Goal: Communication & Community: Answer question/provide support

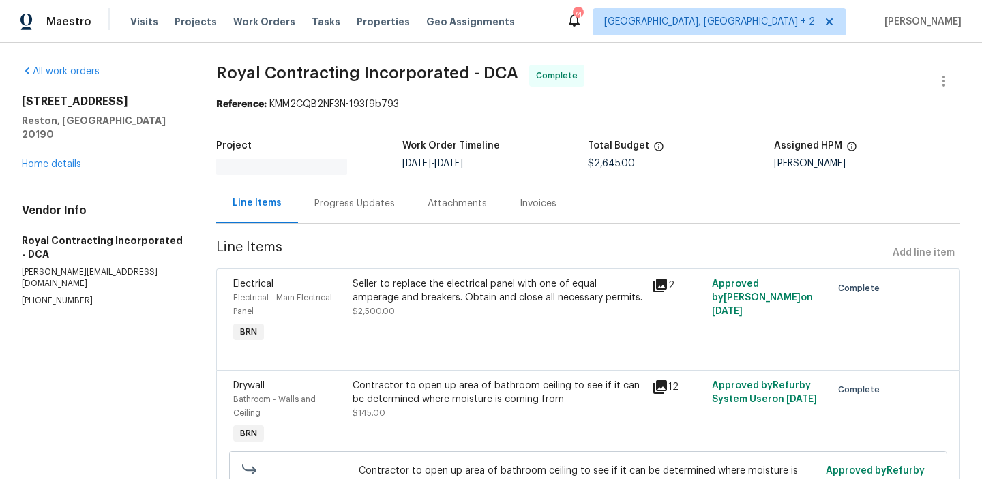
click at [549, 196] on div "Invoices" at bounding box center [538, 203] width 70 height 40
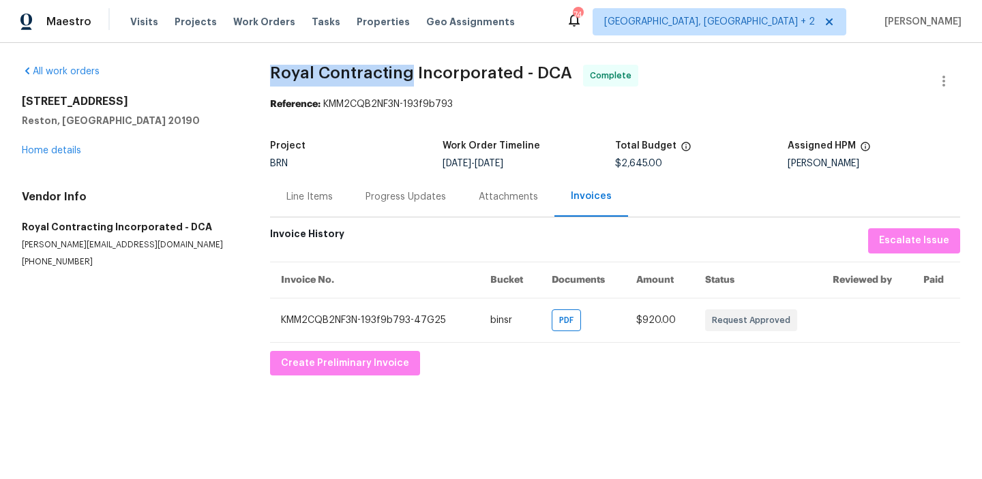
drag, startPoint x: 262, startPoint y: 78, endPoint x: 412, endPoint y: 68, distance: 150.4
click at [412, 68] on div "All work orders 11204 Chestnut Grove Sq Unit 206 Reston, VA 20190 Home details …" at bounding box center [491, 220] width 982 height 355
copy span "Royal Contracting"
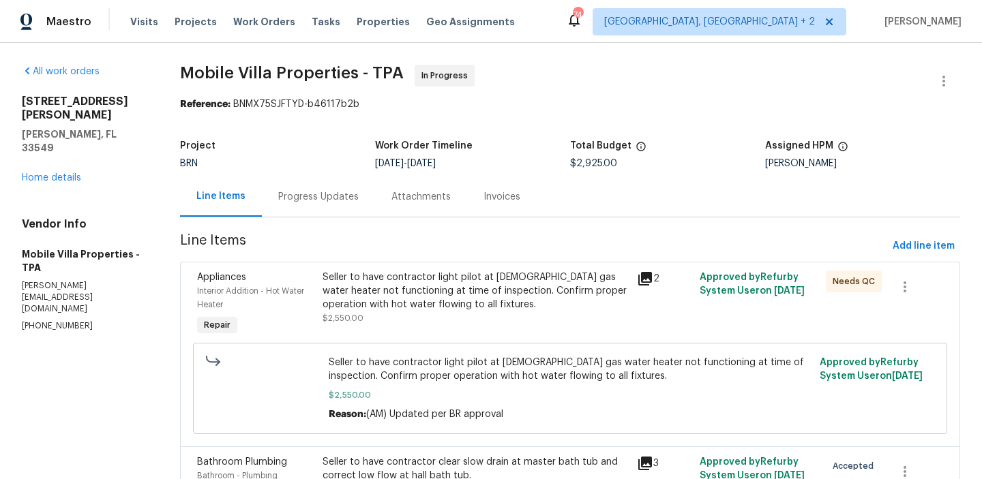
click at [339, 173] on div "Project BRN Work Order Timeline [DATE] - [DATE] Total Budget $2,925.00 Assigned…" at bounding box center [570, 155] width 780 height 44
click at [323, 196] on div "Progress Updates" at bounding box center [318, 197] width 80 height 14
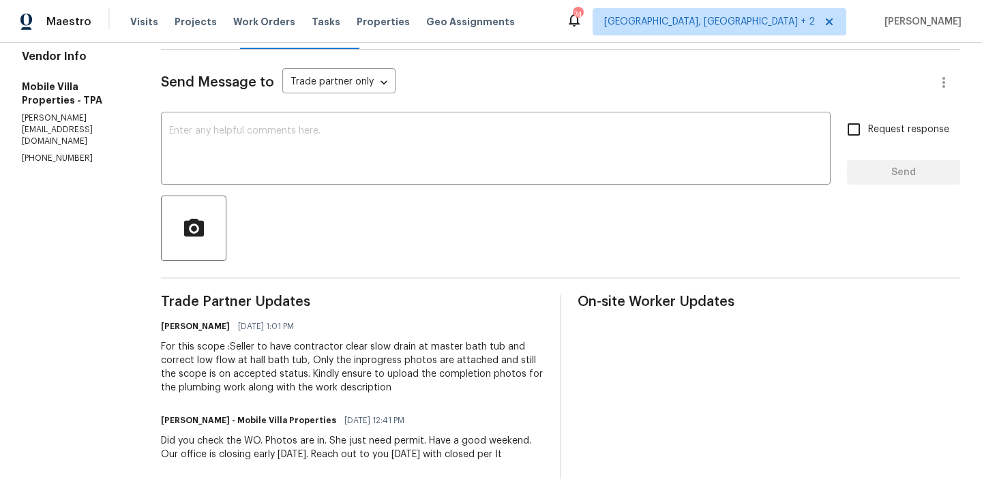
scroll to position [175, 0]
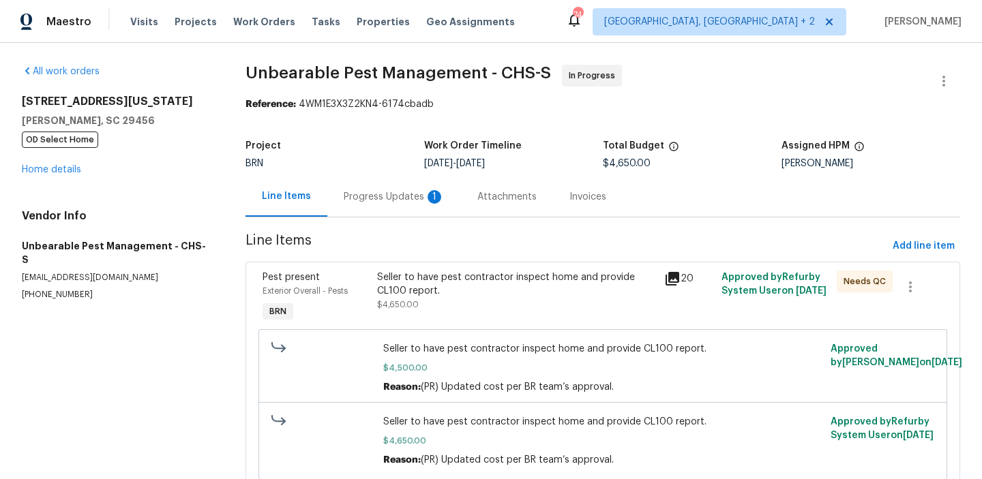
click at [366, 195] on div "Progress Updates 1" at bounding box center [394, 197] width 101 height 14
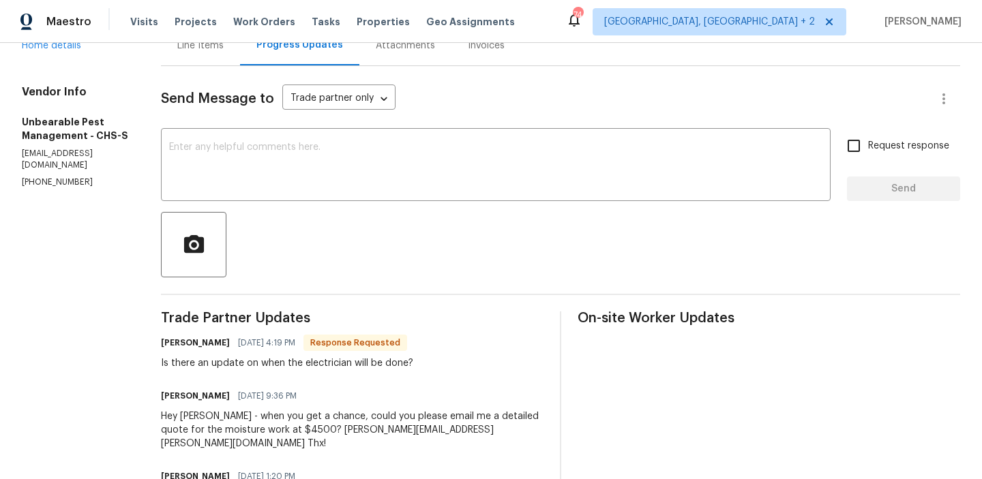
scroll to position [140, 0]
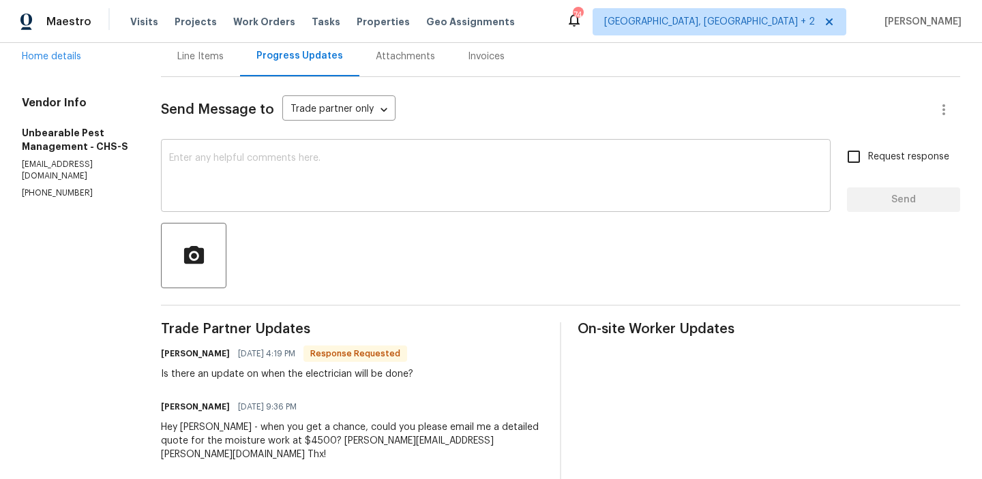
click at [228, 186] on textarea at bounding box center [495, 177] width 653 height 48
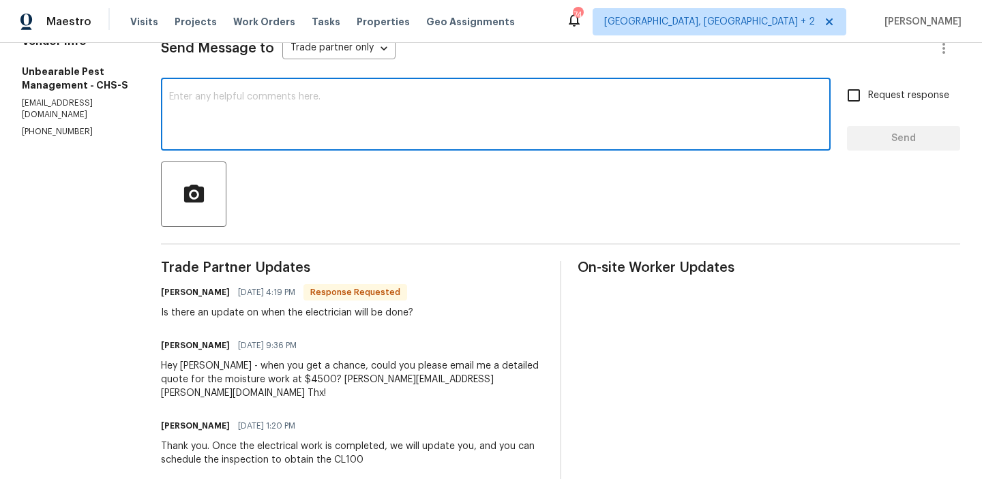
scroll to position [173, 0]
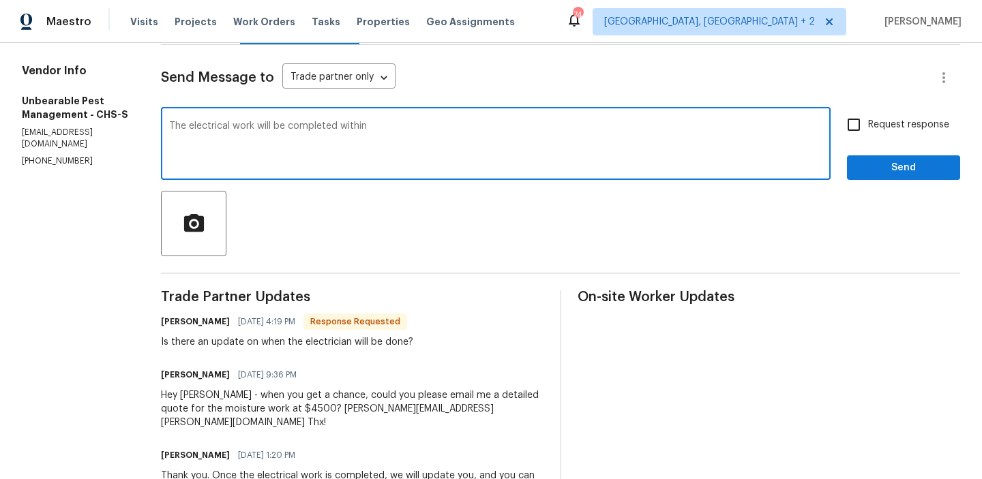
drag, startPoint x: 340, startPoint y: 127, endPoint x: 565, endPoint y: 140, distance: 226.1
click at [557, 138] on textarea "The electrical work will be completed within" at bounding box center [495, 145] width 653 height 48
type textarea "T"
type textarea "Still the electrical work is not completed once it has done we will update you"
click at [895, 117] on label "Request response" at bounding box center [895, 124] width 110 height 29
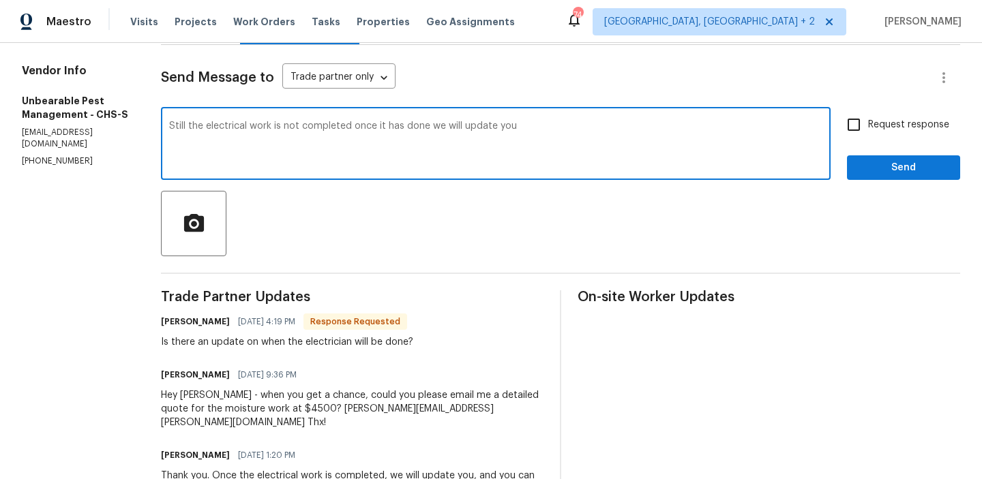
click at [868, 117] on input "Request response" at bounding box center [854, 124] width 29 height 29
checkbox input "true"
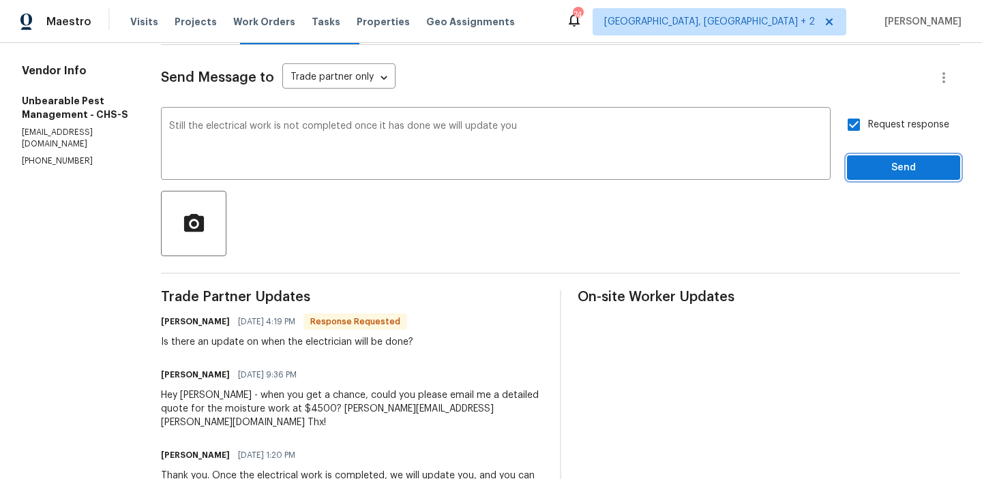
click at [876, 162] on span "Send" at bounding box center [903, 168] width 91 height 17
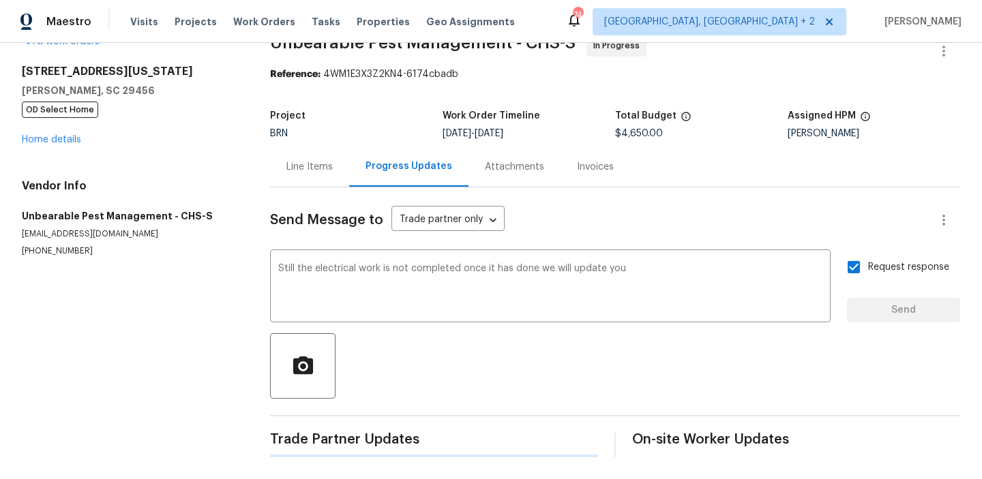
scroll to position [0, 0]
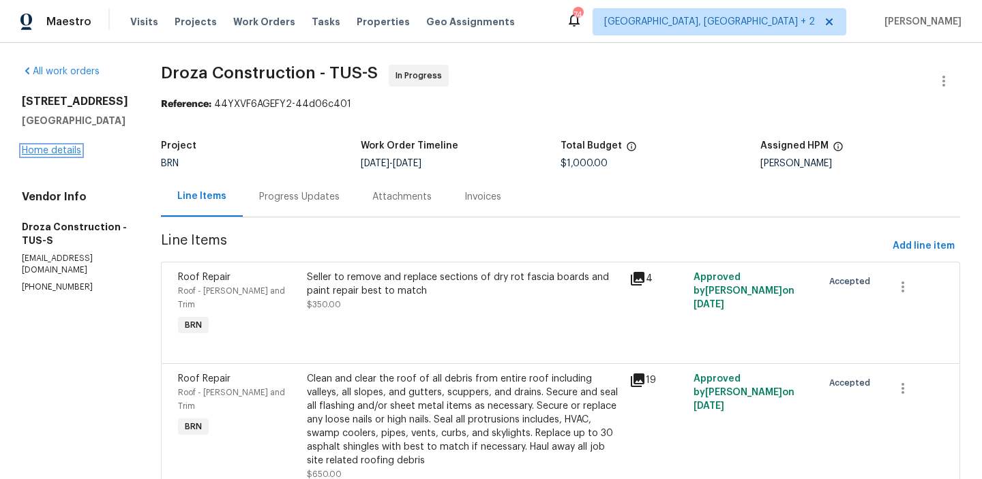
click at [47, 150] on link "Home details" at bounding box center [51, 151] width 59 height 10
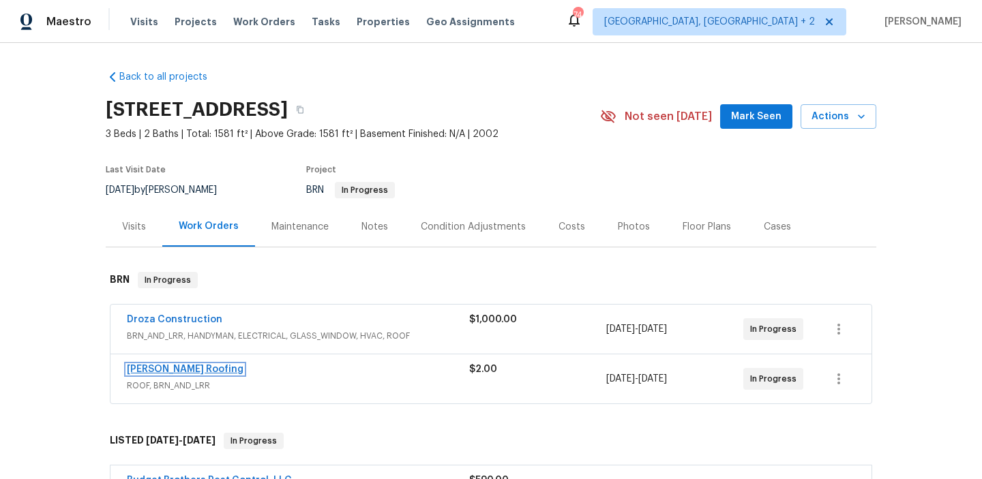
click at [156, 368] on link "Stout Roofing" at bounding box center [185, 370] width 117 height 10
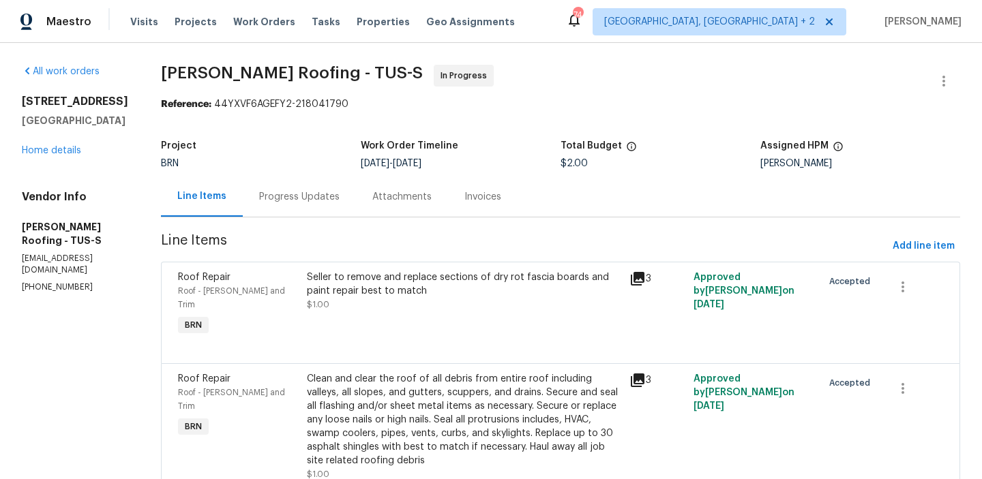
click at [312, 194] on div "Progress Updates" at bounding box center [299, 197] width 80 height 14
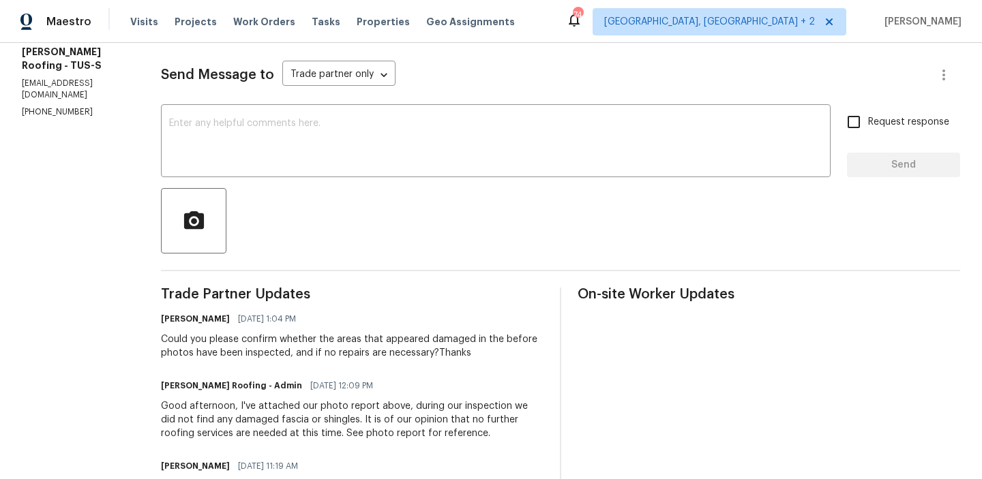
scroll to position [176, 0]
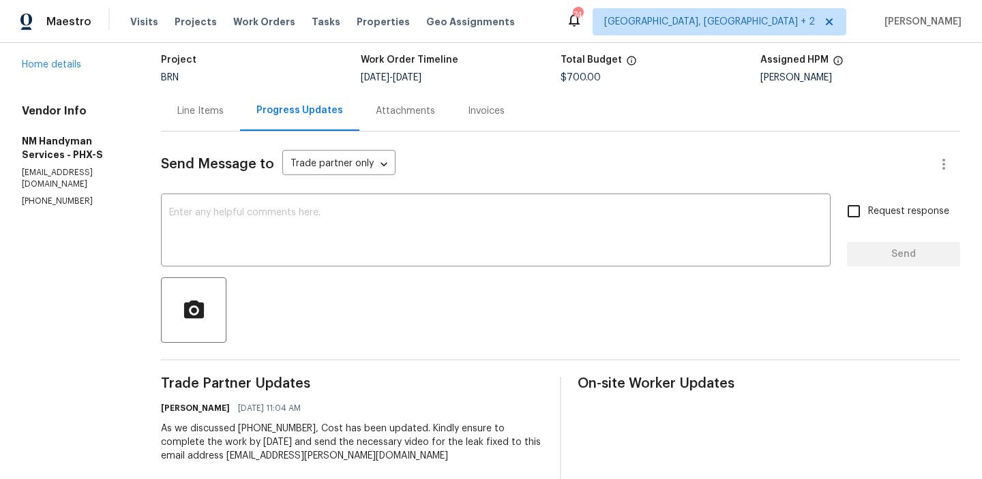
scroll to position [173, 0]
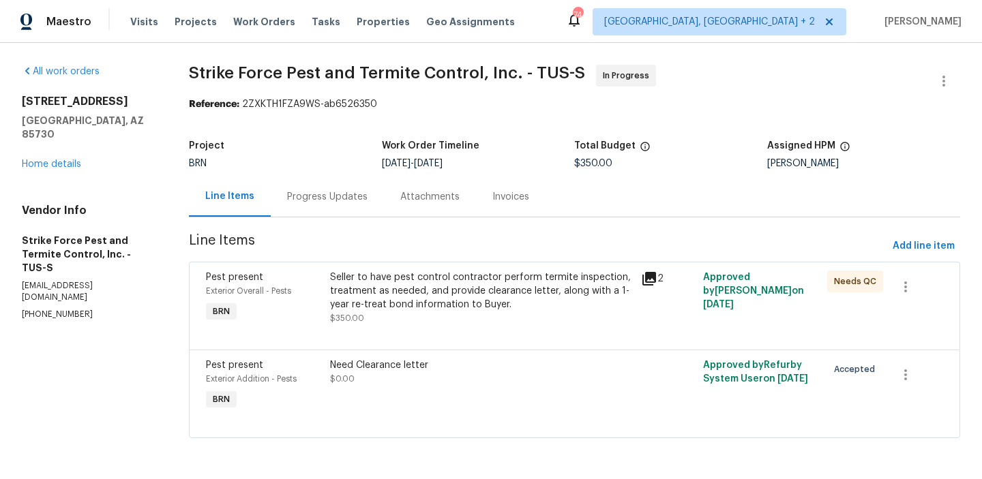
click at [337, 173] on div "Project BRN Work Order Timeline [DATE] - [DATE] Total Budget $350.00 Assigned H…" at bounding box center [574, 155] width 771 height 44
click at [312, 194] on div "Progress Updates" at bounding box center [327, 197] width 80 height 14
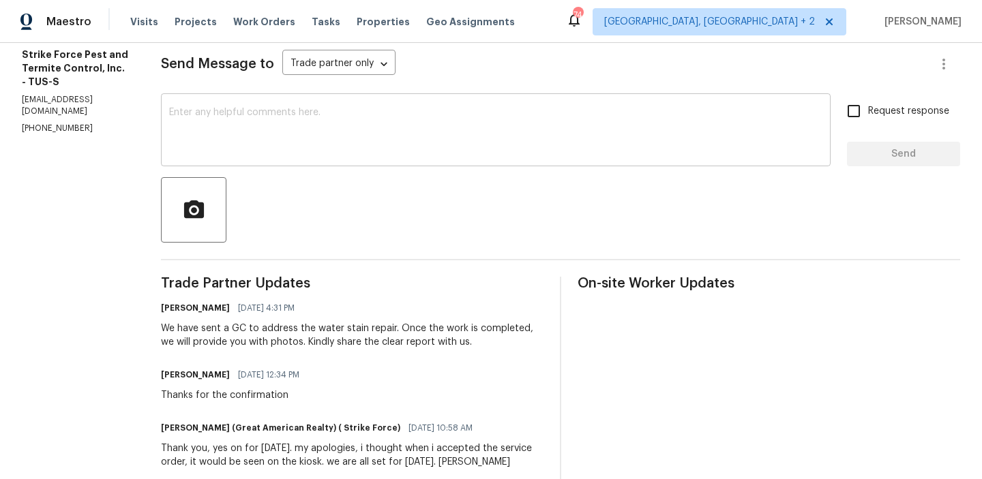
scroll to position [201, 0]
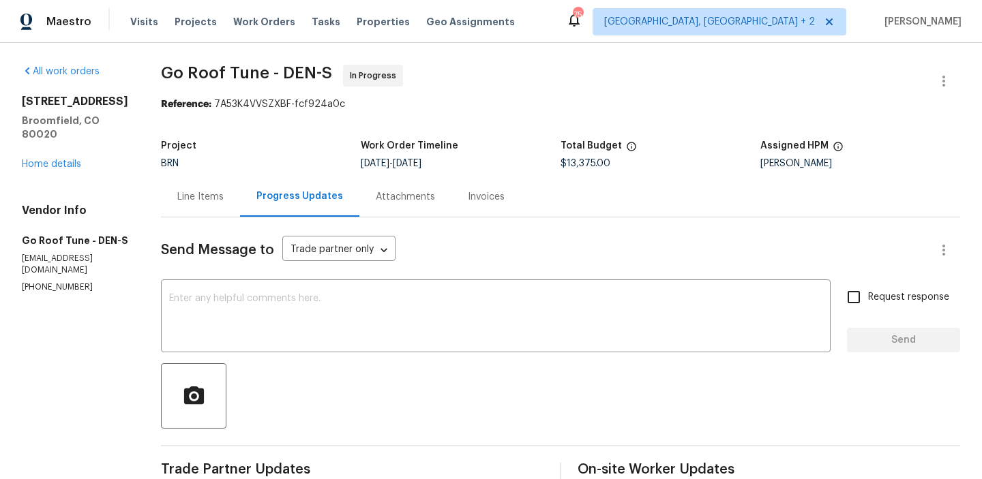
scroll to position [136, 0]
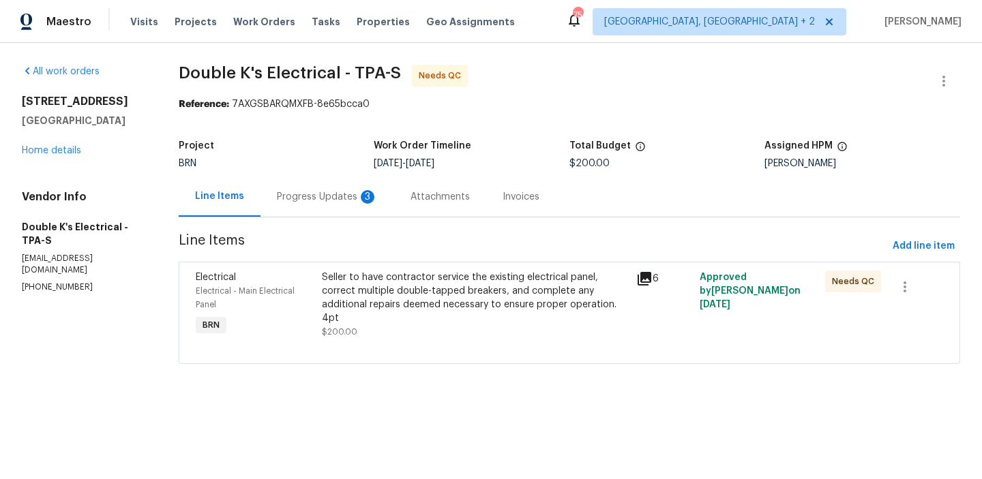
click at [320, 194] on div "Progress Updates 3" at bounding box center [327, 197] width 101 height 14
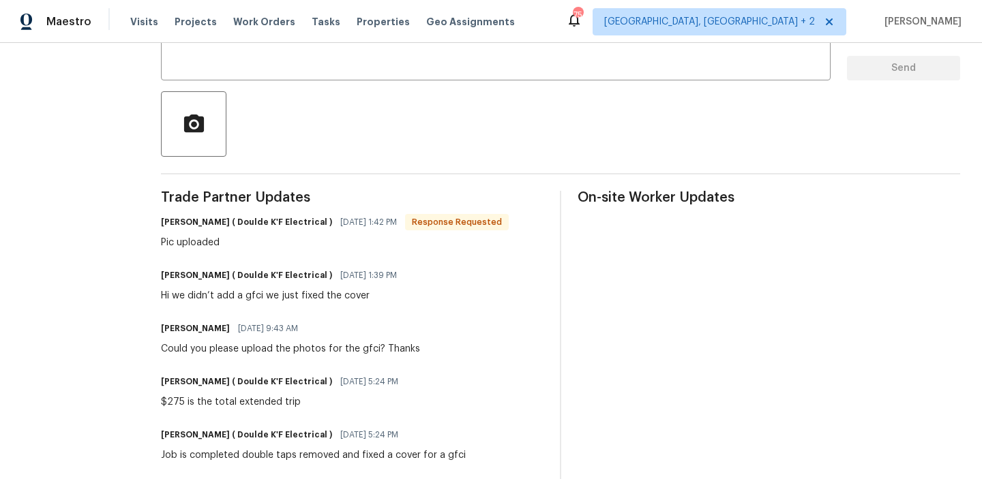
scroll to position [276, 0]
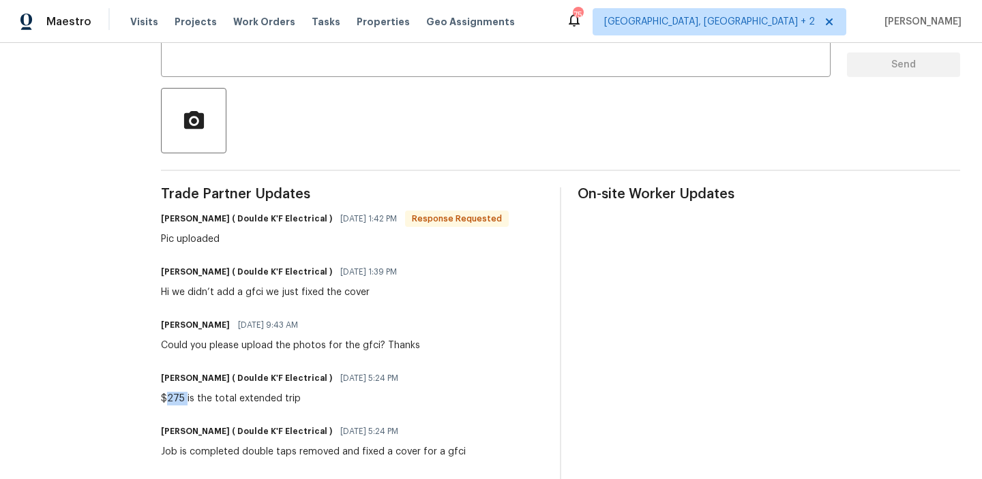
drag, startPoint x: 175, startPoint y: 400, endPoint x: 194, endPoint y: 400, distance: 19.1
click at [194, 400] on div "$275 is the total extended trip" at bounding box center [284, 399] width 246 height 14
copy div "275"
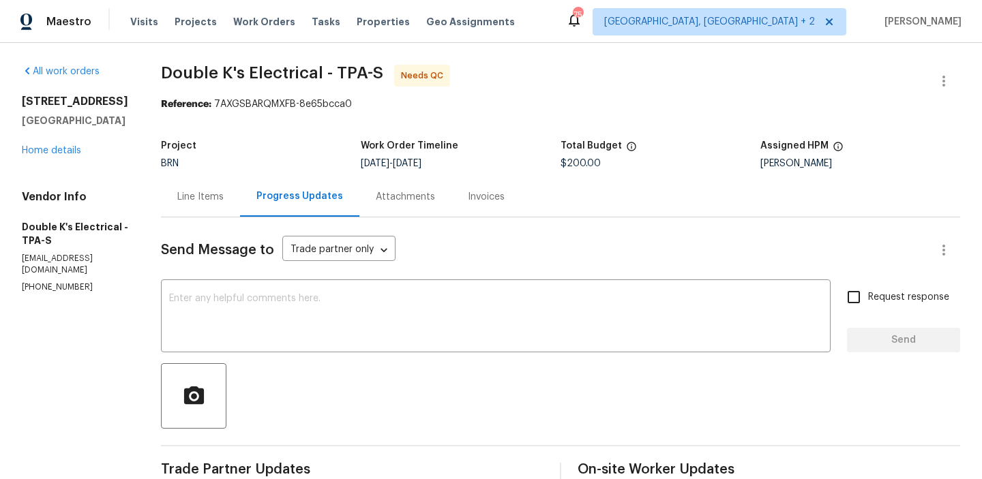
click at [188, 189] on div "Line Items" at bounding box center [200, 197] width 79 height 40
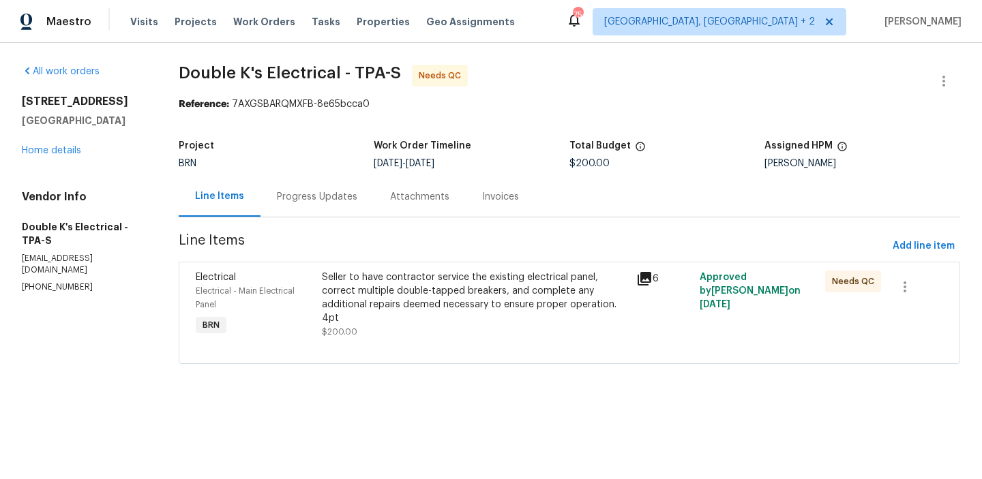
click at [419, 292] on div "Seller to have contractor service the existing electrical panel, correct multip…" at bounding box center [475, 298] width 307 height 55
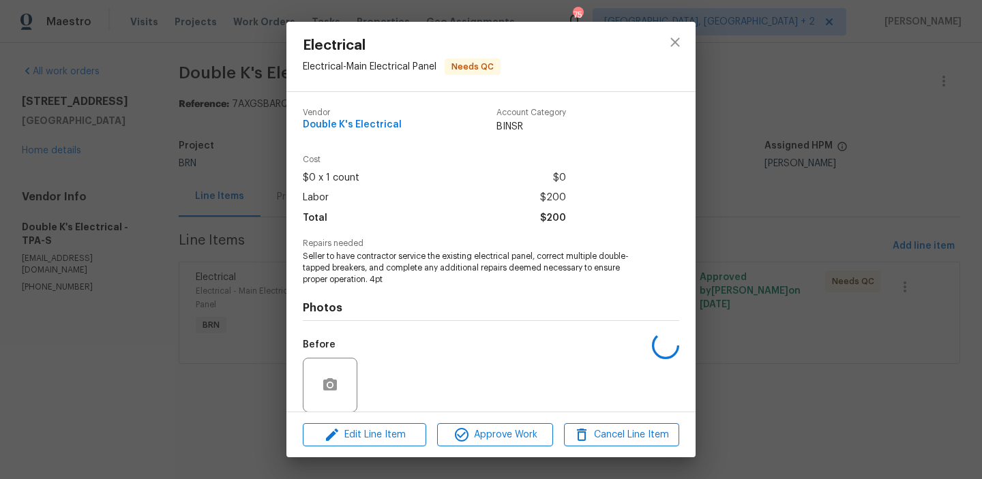
scroll to position [103, 0]
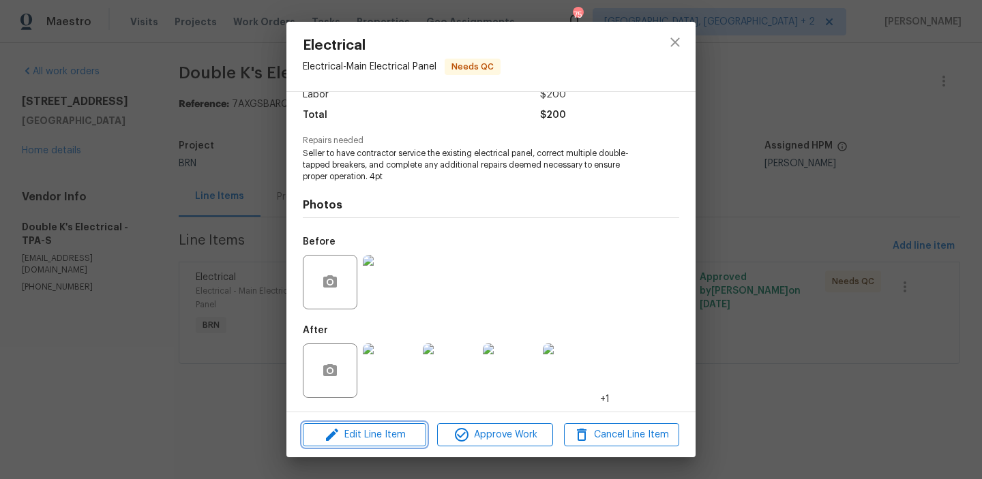
click at [360, 436] on span "Edit Line Item" at bounding box center [364, 435] width 115 height 17
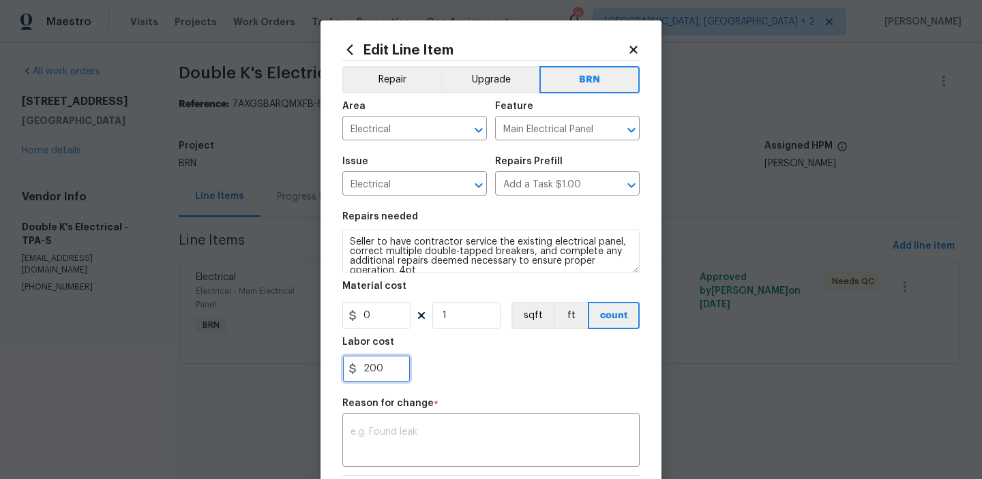
click at [389, 377] on input "200" at bounding box center [376, 368] width 68 height 27
paste input "275"
type input "275"
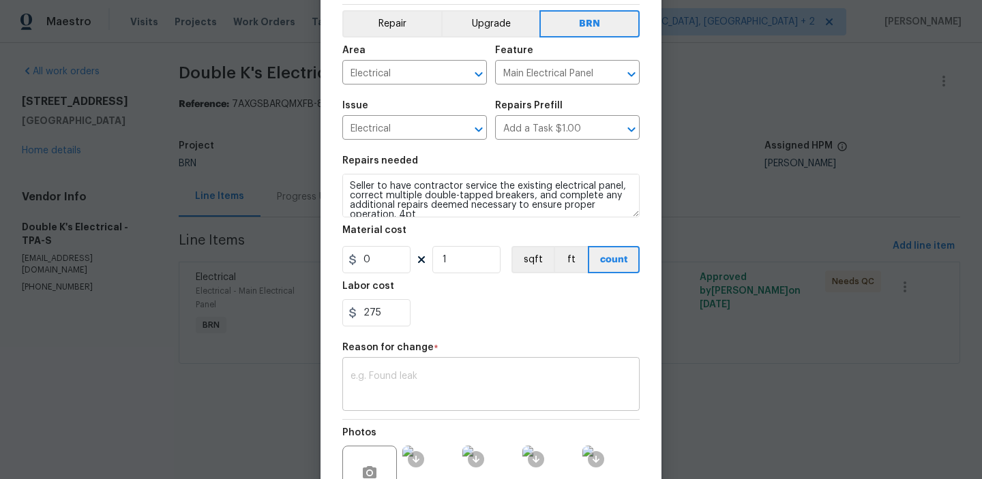
click at [386, 396] on textarea at bounding box center [491, 386] width 281 height 29
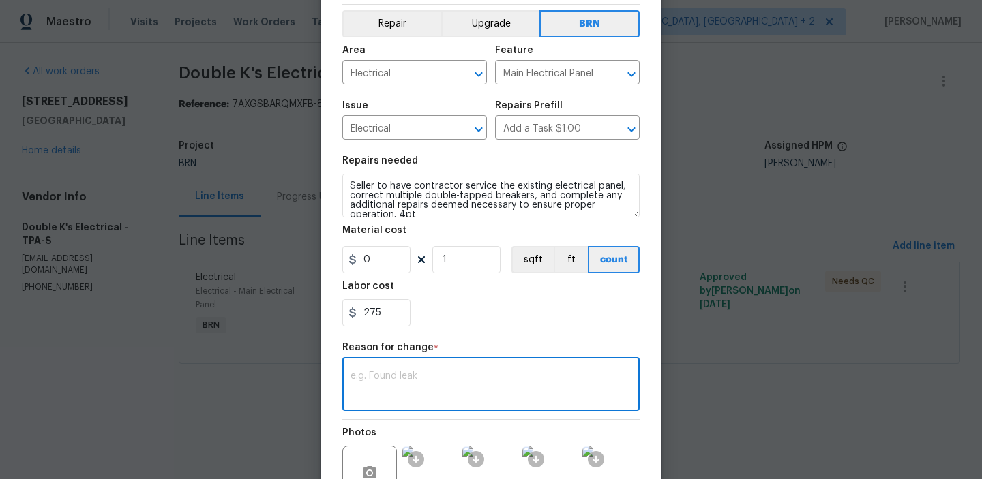
paste textarea "(AM) Updated per vendors final cost."
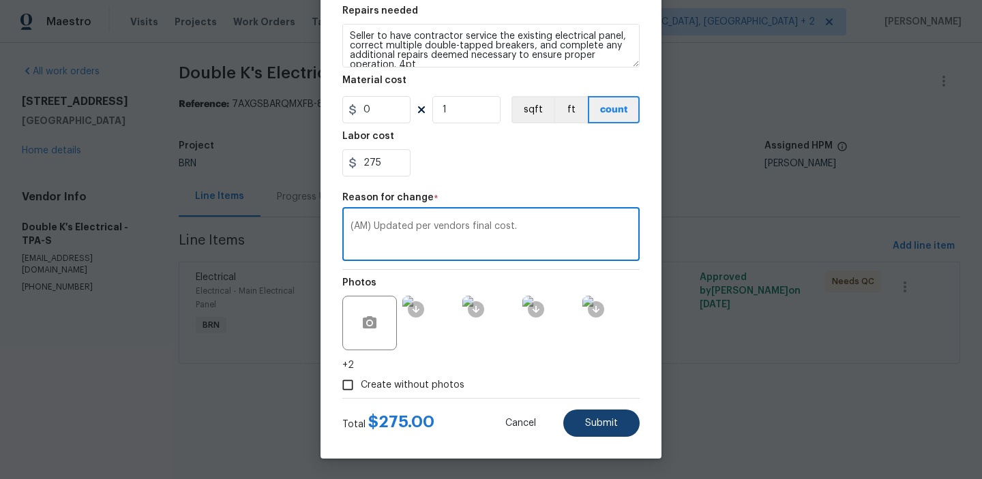
type textarea "(AM) Updated per vendors final cost."
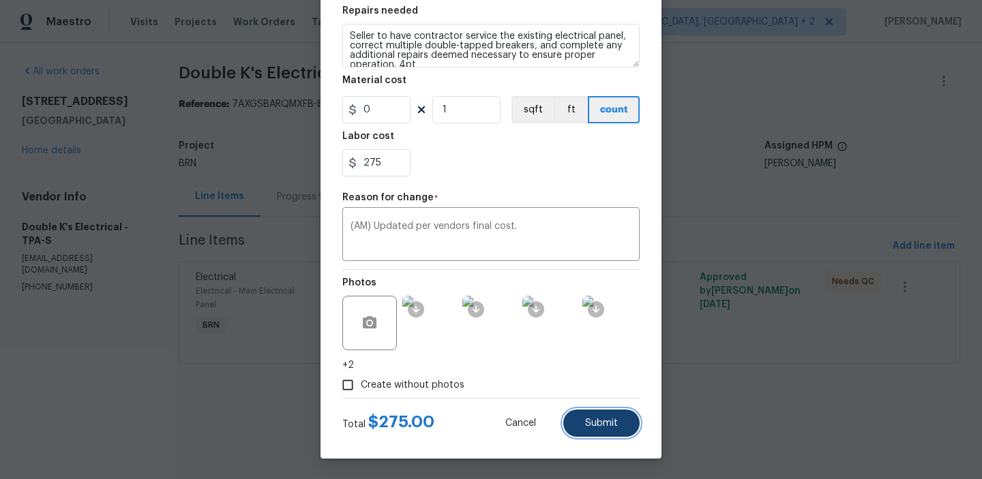
click at [577, 421] on button "Submit" at bounding box center [601, 423] width 76 height 27
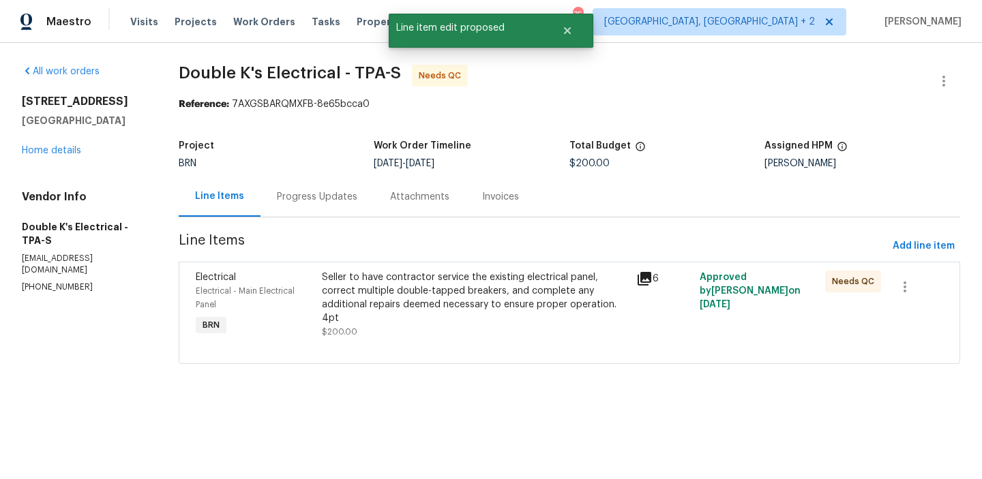
scroll to position [0, 0]
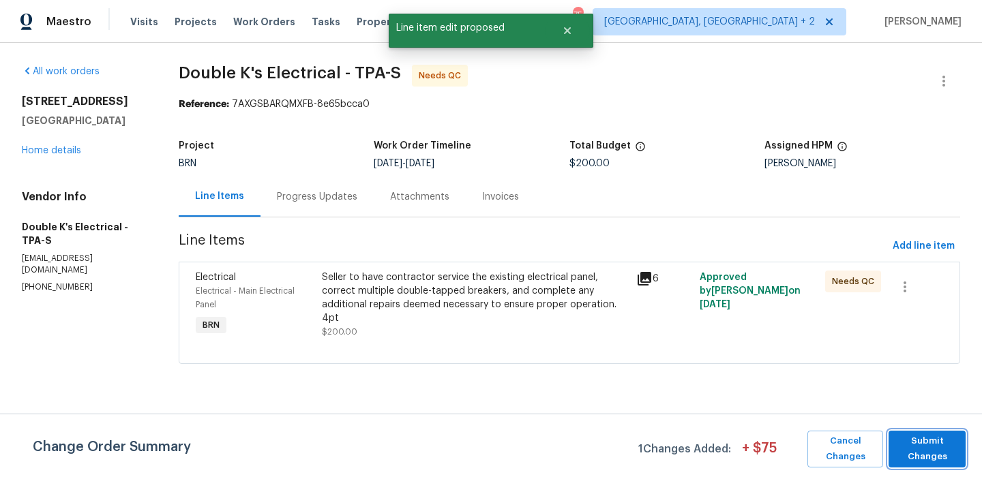
click at [925, 454] on span "Submit Changes" at bounding box center [926, 449] width 63 height 31
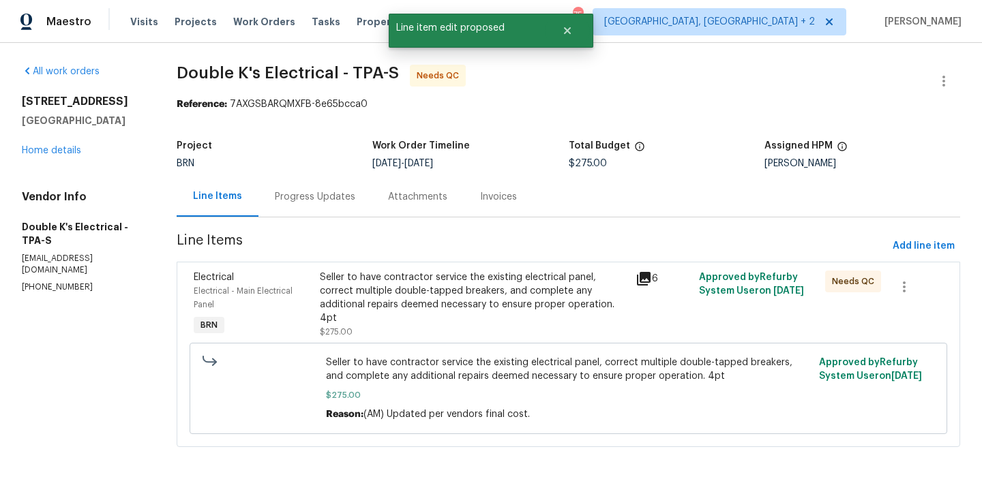
click at [302, 193] on div "Progress Updates" at bounding box center [315, 197] width 80 height 14
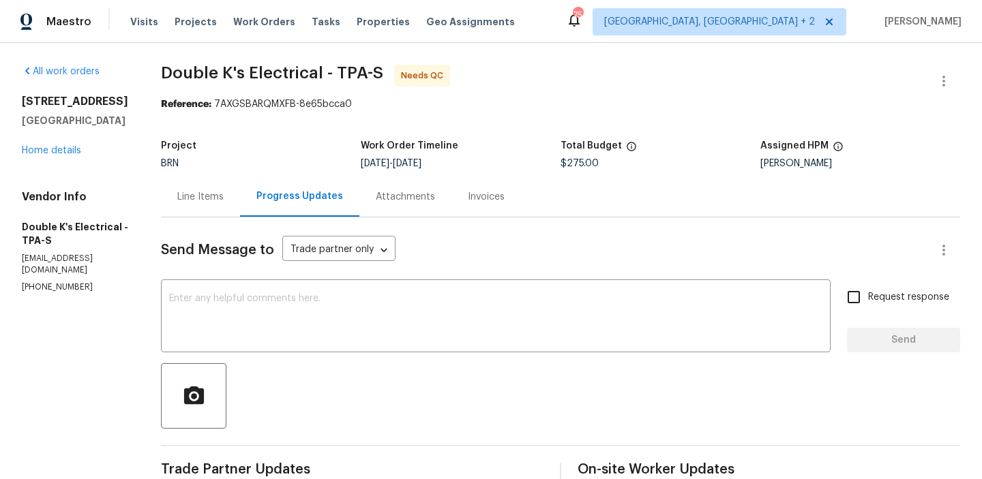
click at [932, 68] on div at bounding box center [944, 81] width 33 height 33
click at [946, 72] on button "button" at bounding box center [944, 81] width 33 height 33
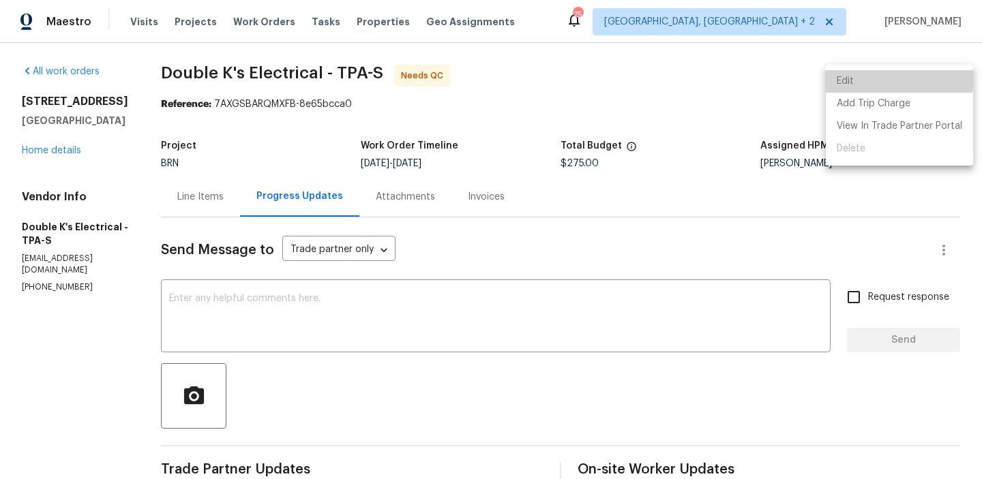
click at [893, 76] on li "Edit" at bounding box center [899, 81] width 147 height 23
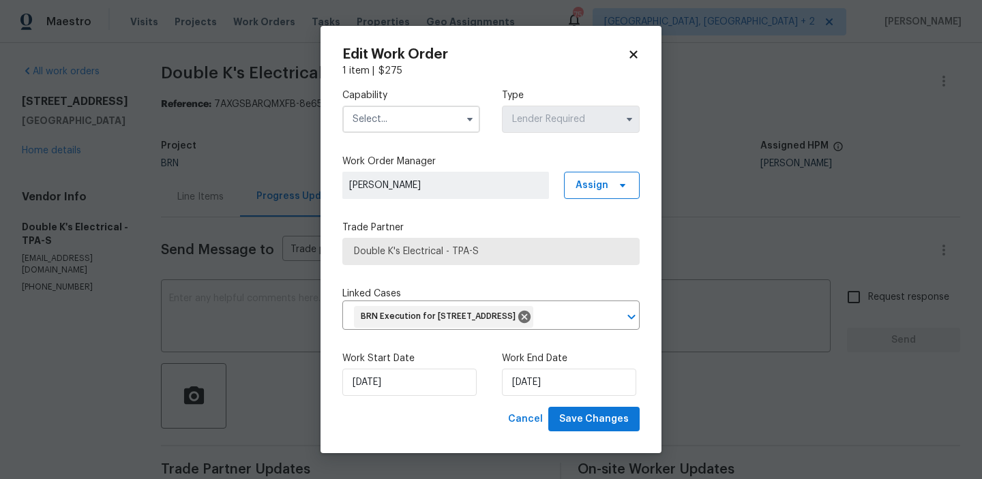
click at [394, 116] on input "text" at bounding box center [411, 119] width 138 height 27
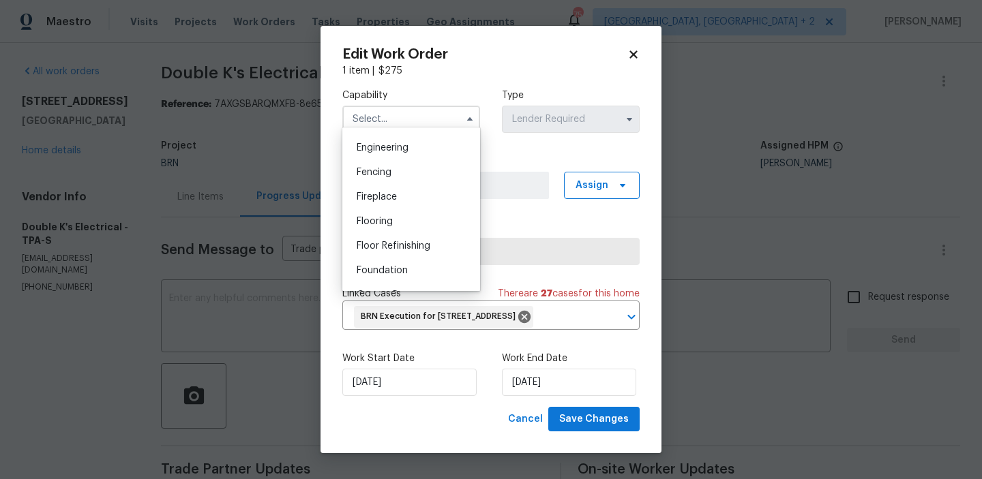
scroll to position [403, 0]
click at [387, 164] on div "Electrical" at bounding box center [411, 171] width 131 height 25
type input "Electrical"
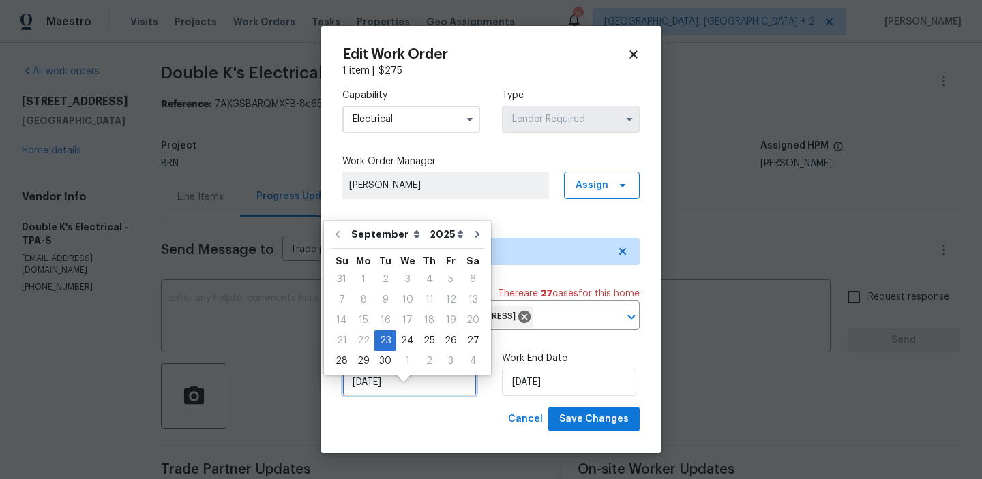
click at [385, 396] on input "23/09/2025" at bounding box center [409, 382] width 134 height 27
click at [406, 337] on div "24" at bounding box center [407, 340] width 23 height 19
type input "24/09/2025"
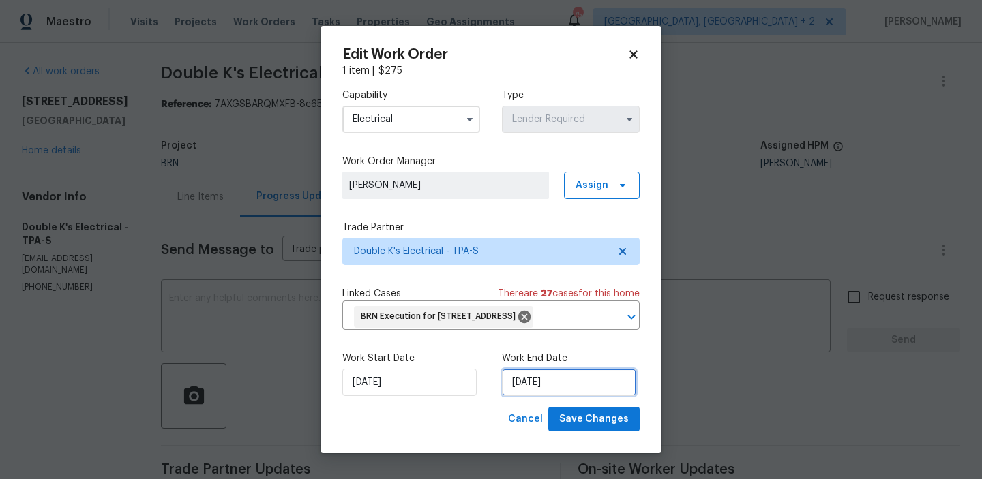
click at [528, 396] on input "25/09/2025" at bounding box center [569, 382] width 134 height 27
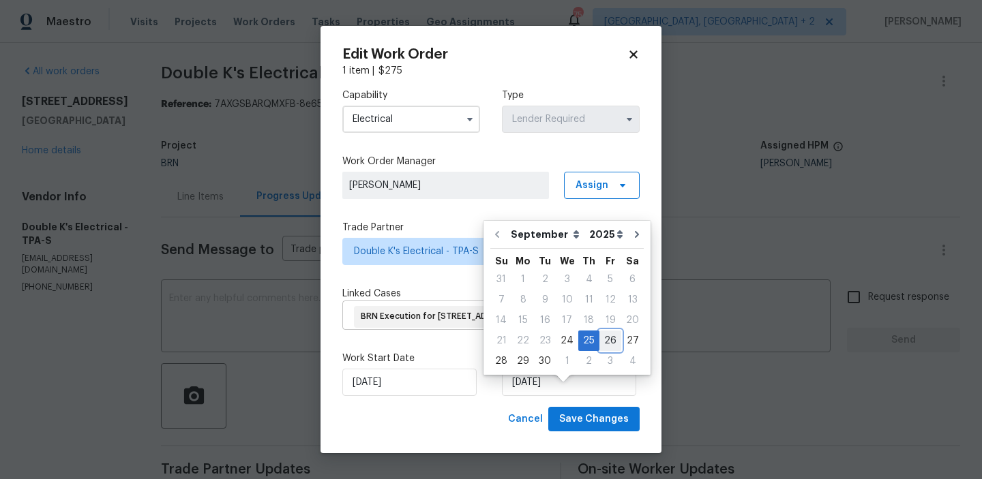
click at [606, 341] on div "26" at bounding box center [610, 340] width 22 height 19
type input "26/09/2025"
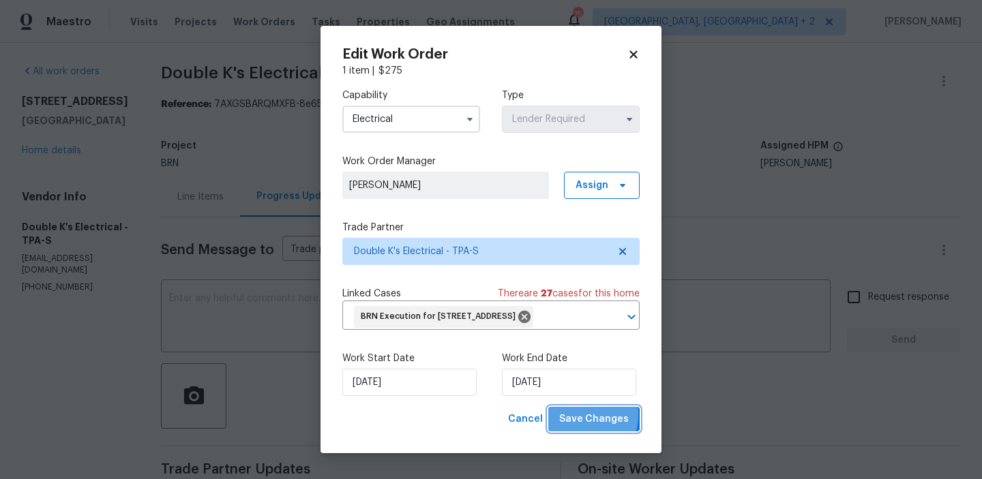
click at [578, 428] on span "Save Changes" at bounding box center [594, 419] width 70 height 17
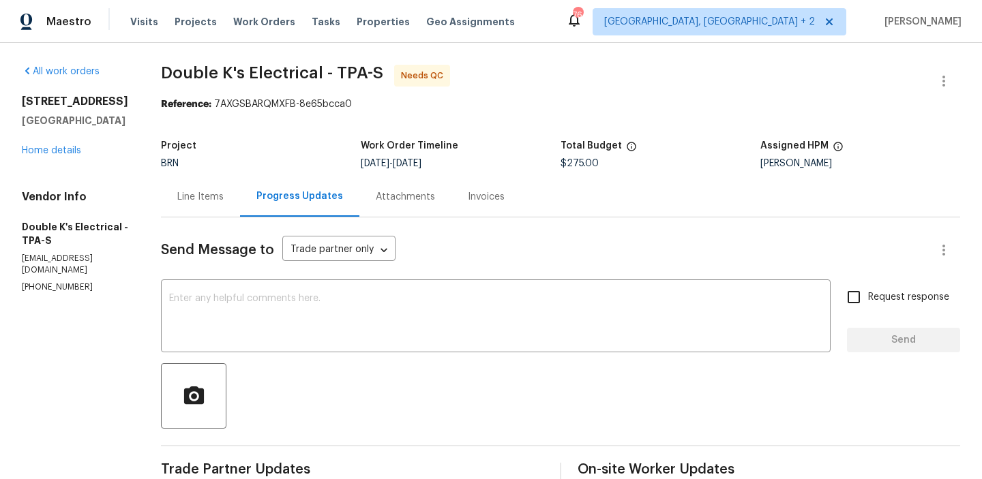
click at [208, 211] on div "Line Items" at bounding box center [200, 197] width 79 height 40
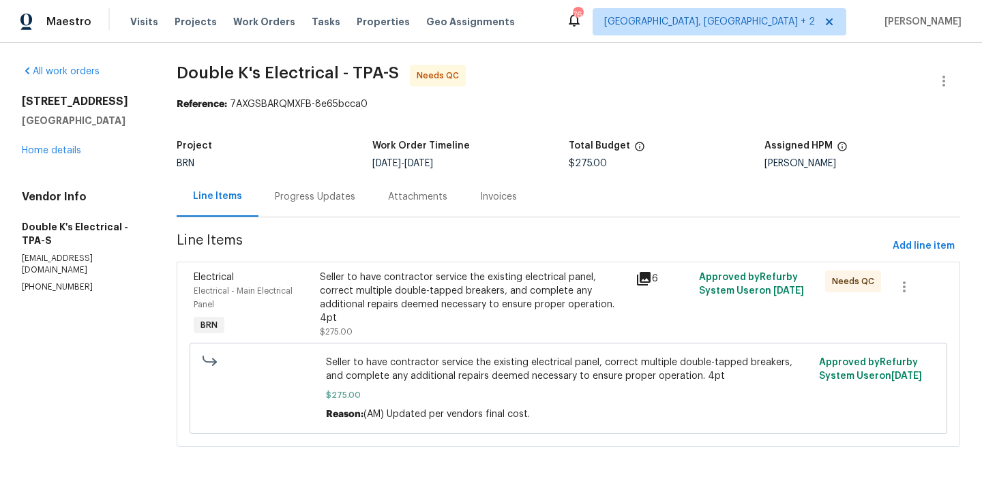
click at [391, 297] on div "Seller to have contractor service the existing electrical panel, correct multip…" at bounding box center [474, 298] width 308 height 55
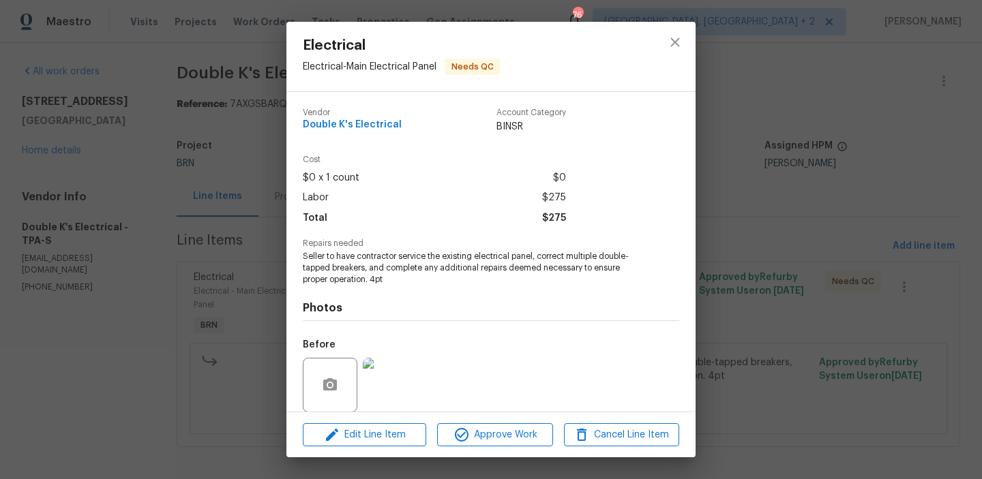
scroll to position [103, 0]
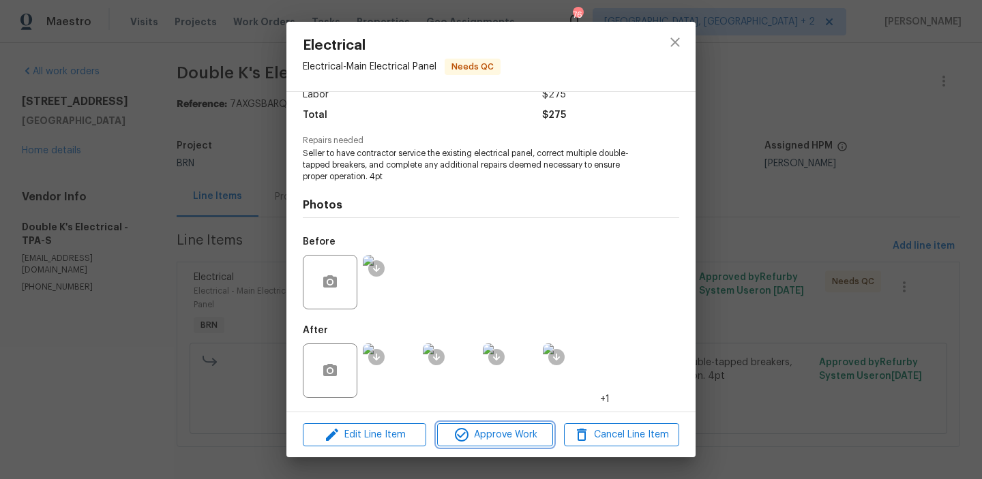
click at [451, 434] on span "Approve Work" at bounding box center [494, 435] width 107 height 17
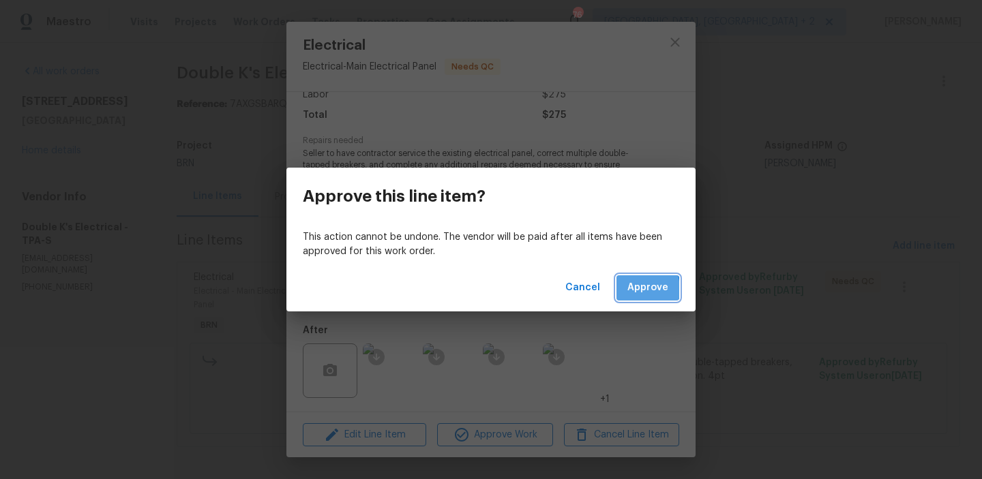
click at [636, 289] on span "Approve" at bounding box center [647, 288] width 41 height 17
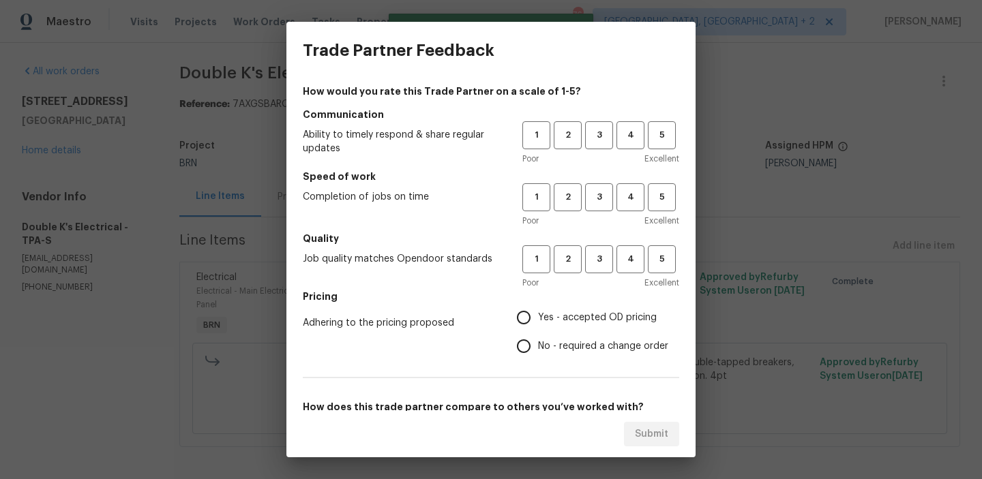
click at [582, 138] on div "1 2 3 4 5" at bounding box center [600, 135] width 157 height 28
click at [589, 138] on span "3" at bounding box center [599, 136] width 25 height 16
click at [599, 196] on span "3" at bounding box center [599, 198] width 25 height 16
click at [599, 240] on h5 "Quality" at bounding box center [491, 239] width 376 height 14
click at [599, 258] on span "3" at bounding box center [599, 260] width 25 height 16
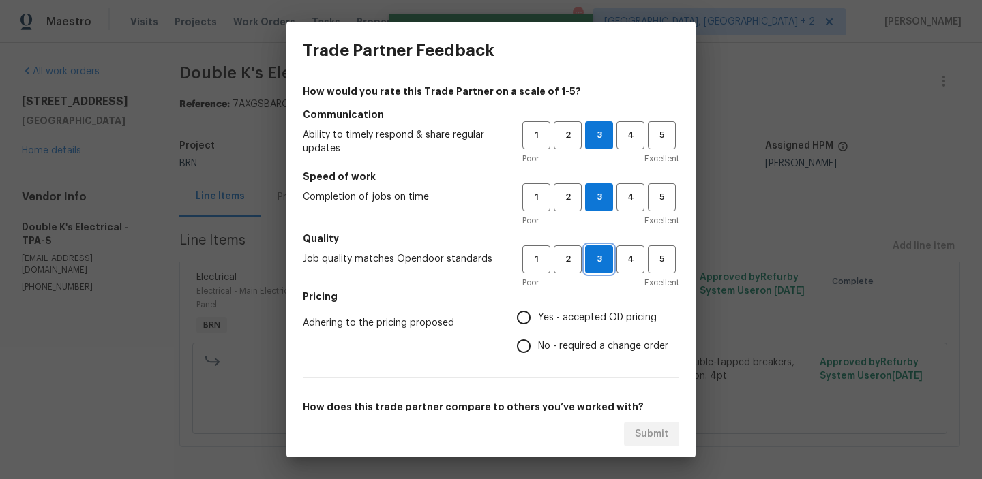
scroll to position [123, 0]
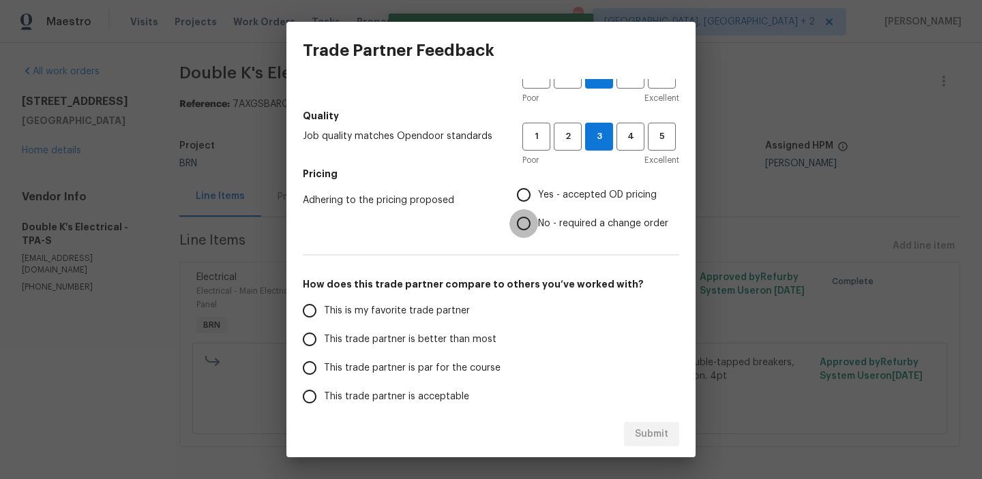
click at [516, 221] on input "No - required a change order" at bounding box center [523, 223] width 29 height 29
radio input "true"
click at [335, 304] on span "This is my favorite trade partner" at bounding box center [397, 311] width 146 height 14
click at [324, 304] on input "This is my favorite trade partner" at bounding box center [309, 311] width 29 height 29
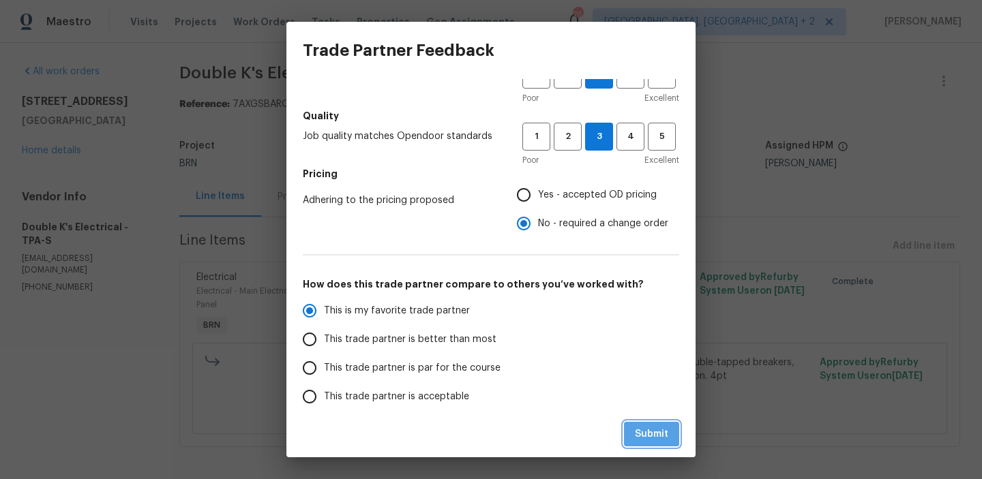
click at [648, 429] on span "Submit" at bounding box center [651, 434] width 33 height 17
radio input "true"
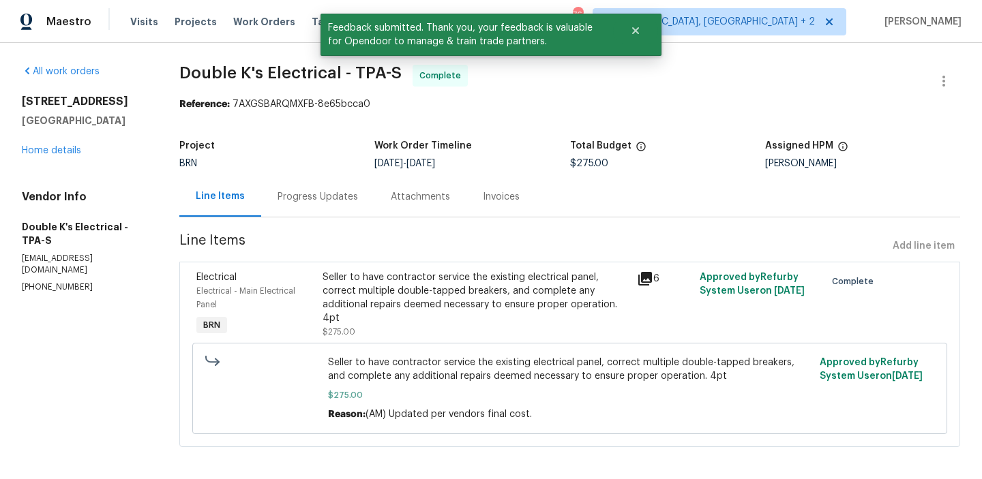
click at [329, 201] on div "Progress Updates" at bounding box center [318, 197] width 80 height 14
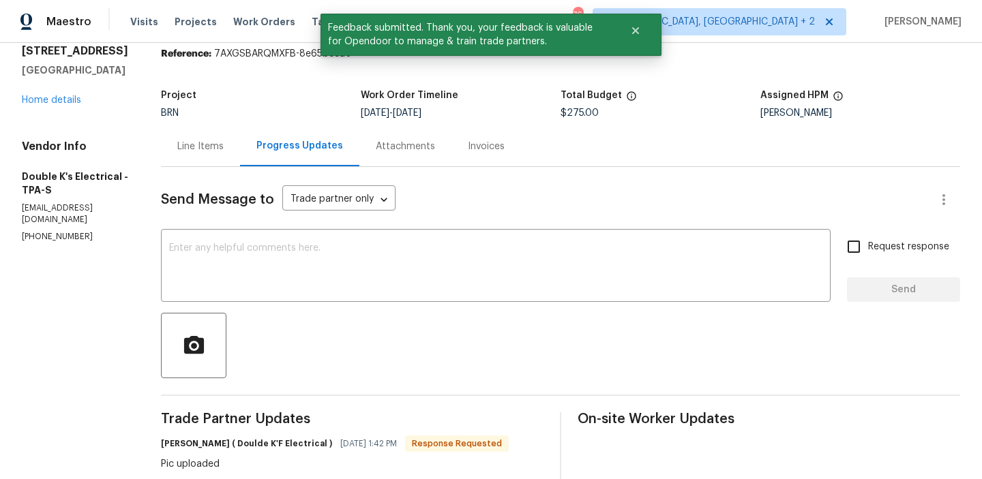
scroll to position [61, 0]
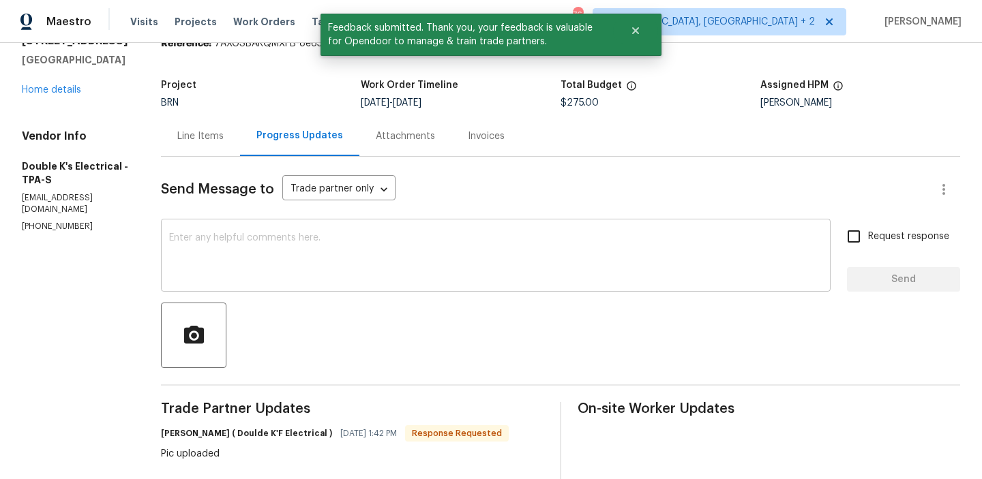
click at [301, 248] on textarea at bounding box center [495, 257] width 653 height 48
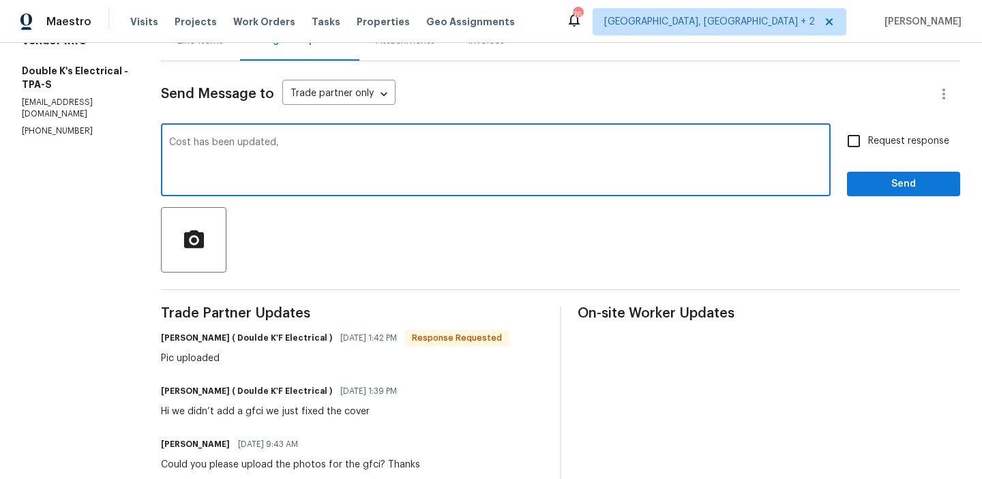
scroll to position [0, 0]
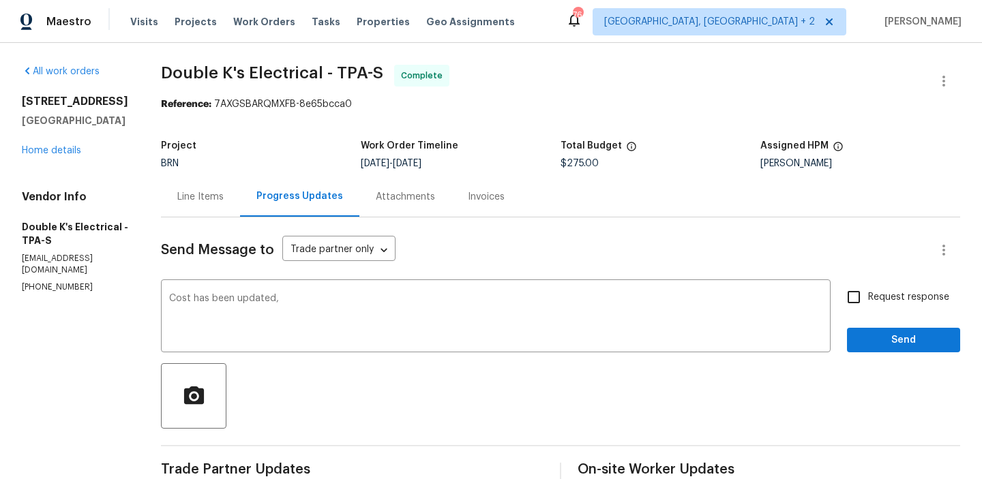
paste textarea "WO is approved, Please upload the invoice under the invoice section.Thanks"
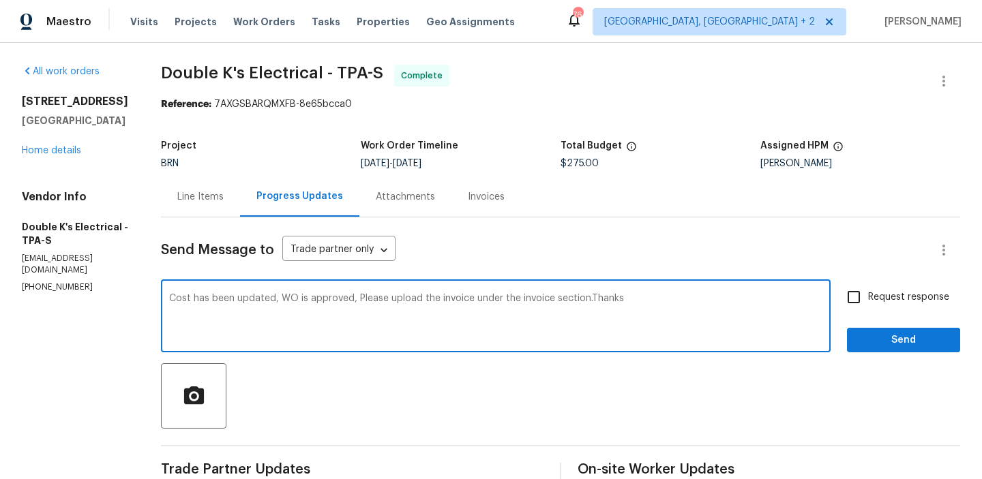
type textarea "Cost has been updated, WO is approved, Please upload the invoice under the invo…"
click at [879, 295] on span "Request response" at bounding box center [908, 298] width 81 height 14
click at [868, 295] on input "Request response" at bounding box center [854, 297] width 29 height 29
checkbox input "true"
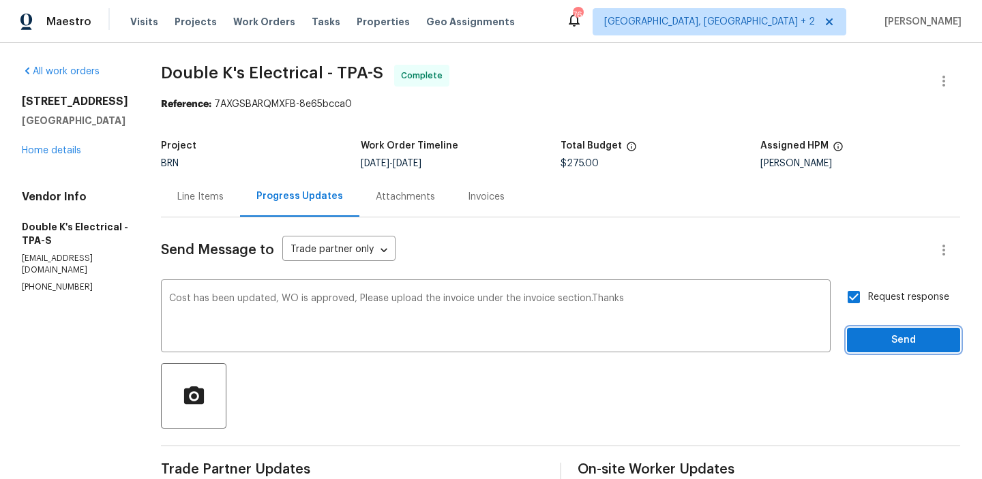
click at [859, 344] on span "Send" at bounding box center [903, 340] width 91 height 17
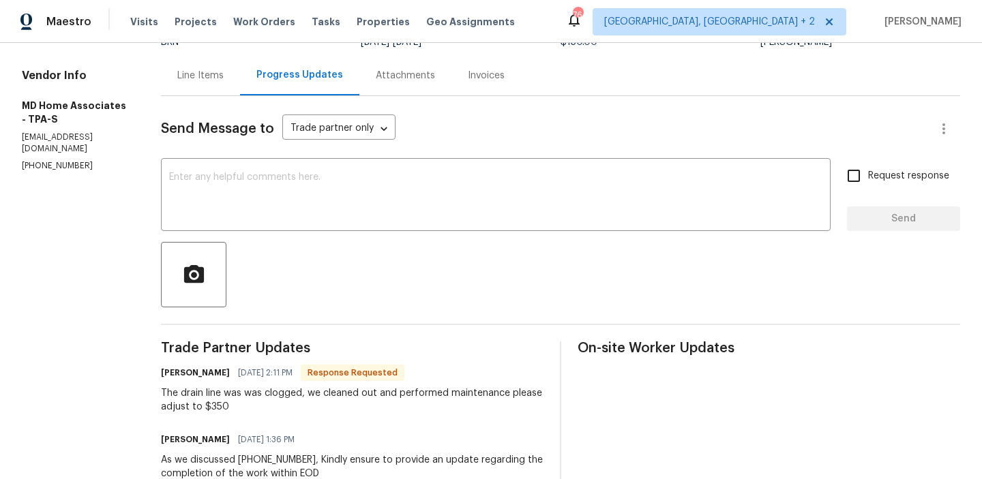
scroll to position [118, 0]
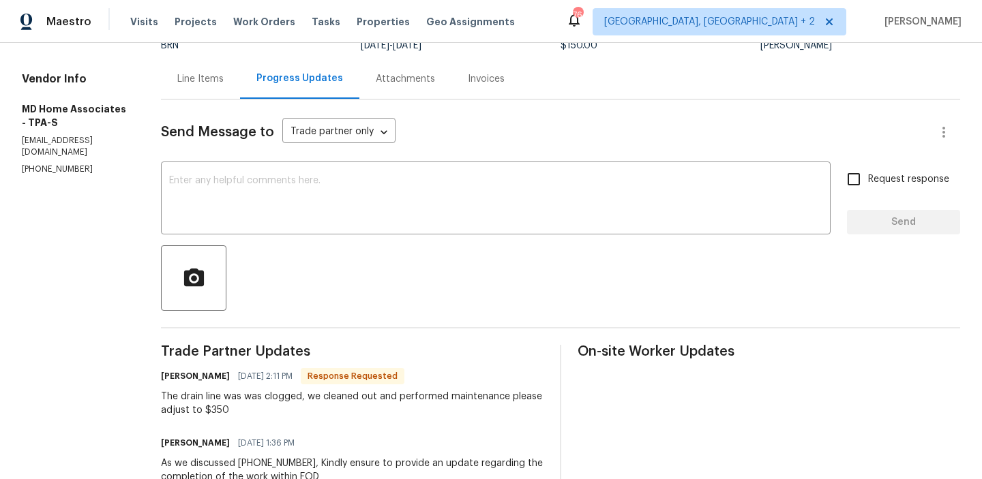
click at [216, 80] on div "Line Items" at bounding box center [200, 79] width 46 height 14
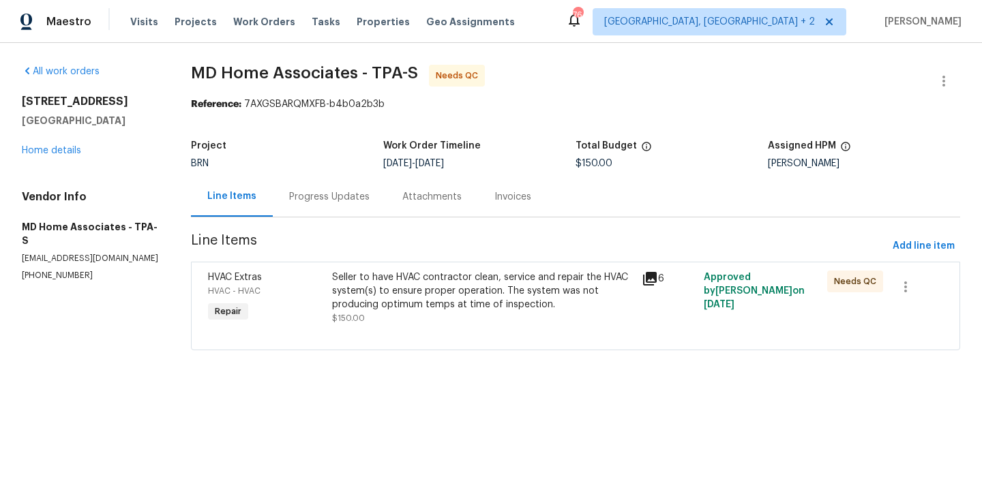
click at [396, 282] on div "Seller to have HVAC contractor clean, service and repair the HVAC system(s) to …" at bounding box center [482, 291] width 301 height 41
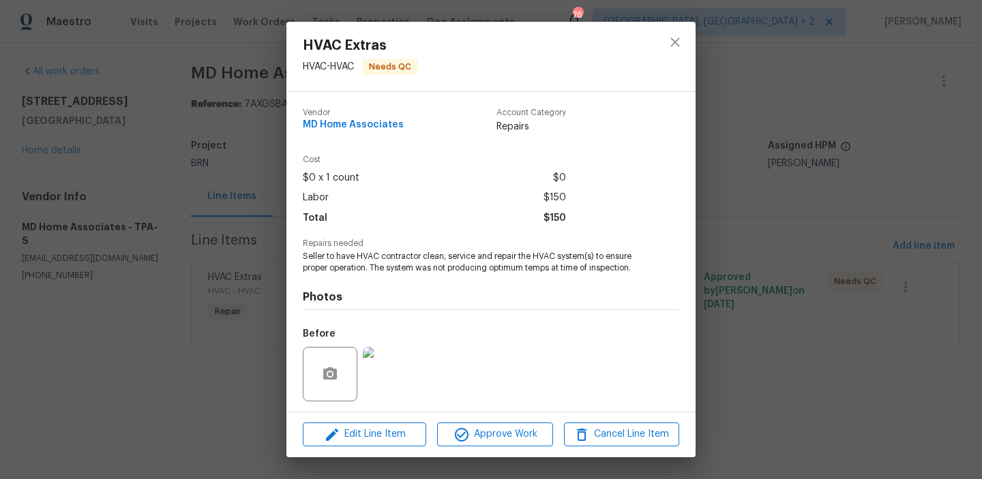
scroll to position [92, 0]
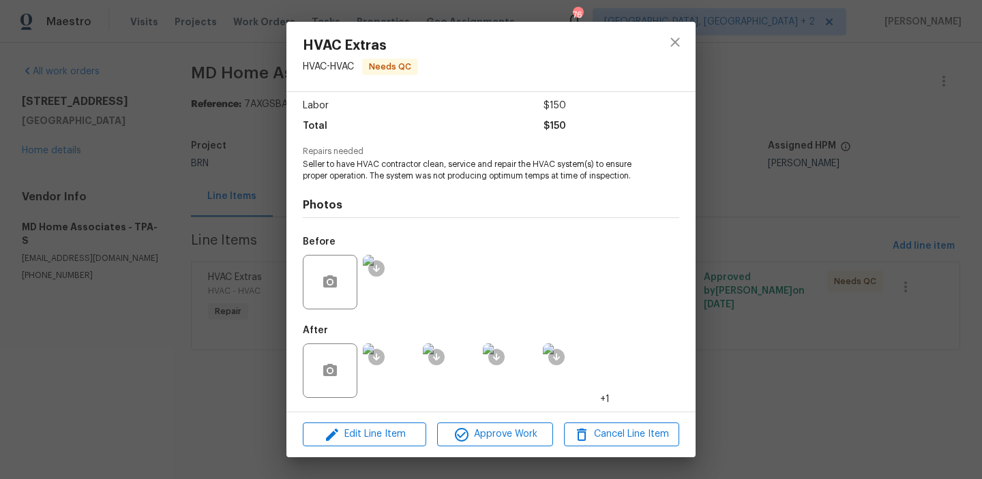
click at [398, 369] on img at bounding box center [390, 371] width 55 height 55
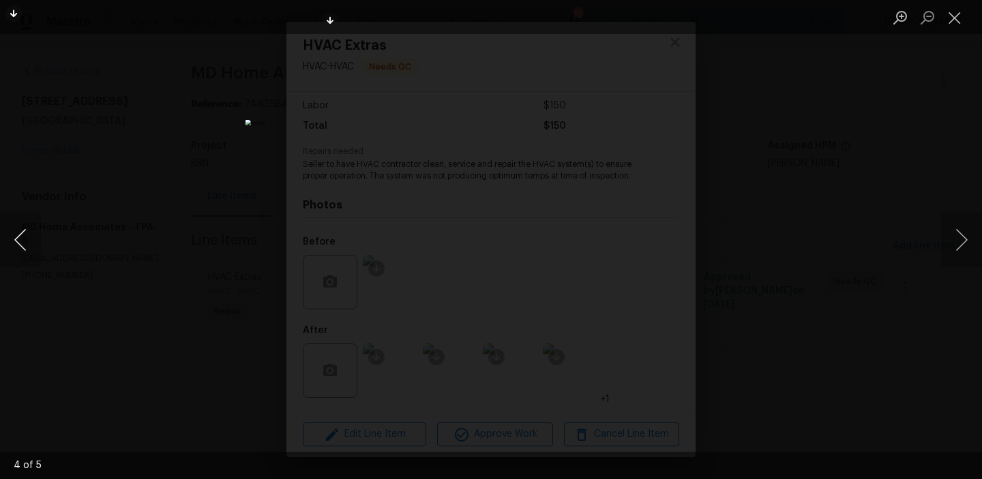
click at [25, 236] on button "Previous image" at bounding box center [20, 240] width 41 height 55
click at [179, 216] on div "Lightbox" at bounding box center [491, 239] width 982 height 479
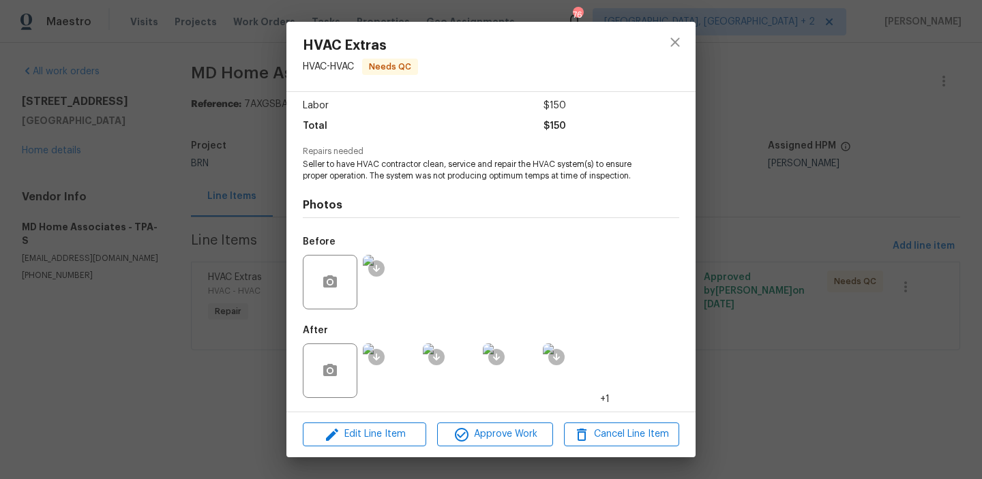
click at [174, 215] on div "HVAC Extras HVAC - HVAC Needs QC Vendor MD Home Associates Account Category Rep…" at bounding box center [491, 239] width 982 height 479
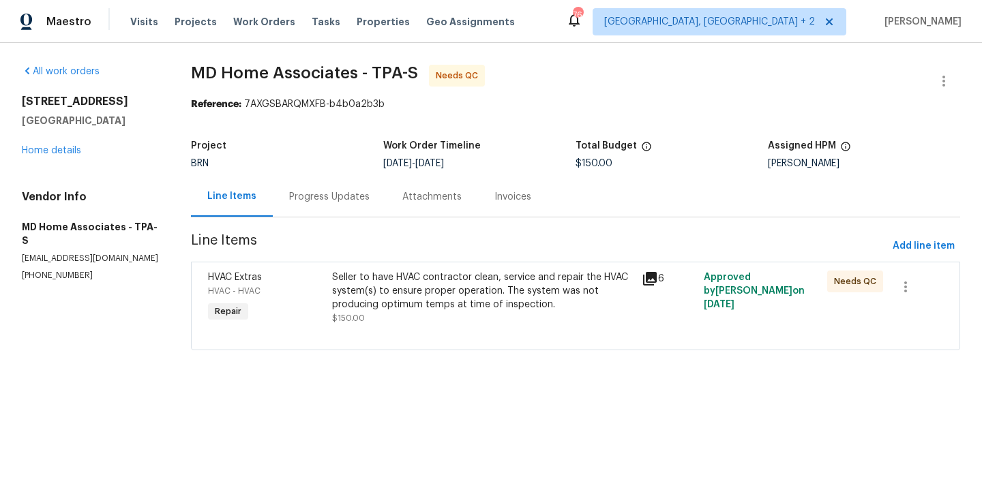
click at [319, 208] on div "Progress Updates" at bounding box center [329, 197] width 113 height 40
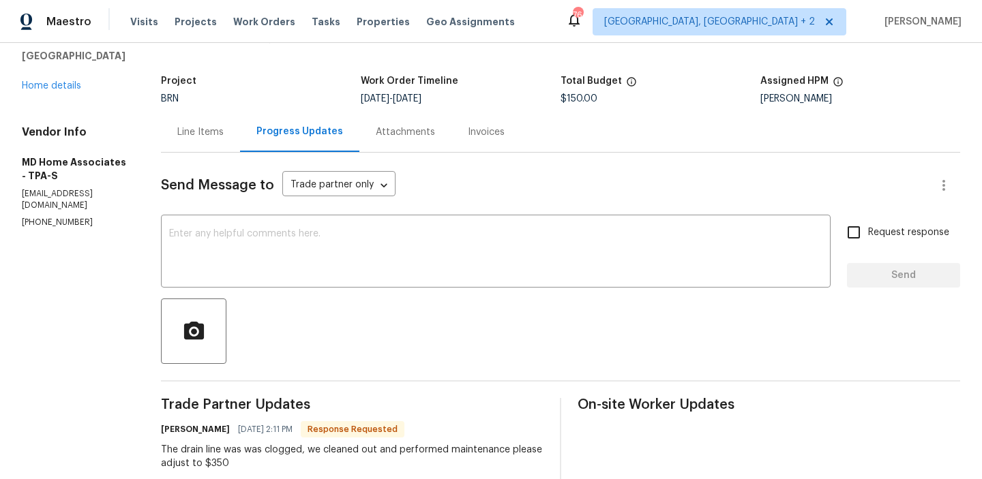
scroll to position [91, 0]
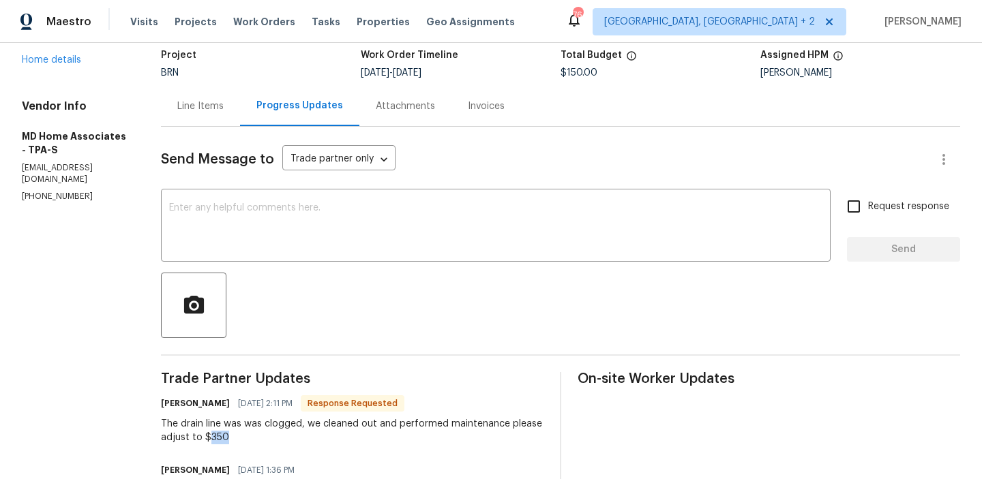
drag, startPoint x: 253, startPoint y: 437, endPoint x: 301, endPoint y: 437, distance: 48.4
click at [301, 437] on div "The drain line was was clogged, we cleaned out and performed maintenance please…" at bounding box center [352, 430] width 383 height 27
copy div "350"
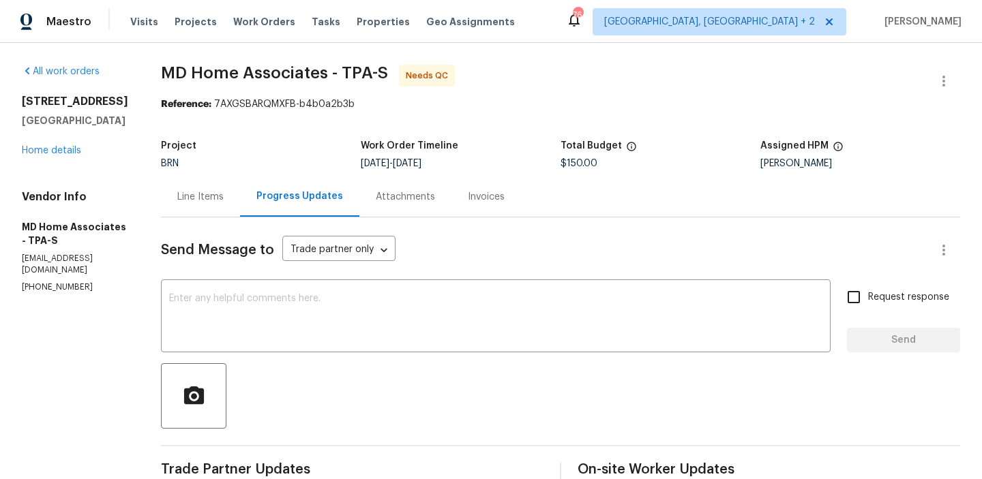
click at [224, 196] on div "Line Items" at bounding box center [200, 197] width 46 height 14
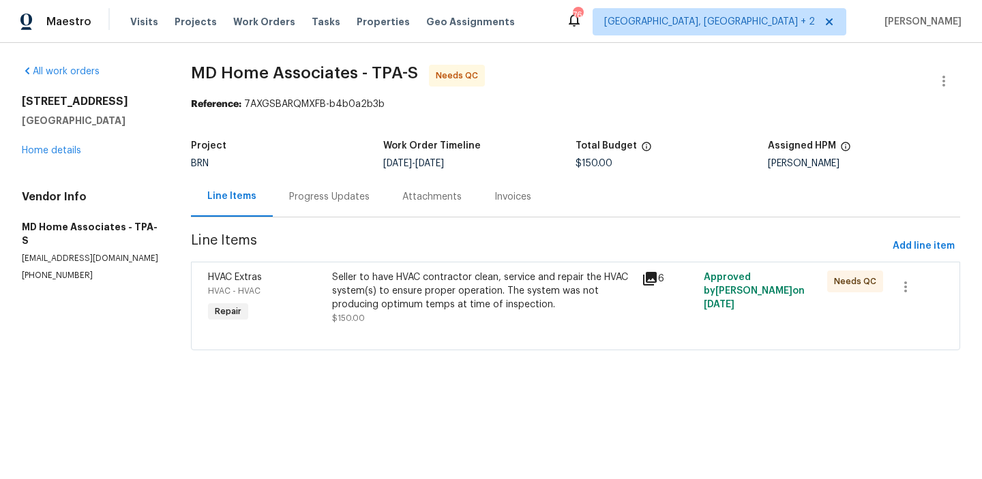
click at [421, 278] on div "Seller to have HVAC contractor clean, service and repair the HVAC system(s) to …" at bounding box center [482, 291] width 301 height 41
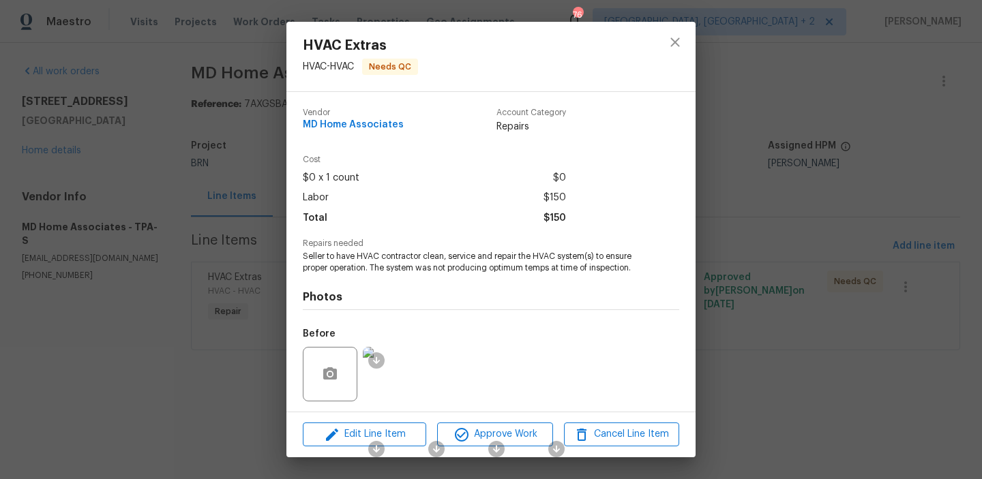
scroll to position [92, 0]
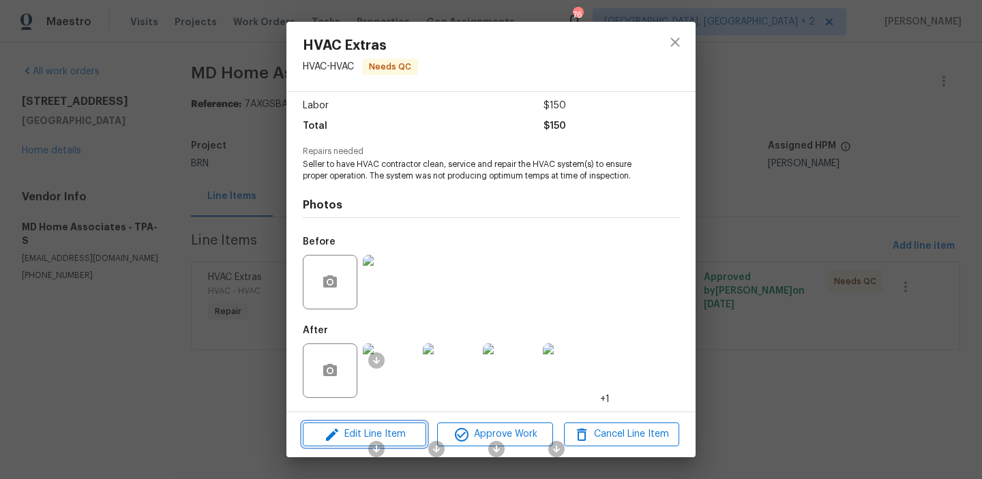
click at [360, 433] on span "Edit Line Item" at bounding box center [364, 434] width 115 height 17
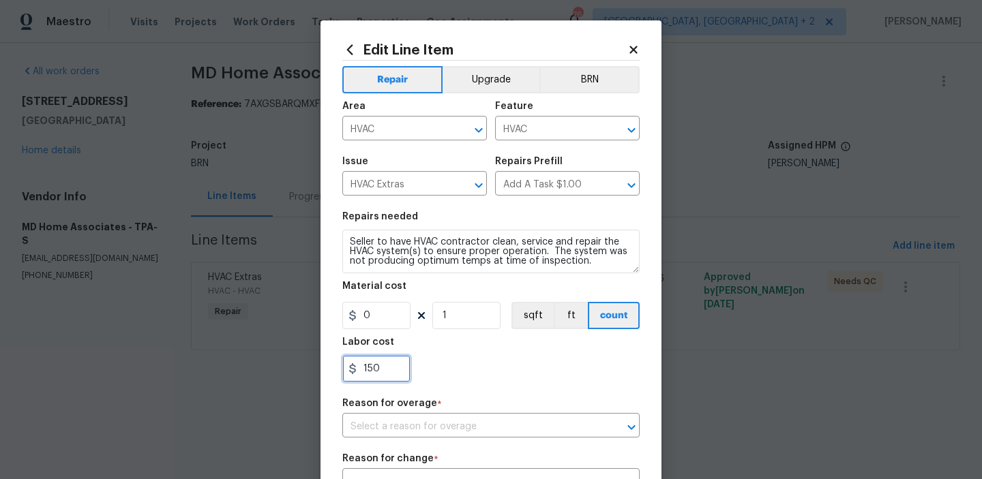
click at [391, 371] on input "150" at bounding box center [376, 368] width 68 height 27
type input "1"
paste input "350"
type input "350"
click at [583, 61] on div "Repair Upgrade BRN Area HVAC ​ Feature HVAC ​ Issue HVAC Extras ​ Repairs Prefi…" at bounding box center [490, 360] width 297 height 599
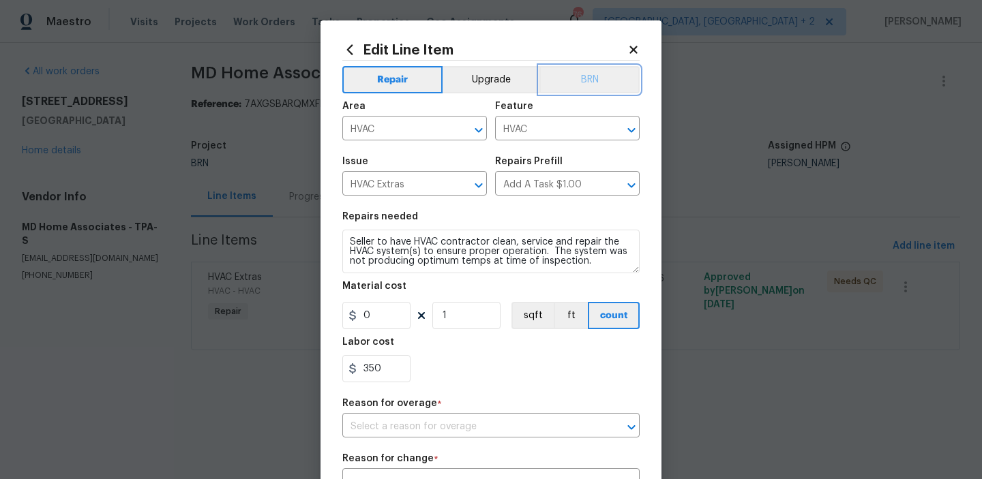
click at [567, 79] on button "BRN" at bounding box center [589, 79] width 100 height 27
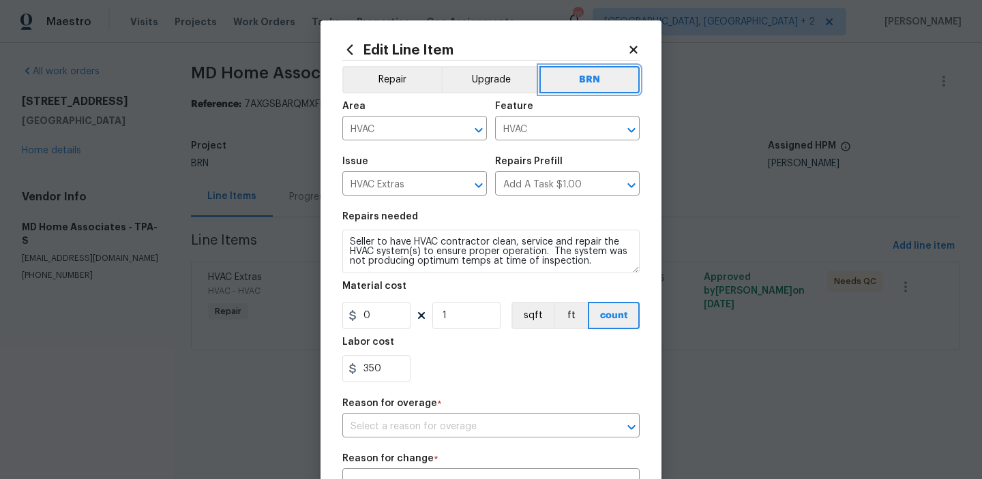
scroll to position [208, 0]
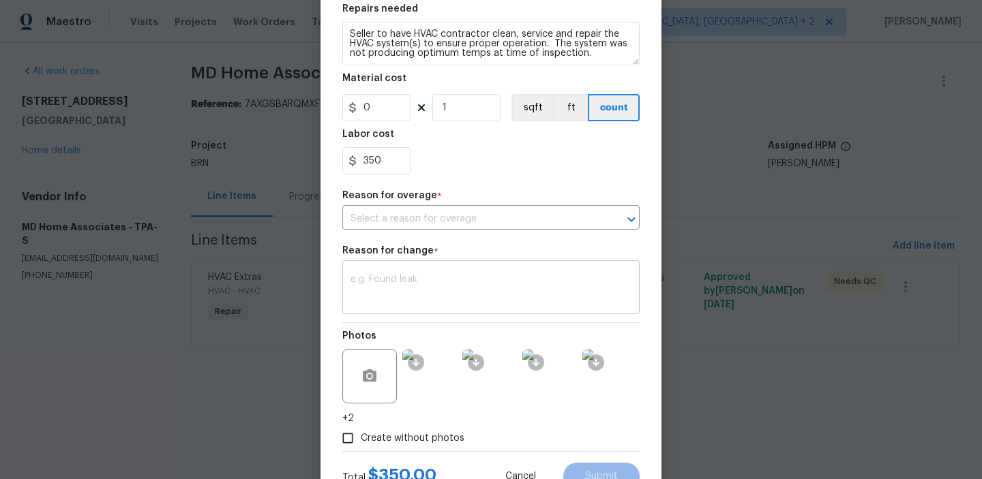
click at [447, 291] on textarea at bounding box center [491, 289] width 281 height 29
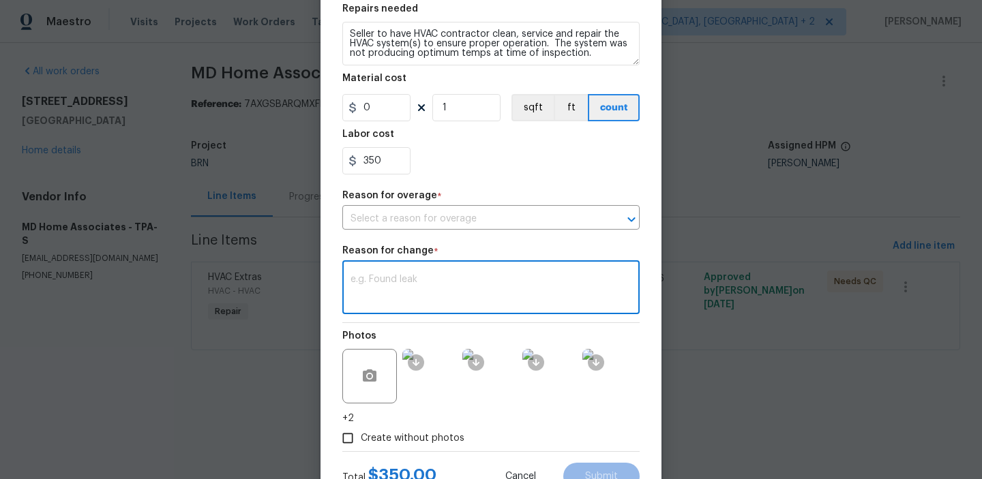
paste textarea "(AM) Updated per vendors final cost."
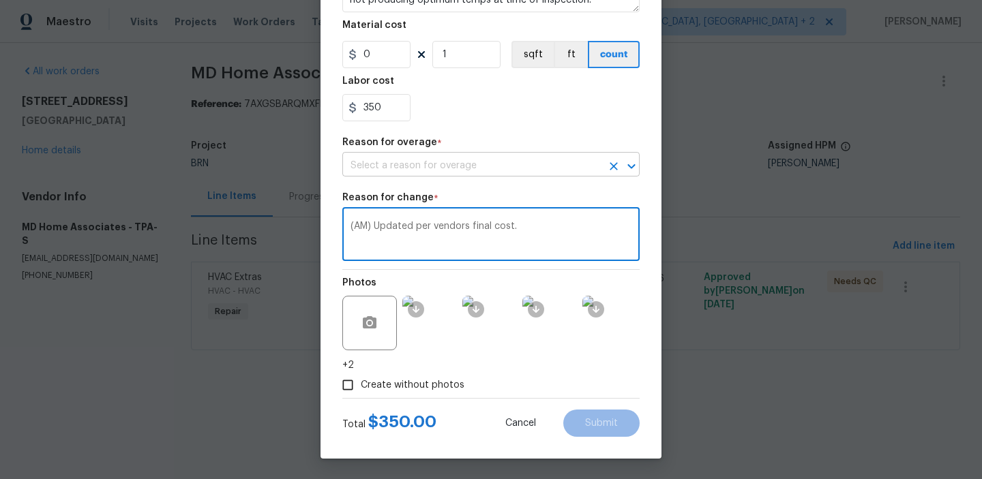
type textarea "(AM) Updated per vendors final cost."
click at [381, 171] on input "text" at bounding box center [471, 165] width 259 height 21
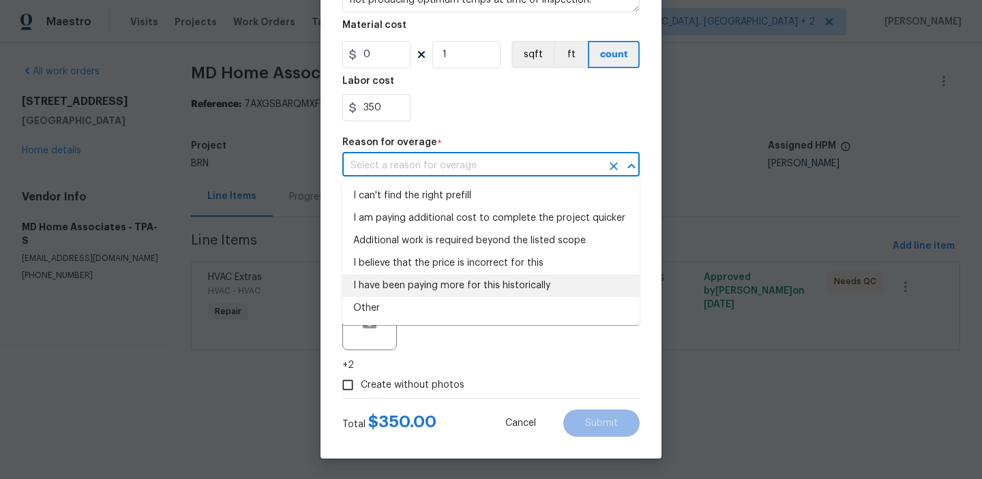
click at [376, 298] on li "Other" at bounding box center [490, 308] width 297 height 23
type input "Other"
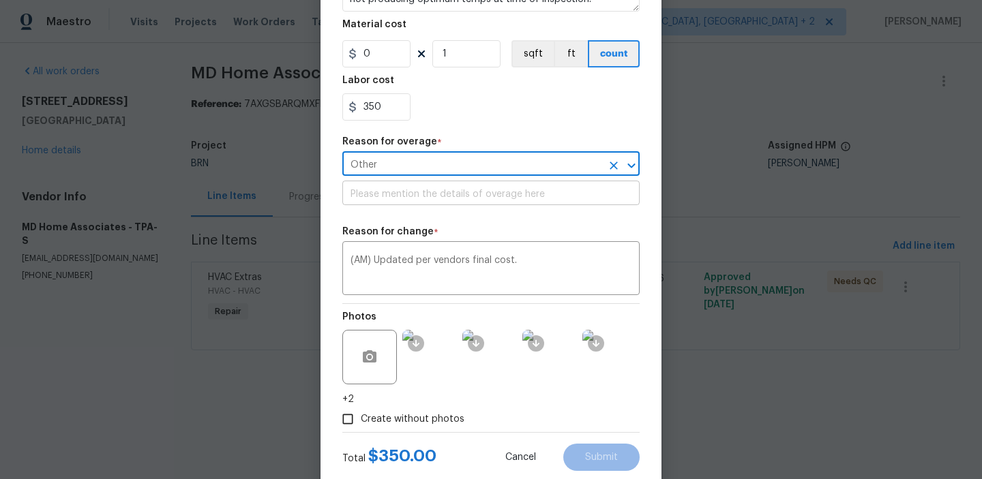
click at [382, 191] on input "text" at bounding box center [490, 194] width 297 height 21
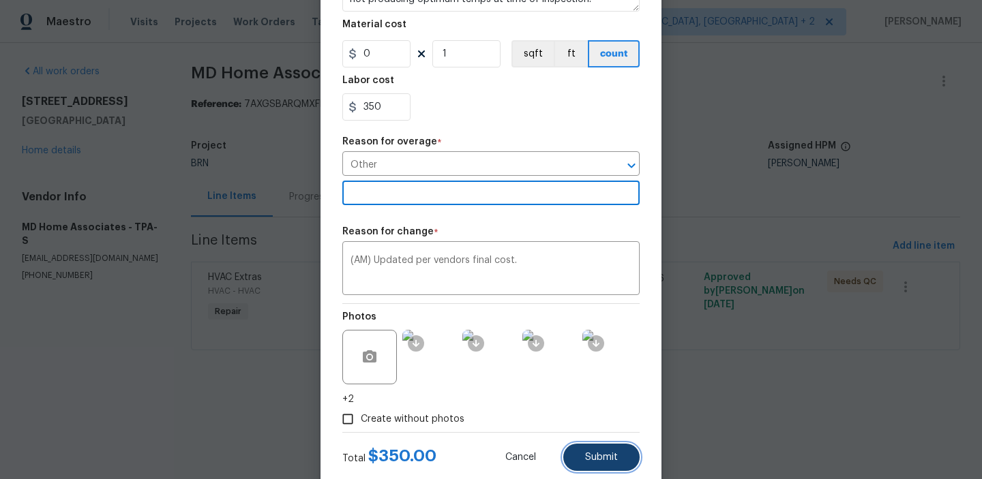
click at [600, 464] on button "Submit" at bounding box center [601, 457] width 76 height 27
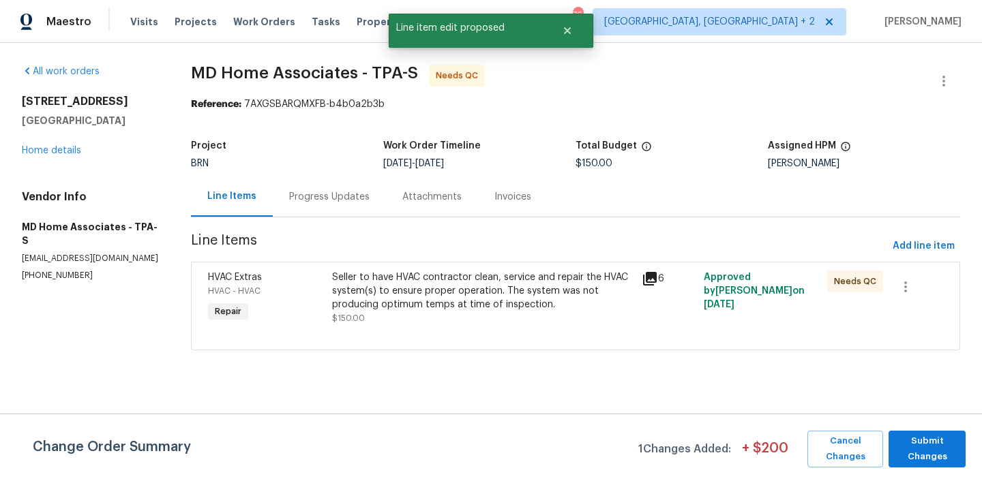
scroll to position [0, 0]
click at [909, 440] on span "Submit Changes" at bounding box center [926, 449] width 63 height 31
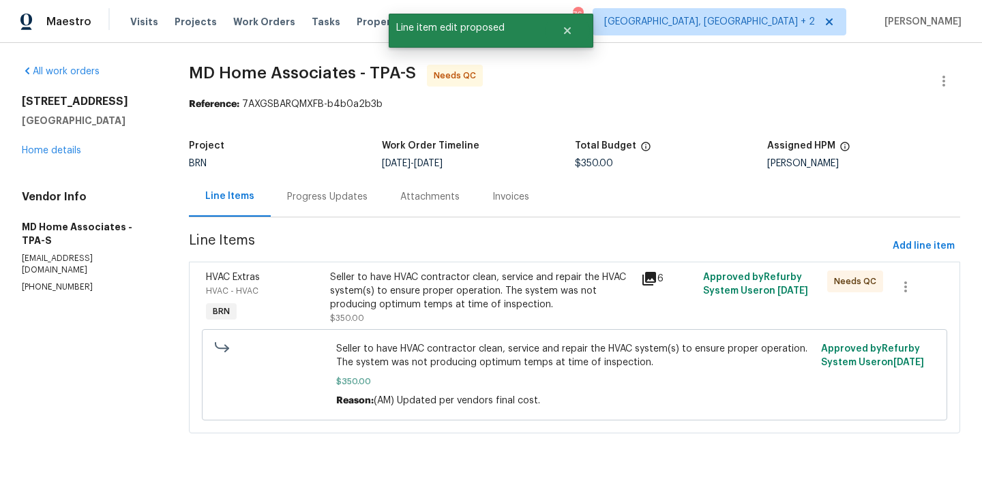
click at [411, 281] on div "Seller to have HVAC contractor clean, service and repair the HVAC system(s) to …" at bounding box center [481, 291] width 302 height 41
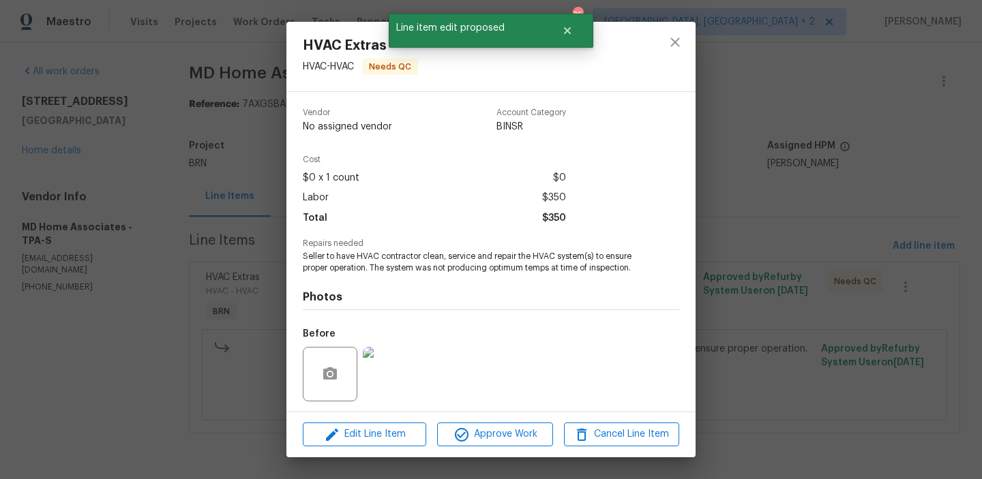
scroll to position [92, 0]
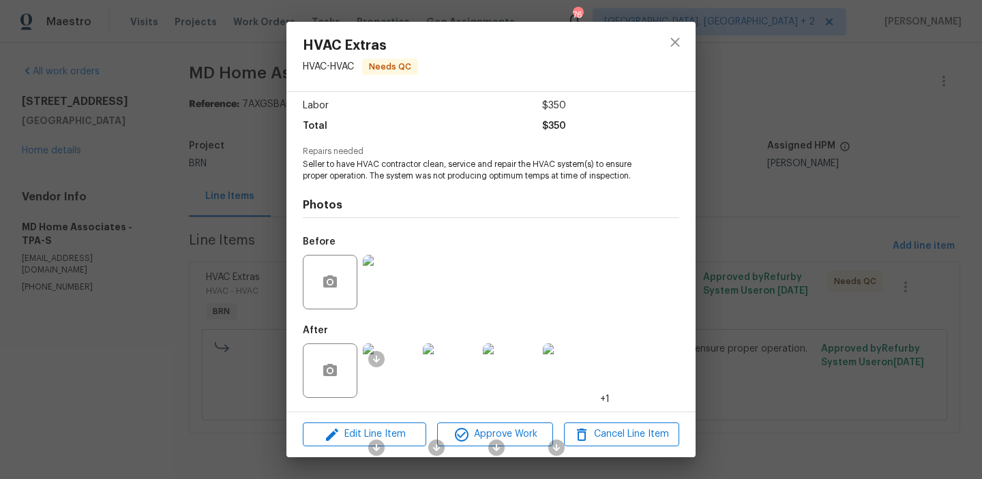
click at [386, 267] on img at bounding box center [390, 282] width 55 height 55
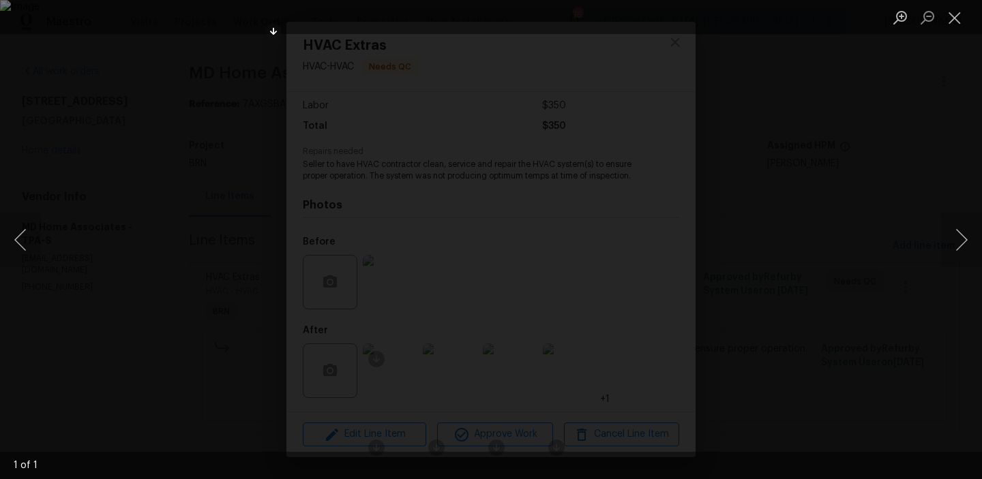
click at [171, 241] on div "Lightbox" at bounding box center [491, 239] width 982 height 479
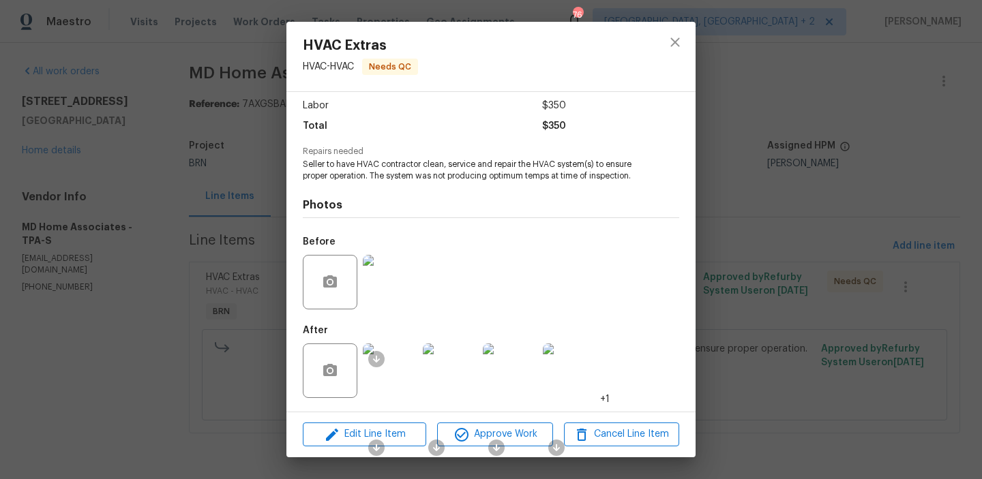
click at [398, 370] on img at bounding box center [390, 371] width 55 height 55
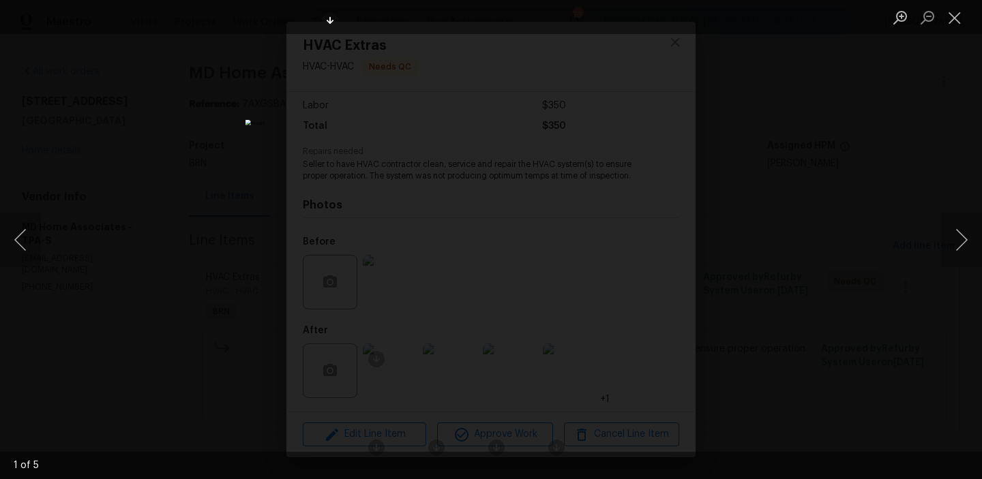
click at [146, 175] on div "Lightbox" at bounding box center [491, 239] width 982 height 479
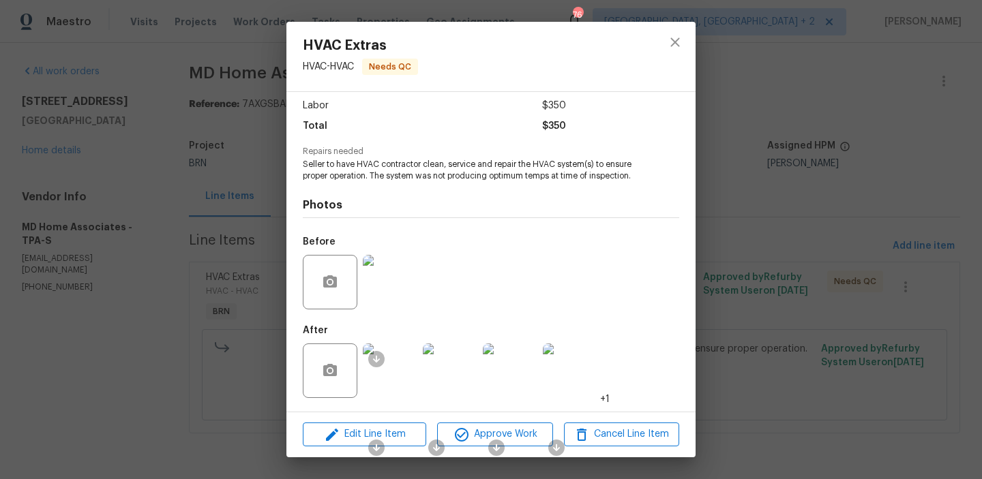
click at [200, 198] on div "HVAC Extras HVAC - HVAC Needs QC Vendor MD Home Associates Account Category BIN…" at bounding box center [491, 239] width 982 height 479
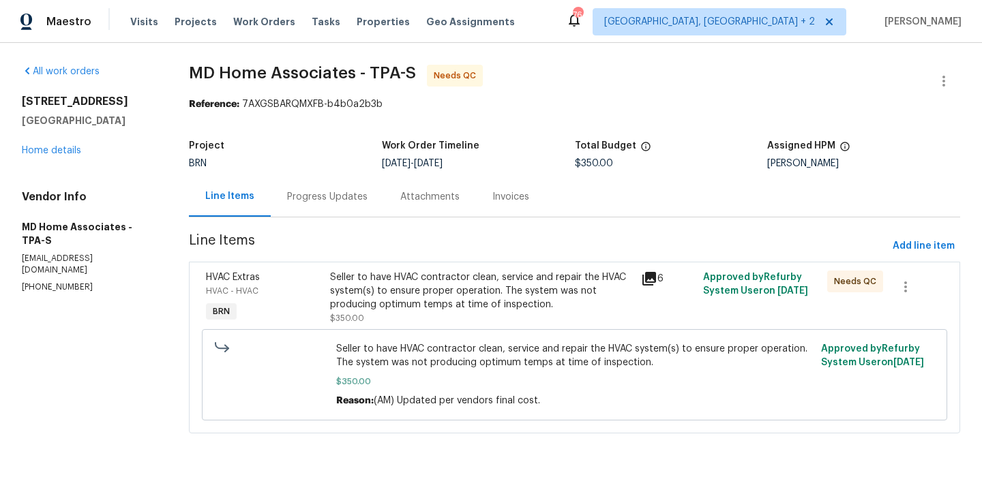
click at [385, 301] on div "Seller to have HVAC contractor clean, service and repair the HVAC system(s) to …" at bounding box center [481, 291] width 302 height 41
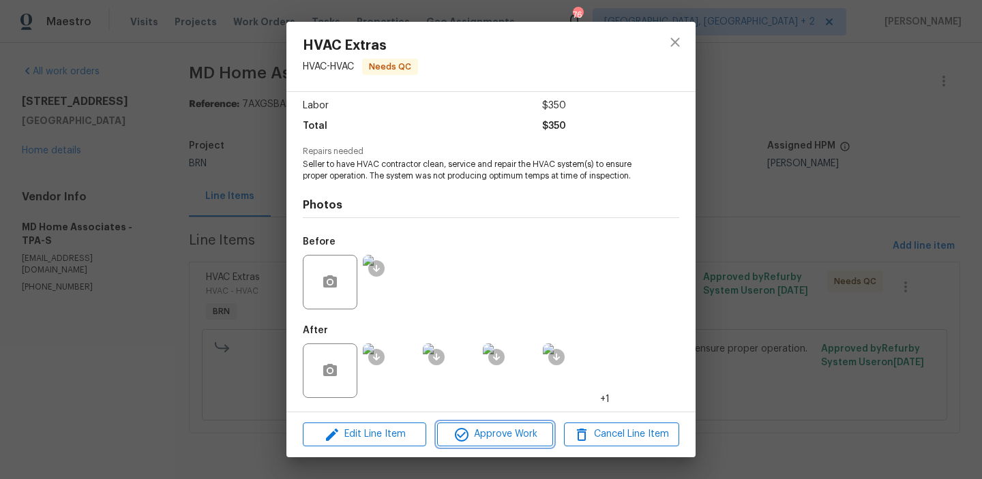
click at [454, 436] on icon "button" at bounding box center [462, 435] width 16 height 16
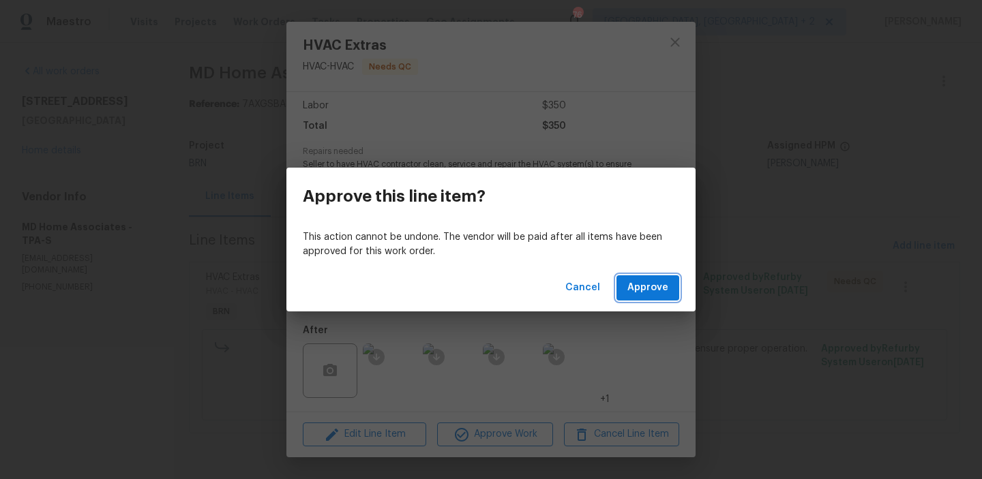
click at [627, 295] on button "Approve" at bounding box center [648, 288] width 63 height 25
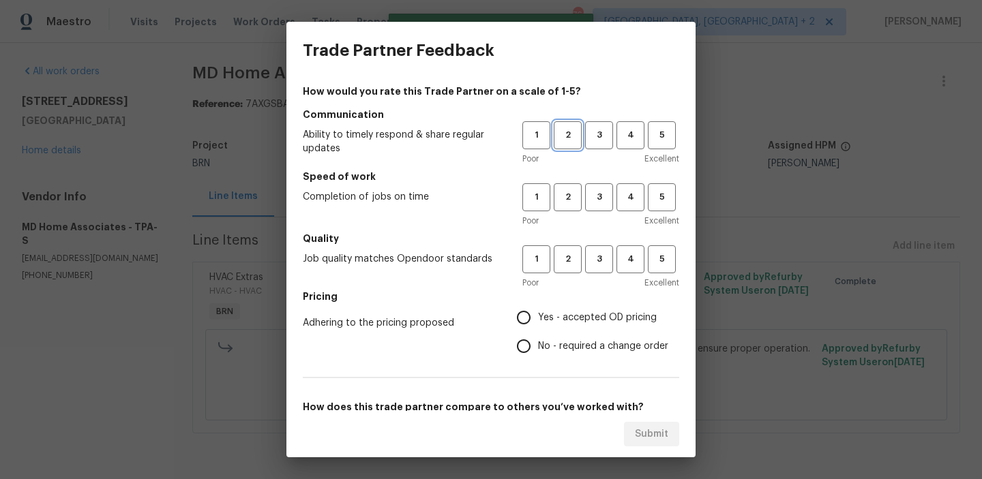
click at [569, 140] on span "2" at bounding box center [567, 136] width 25 height 16
click at [571, 198] on span "2" at bounding box center [567, 198] width 25 height 16
click at [561, 273] on div "1 2 3 4 5 Poor Excellent" at bounding box center [600, 268] width 157 height 44
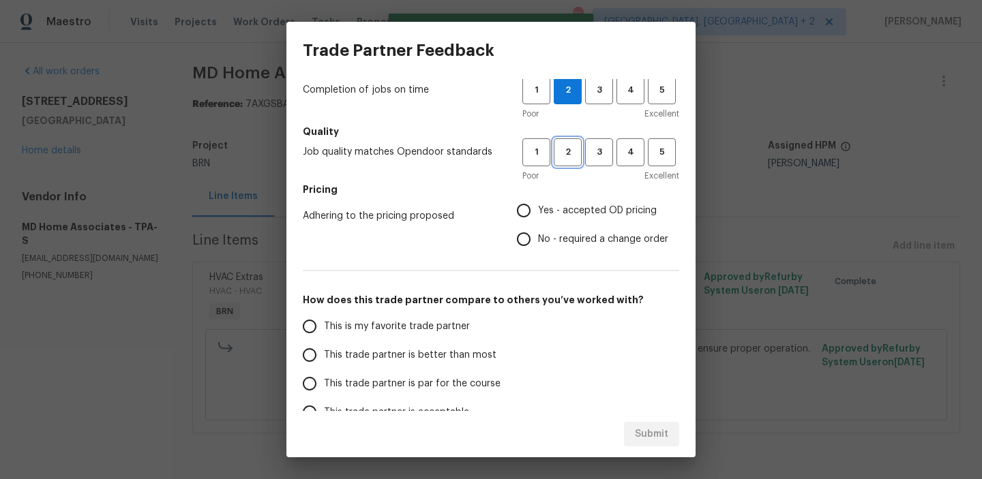
scroll to position [128, 0]
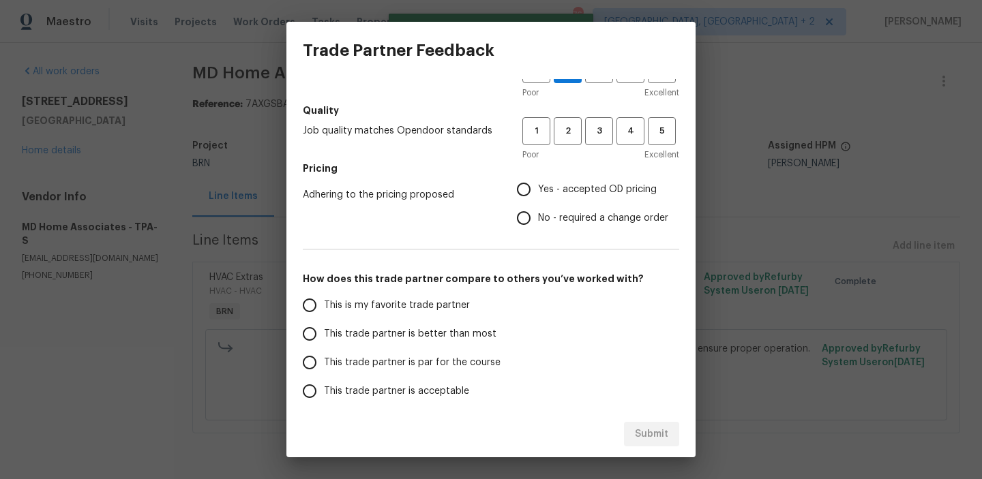
click at [524, 218] on input "No - required a change order" at bounding box center [523, 218] width 29 height 29
radio input "true"
click at [361, 334] on span "This trade partner is better than most" at bounding box center [410, 334] width 173 height 14
click at [324, 334] on input "This trade partner is better than most" at bounding box center [309, 334] width 29 height 29
click at [644, 430] on div "Submit" at bounding box center [490, 434] width 409 height 47
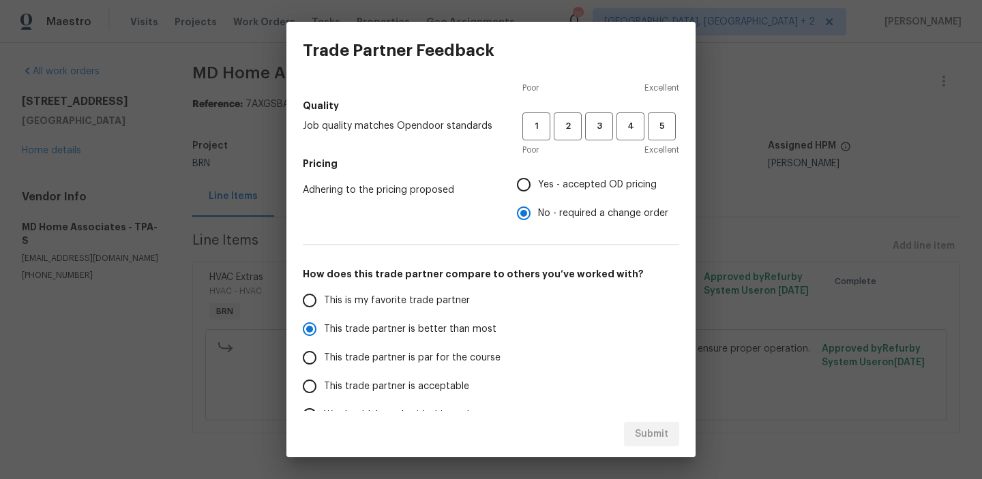
scroll to position [0, 0]
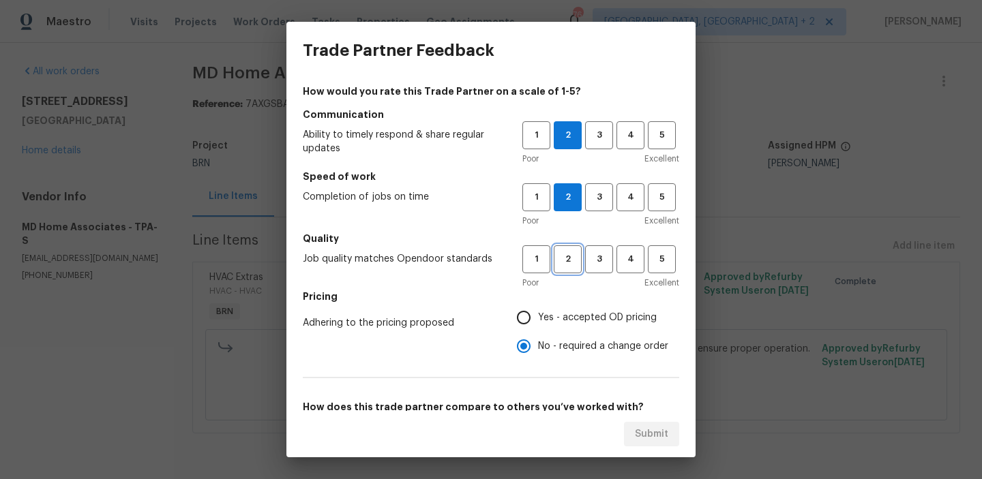
click at [557, 260] on span "2" at bounding box center [567, 260] width 25 height 16
radio input "true"
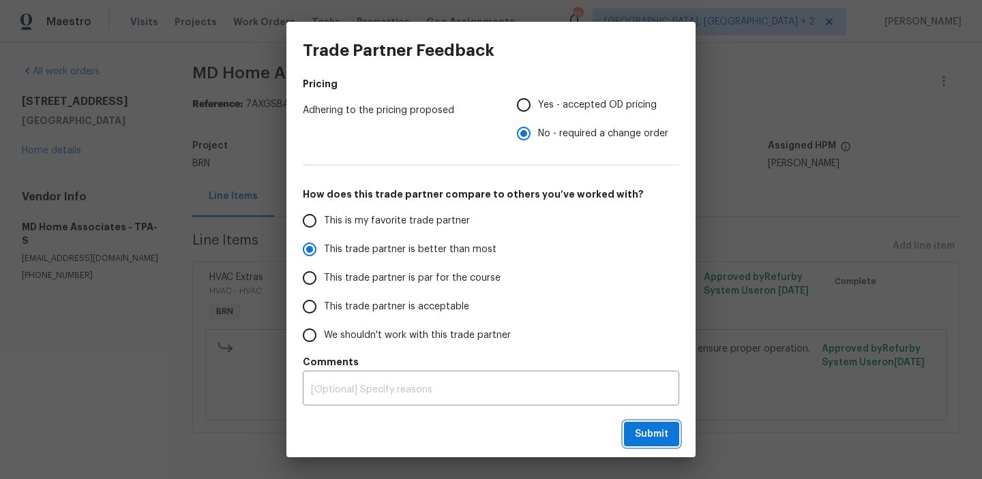
click at [640, 436] on span "Submit" at bounding box center [651, 434] width 33 height 17
radio input "false"
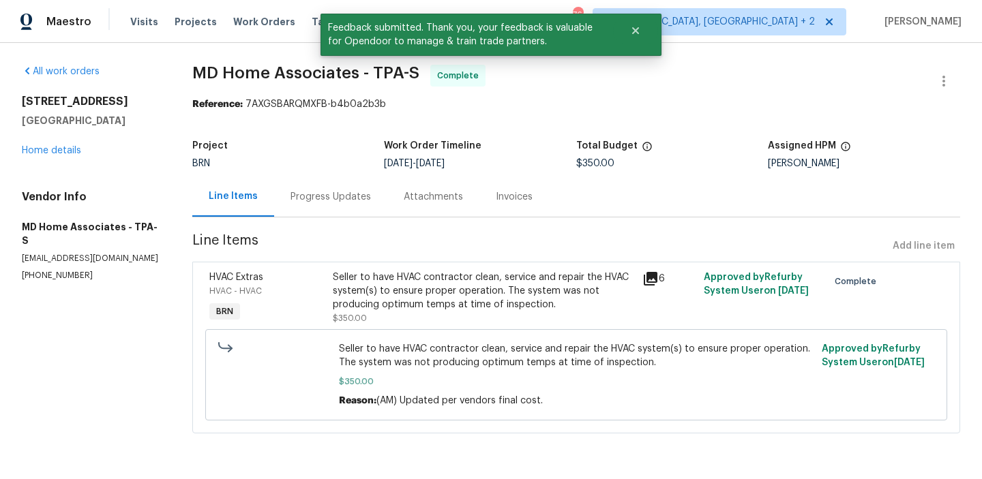
click at [289, 186] on div "Progress Updates" at bounding box center [330, 197] width 113 height 40
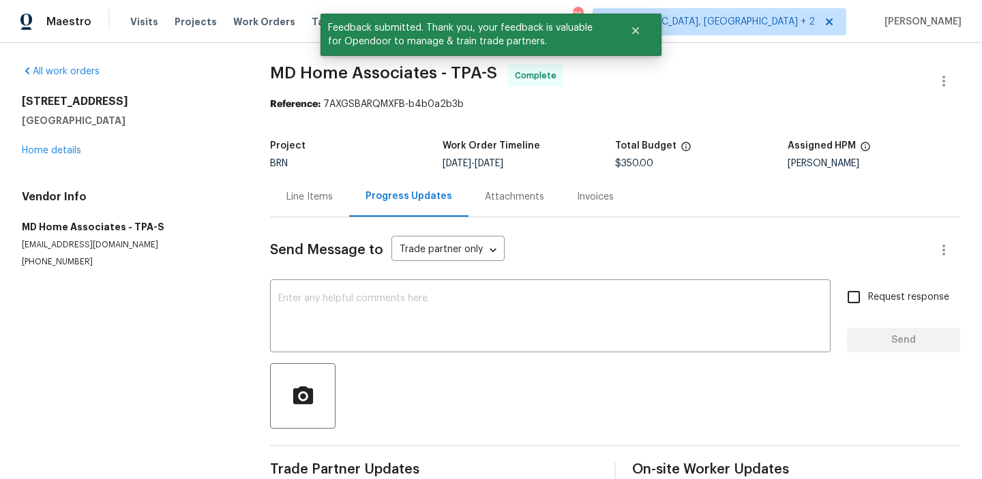
click at [329, 277] on div "Send Message to Trade partner only Trade partner only ​ x ​ Request response Se…" at bounding box center [615, 353] width 690 height 270
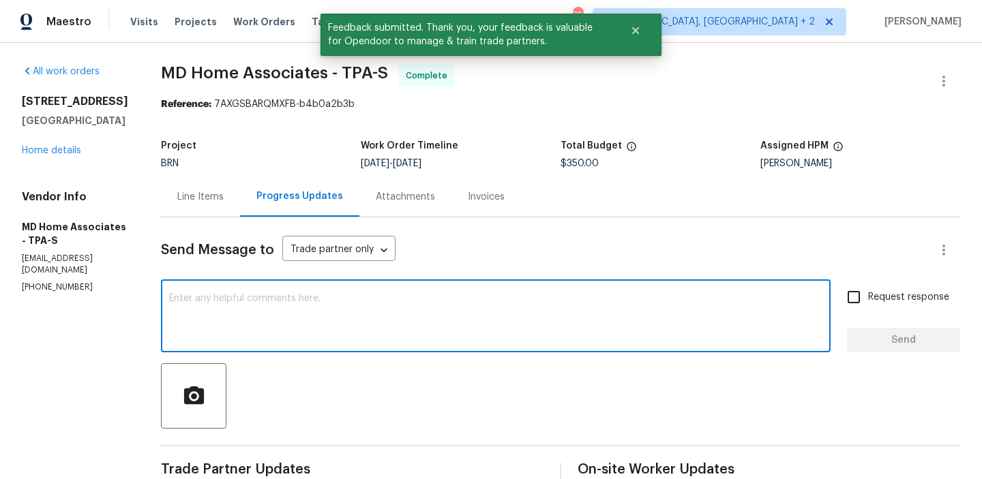
click at [292, 299] on textarea at bounding box center [495, 318] width 653 height 48
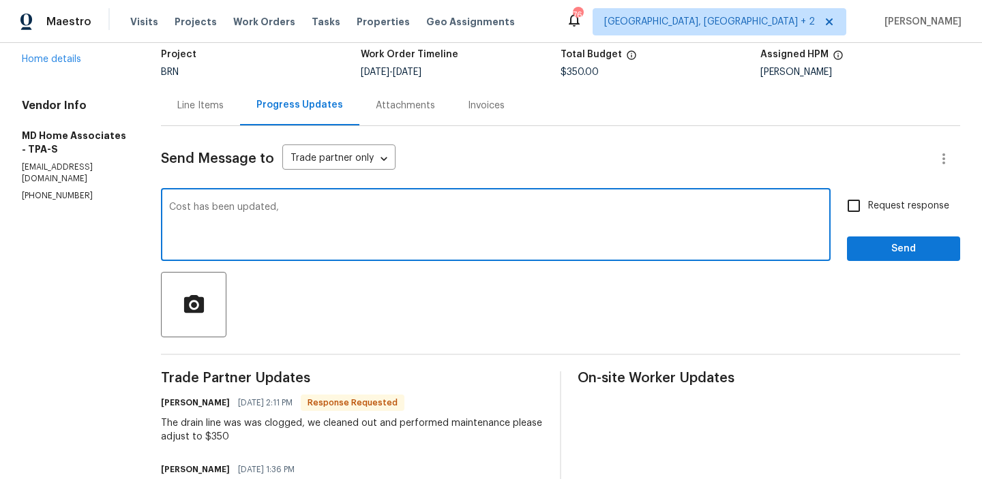
scroll to position [118, 0]
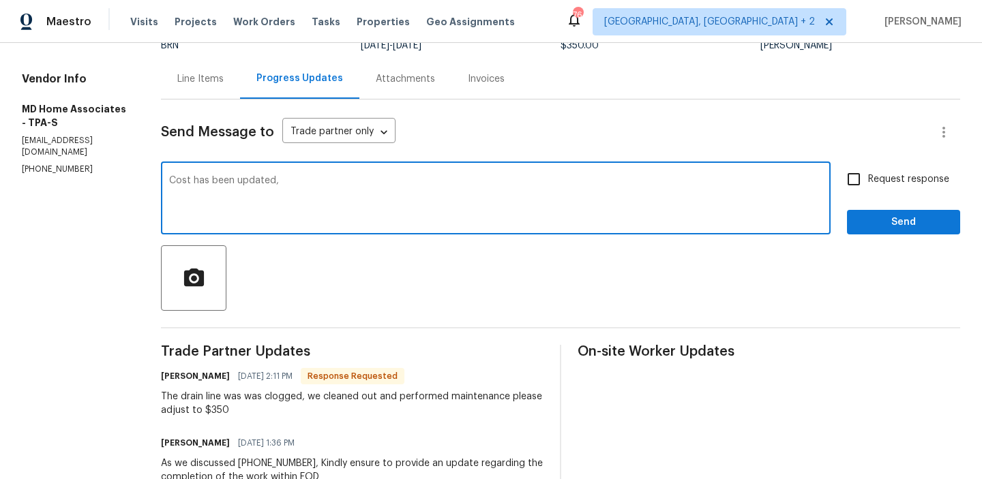
paste textarea "WO is approved, Please upload the invoice under the invoice section.Thanks"
type textarea "Cost has been updated, WO is approved, Please upload the invoice under the invo…"
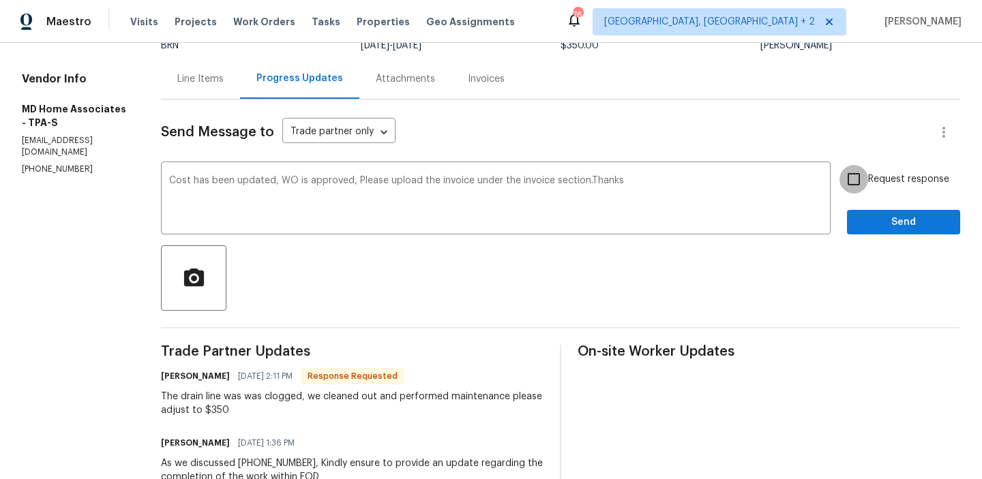
click at [865, 192] on input "Request response" at bounding box center [854, 179] width 29 height 29
checkbox input "true"
click at [865, 222] on span "Send" at bounding box center [903, 222] width 91 height 17
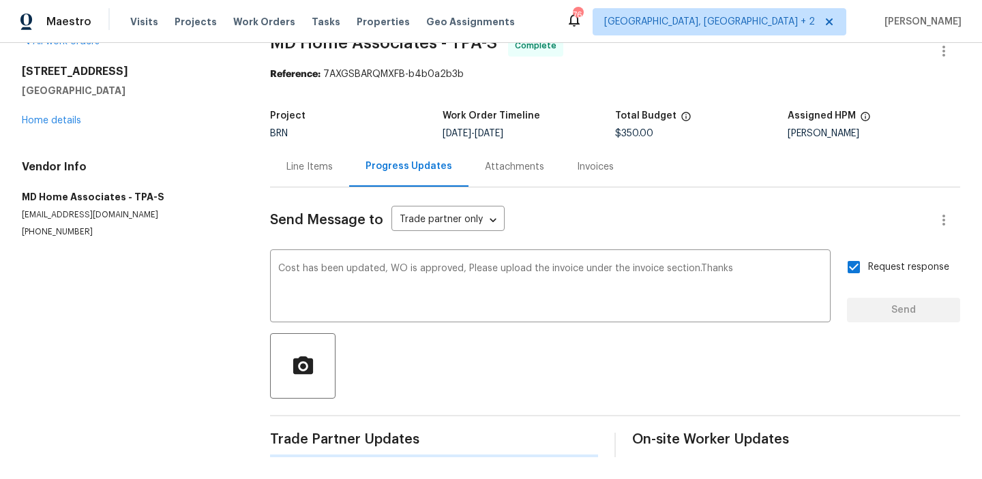
scroll to position [0, 0]
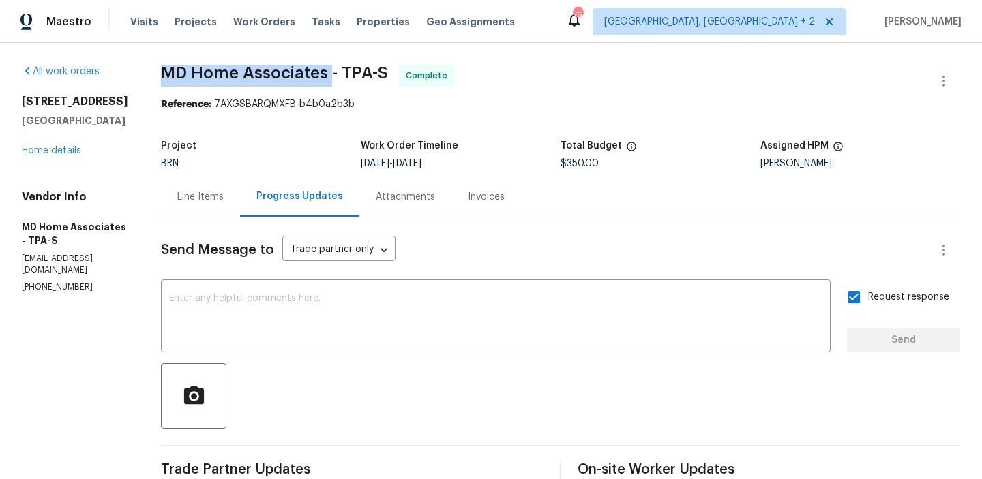
drag, startPoint x: 168, startPoint y: 74, endPoint x: 344, endPoint y: 74, distance: 176.6
copy span "MD Home Associates"
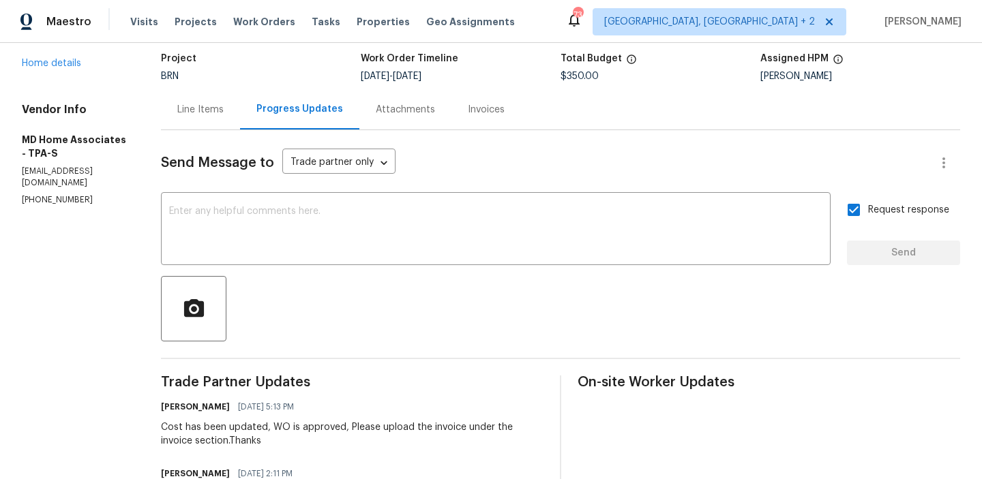
scroll to position [95, 0]
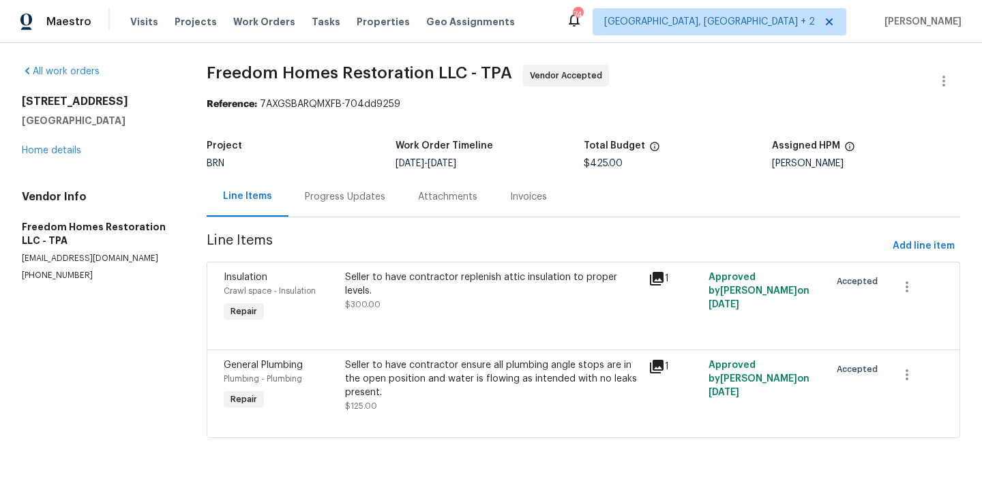
click at [345, 186] on div "Progress Updates" at bounding box center [344, 197] width 113 height 40
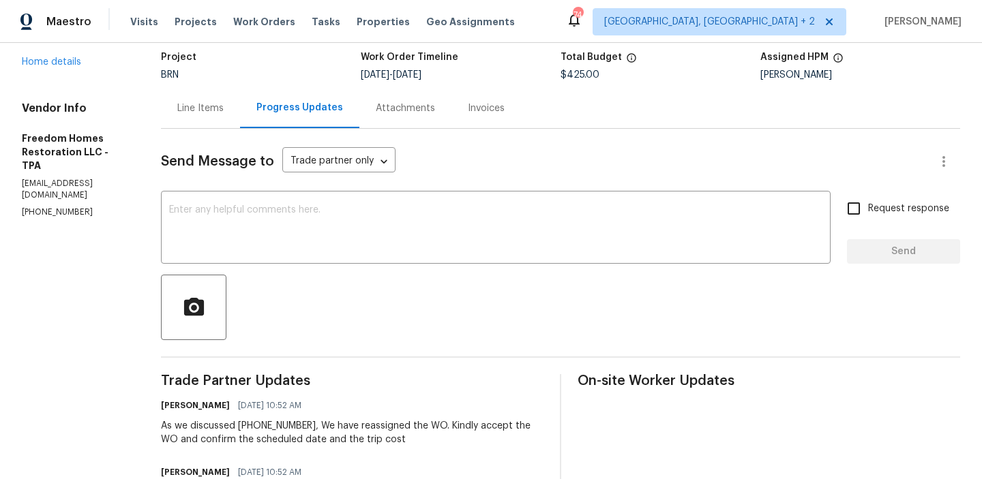
scroll to position [103, 0]
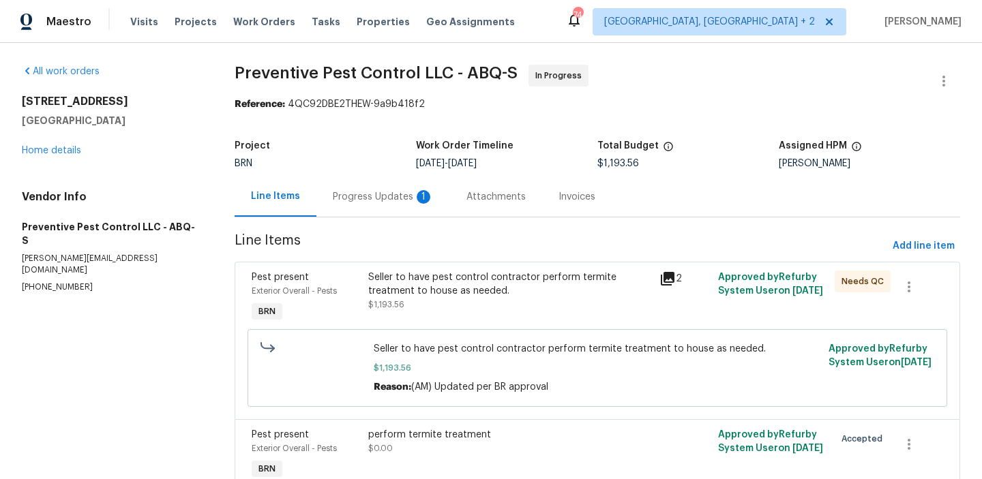
click at [375, 211] on div "Progress Updates 1" at bounding box center [383, 197] width 134 height 40
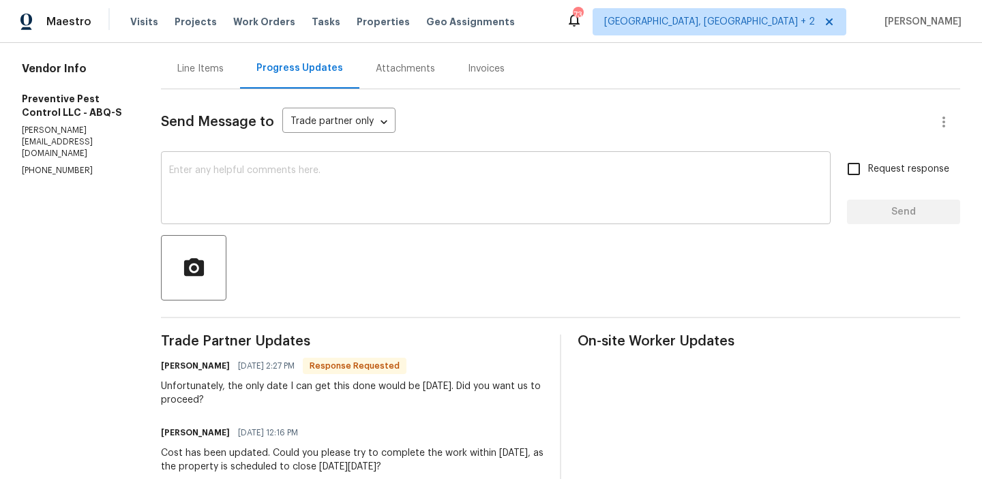
scroll to position [140, 0]
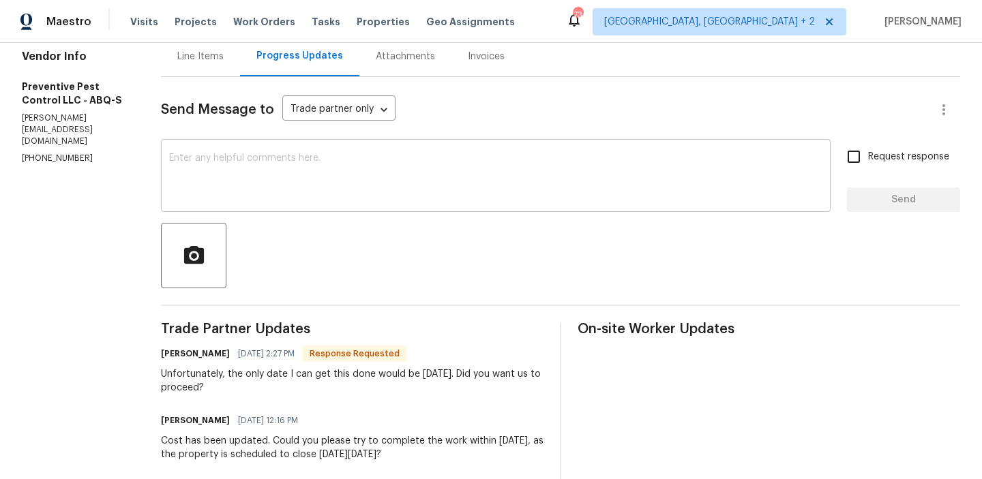
click at [271, 162] on textarea at bounding box center [495, 177] width 653 height 48
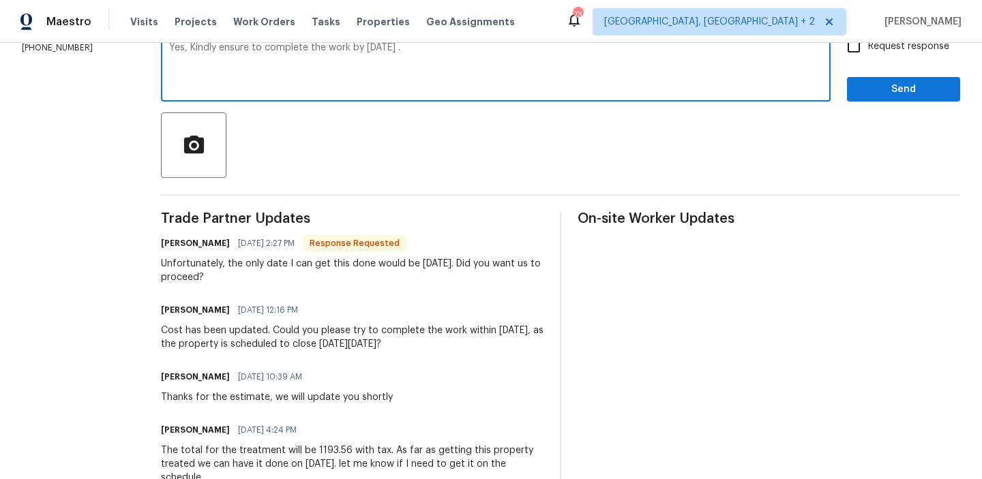
scroll to position [212, 0]
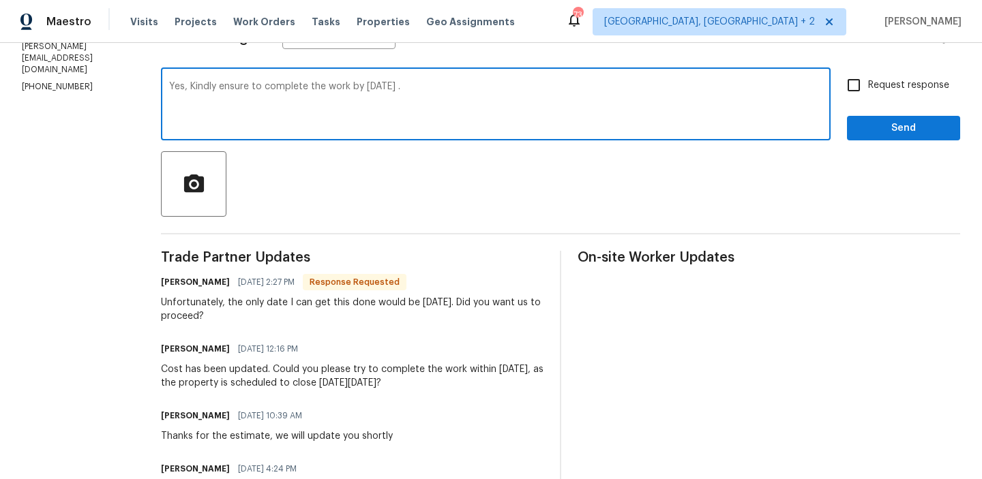
type textarea "Yes, Kindly ensure to complete the work by Wednesday 10/01 ."
click at [870, 81] on span "Request response" at bounding box center [908, 85] width 81 height 14
click at [868, 81] on input "Request response" at bounding box center [854, 85] width 29 height 29
checkbox input "true"
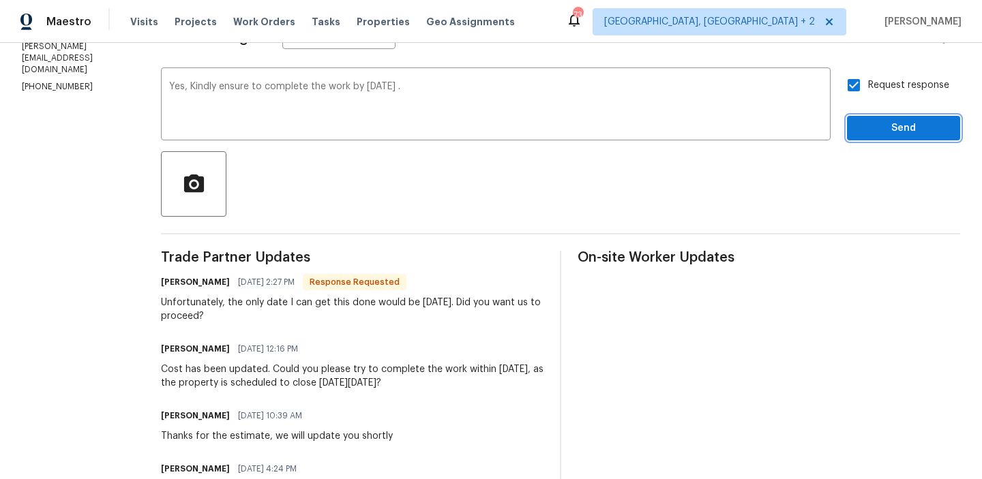
click at [870, 122] on span "Send" at bounding box center [903, 128] width 91 height 17
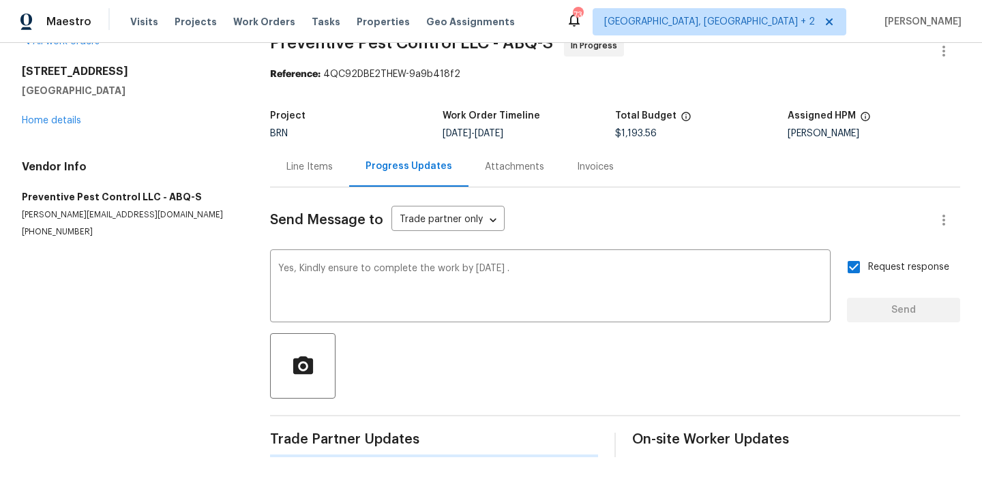
scroll to position [0, 0]
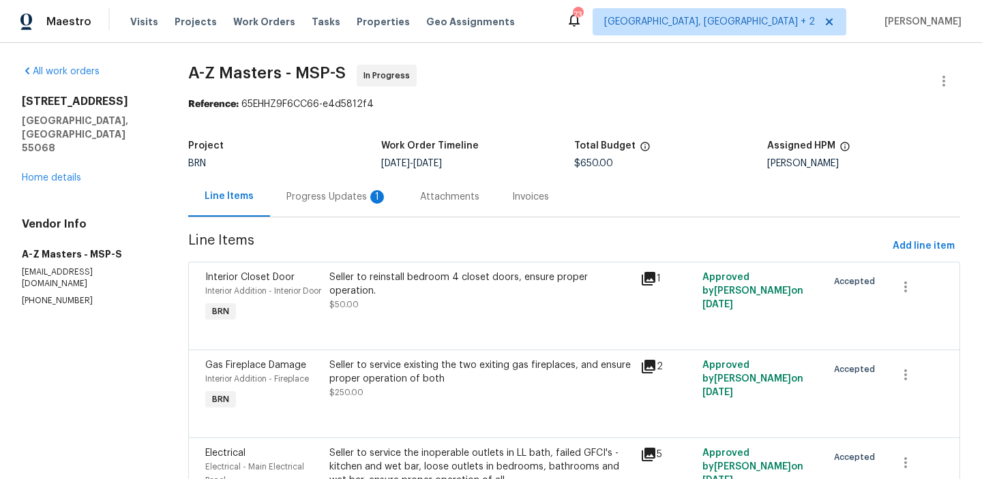
click at [327, 197] on div "Progress Updates 1" at bounding box center [336, 197] width 101 height 14
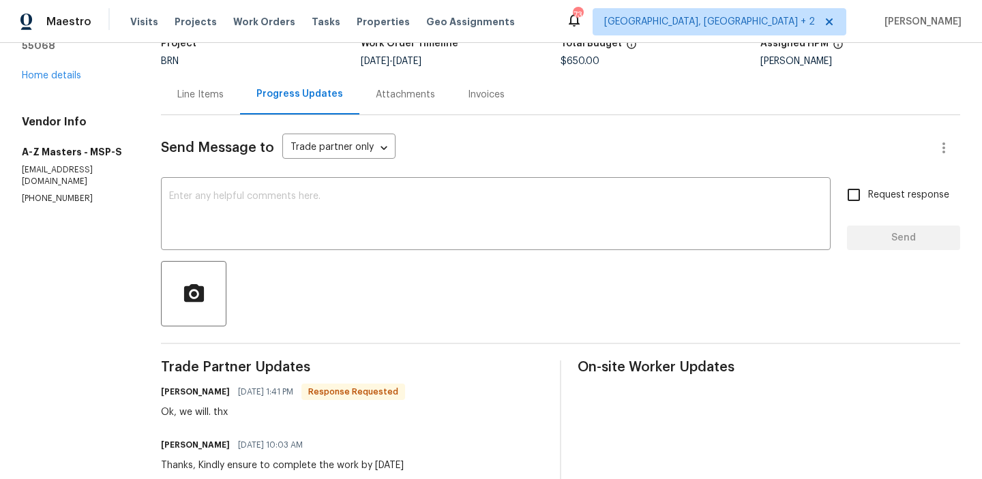
scroll to position [121, 0]
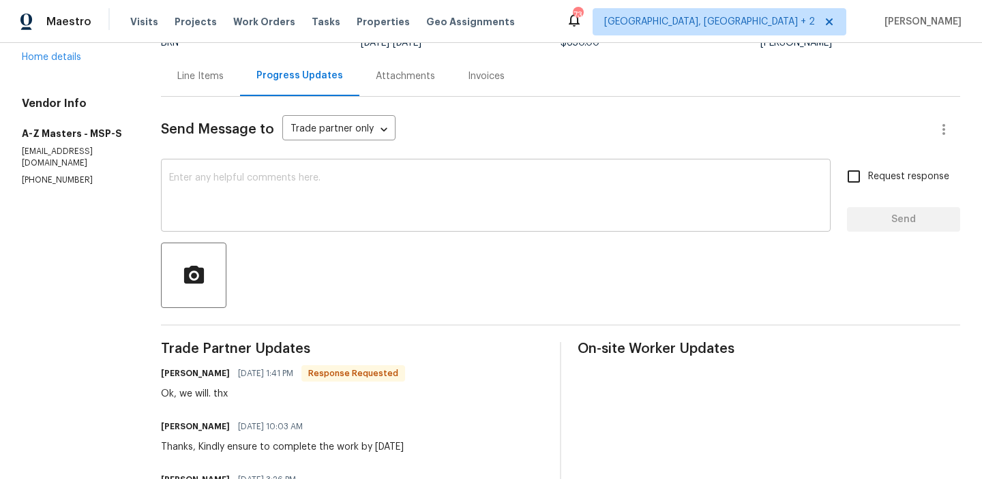
click at [260, 205] on textarea at bounding box center [495, 197] width 653 height 48
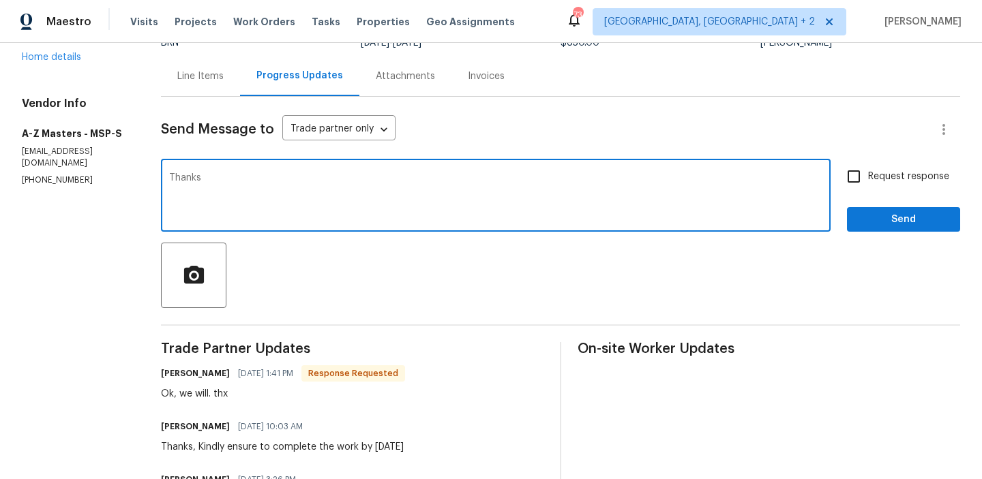
type textarea "Thanks"
click at [910, 180] on span "Request response" at bounding box center [908, 177] width 81 height 14
click at [868, 180] on input "Request response" at bounding box center [854, 176] width 29 height 29
checkbox input "true"
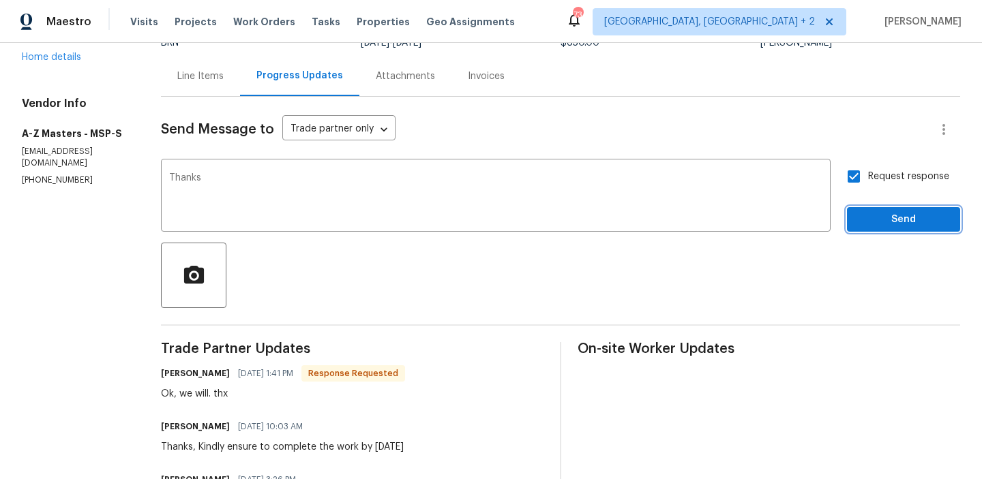
click at [891, 217] on span "Send" at bounding box center [903, 219] width 91 height 17
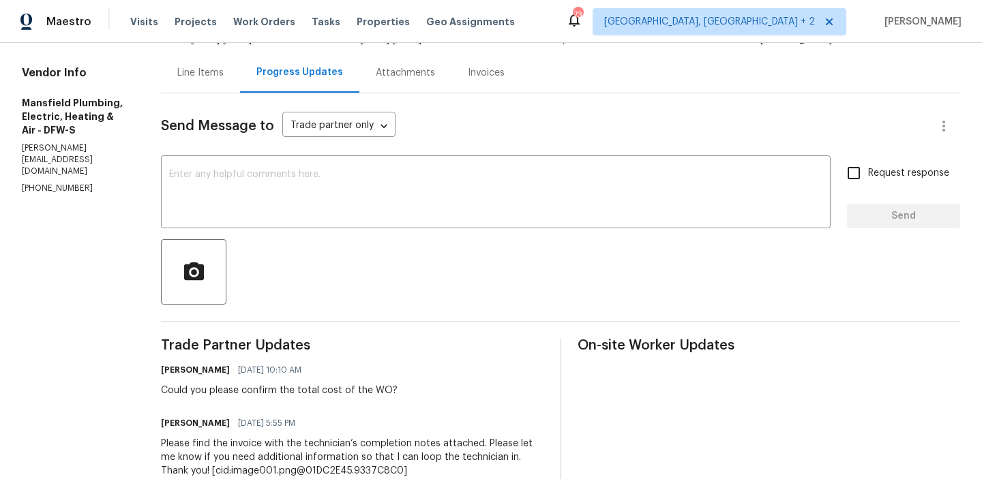
scroll to position [132, 0]
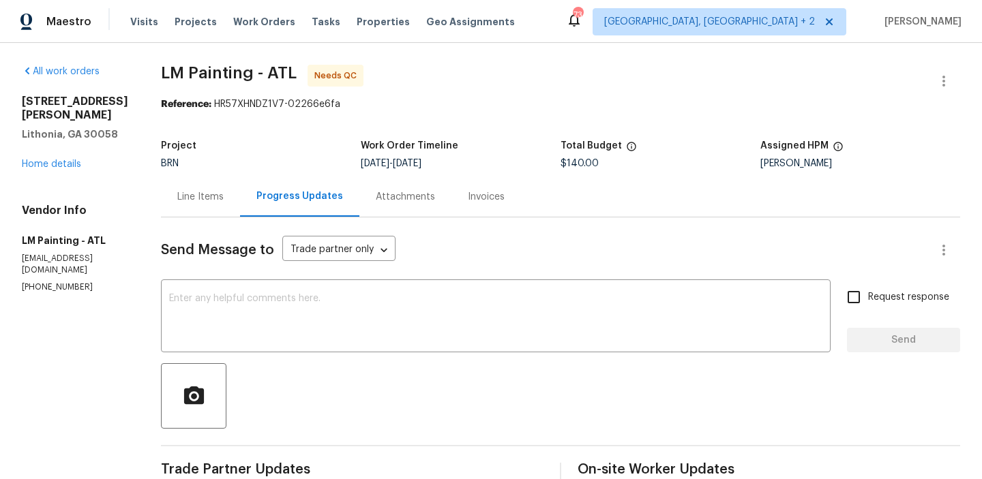
click at [224, 198] on div "Line Items" at bounding box center [200, 197] width 46 height 14
click at [240, 206] on div "Line Items" at bounding box center [200, 197] width 79 height 40
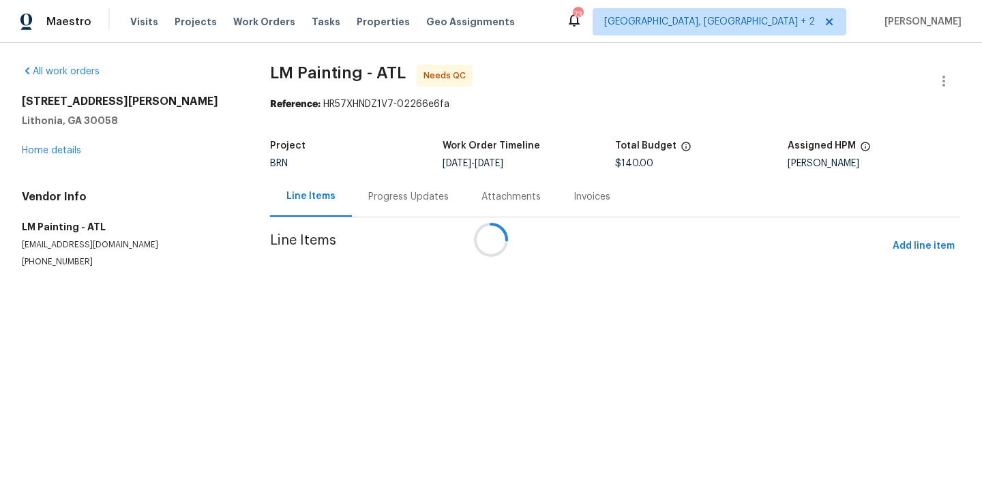
click at [258, 206] on div at bounding box center [491, 239] width 982 height 479
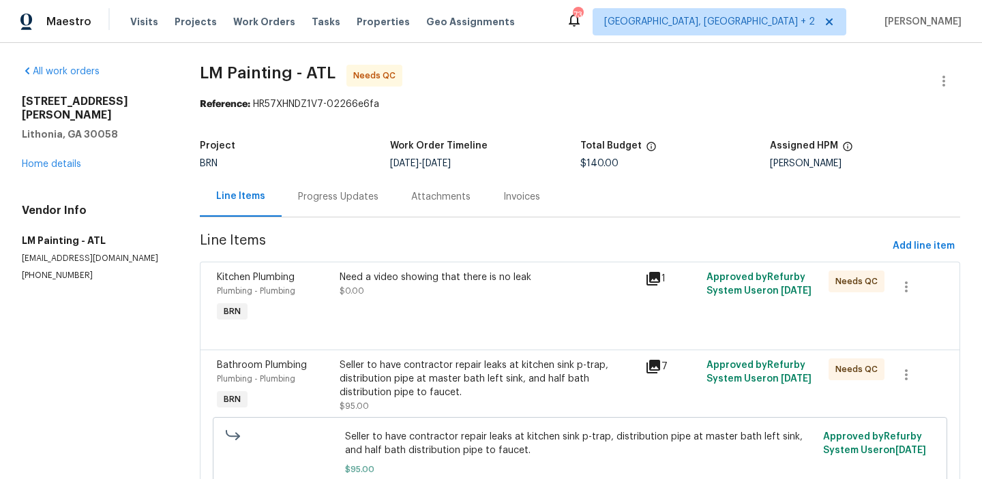
scroll to position [66, 0]
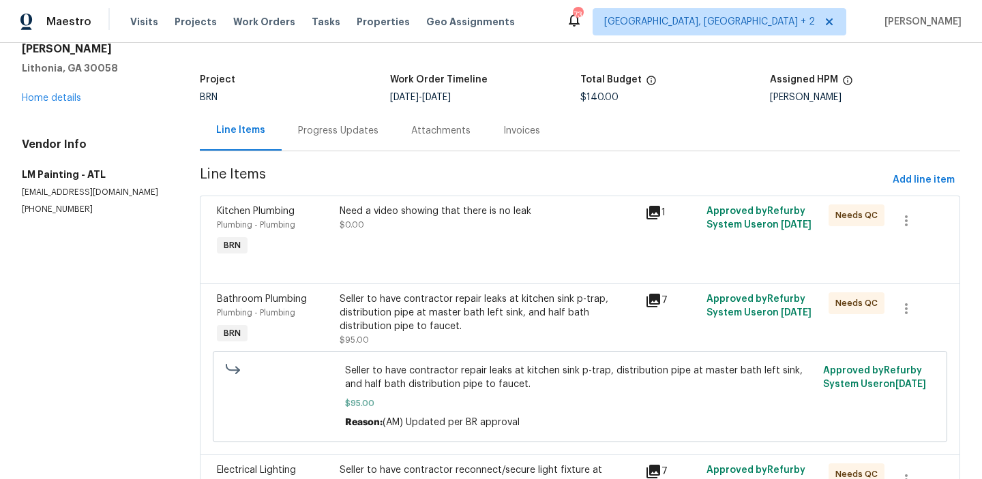
click at [379, 246] on div "Need a video showing that there is no leak $0.00" at bounding box center [489, 232] width 306 height 63
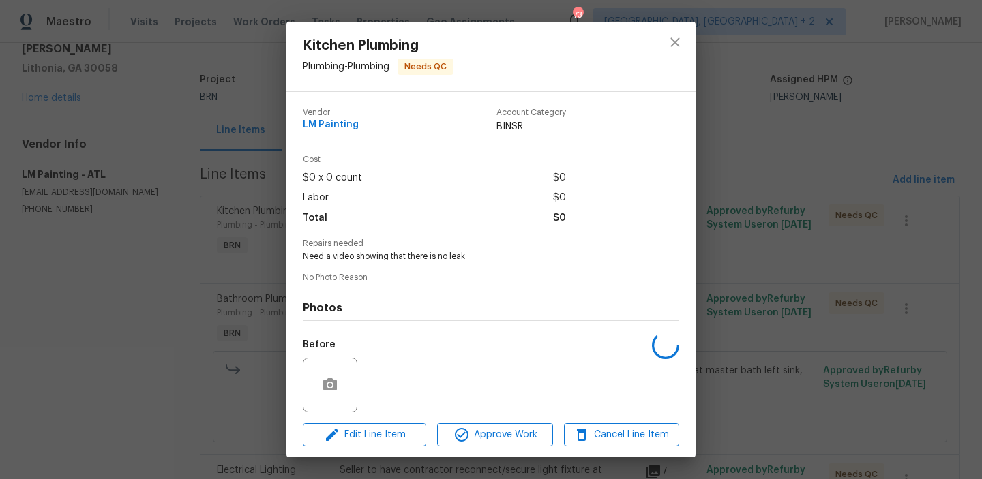
scroll to position [102, 0]
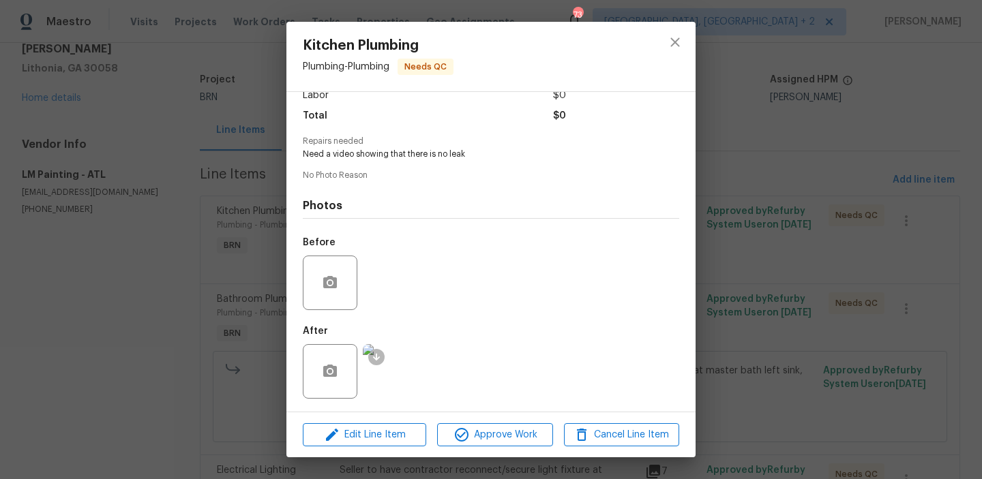
click at [392, 374] on img at bounding box center [390, 371] width 55 height 55
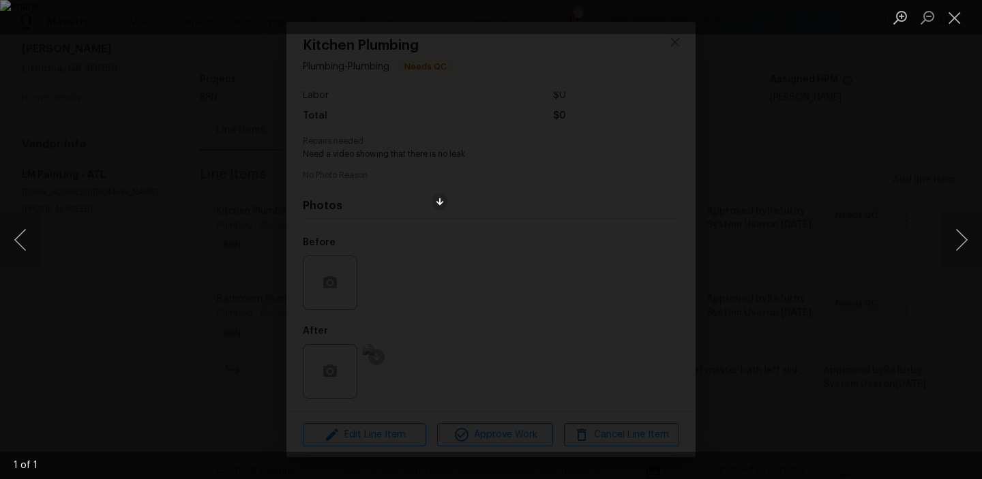
click at [260, 100] on div "Lightbox" at bounding box center [491, 239] width 982 height 479
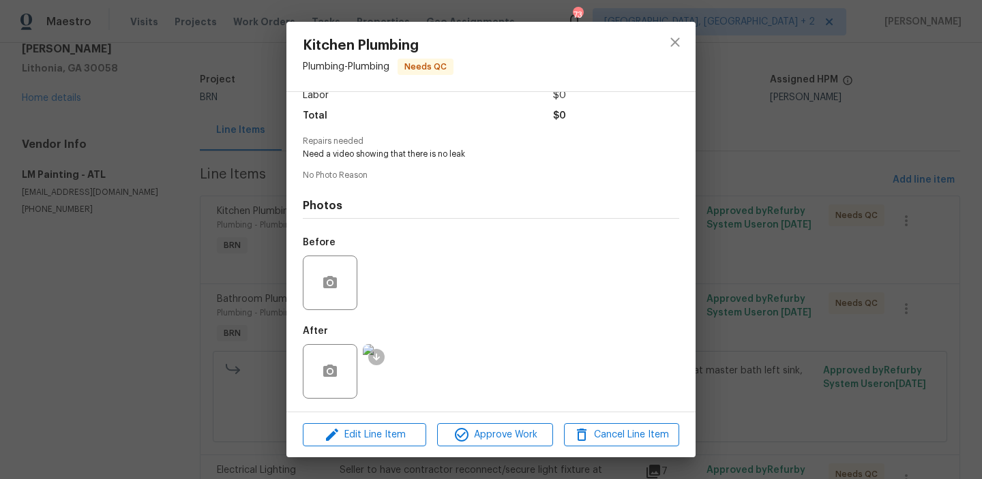
click at [194, 123] on div "Kitchen Plumbing Plumbing - Plumbing Needs QC Vendor LM Painting Account Catego…" at bounding box center [491, 239] width 982 height 479
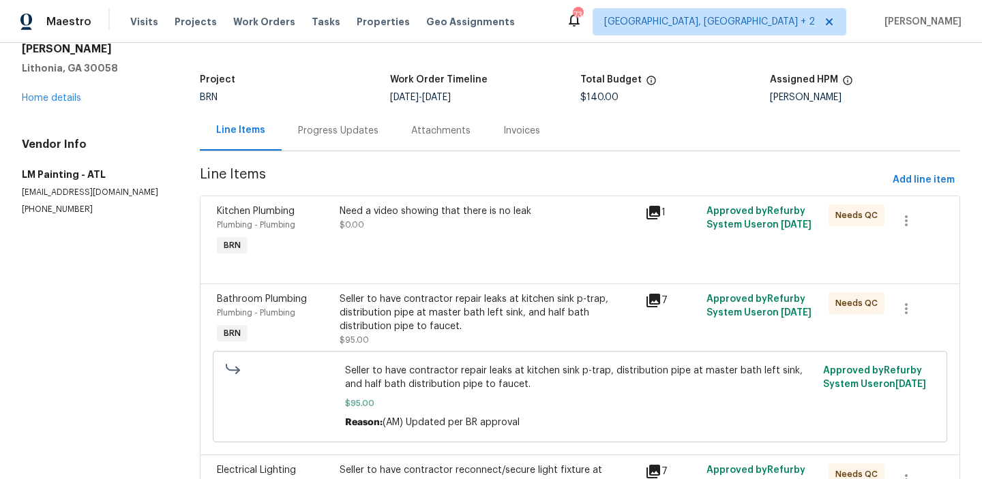
click at [481, 353] on div "Seller to have contractor repair leaks at kitchen sink p-trap, distribution pip…" at bounding box center [580, 396] width 735 height 91
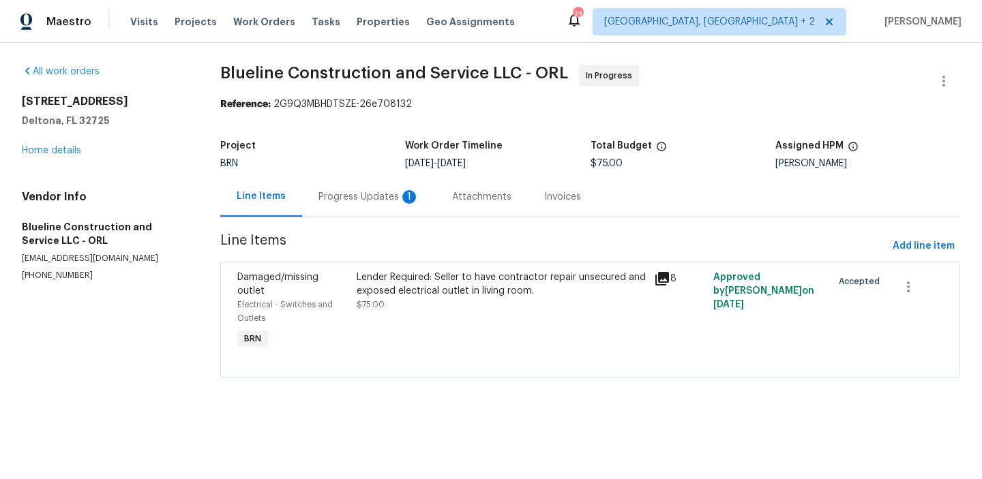
click at [336, 189] on div "Progress Updates 1" at bounding box center [369, 197] width 134 height 40
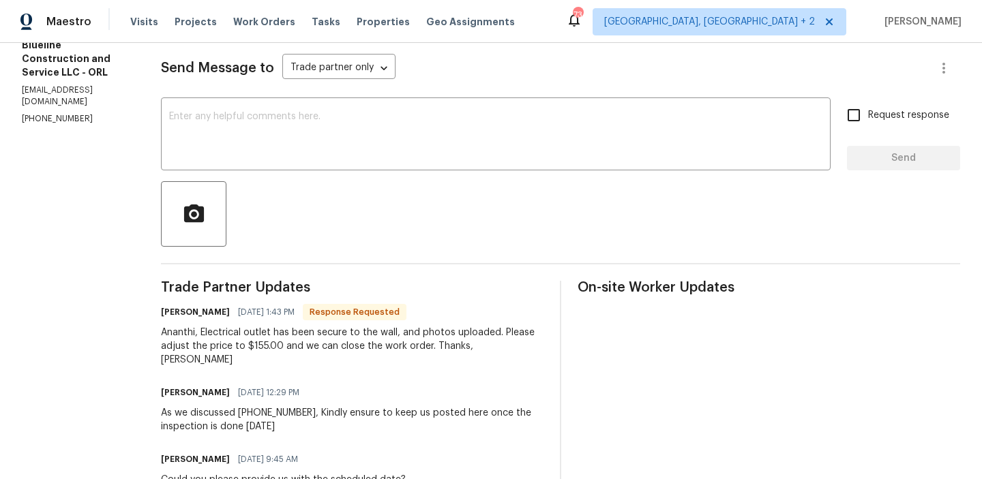
scroll to position [8, 0]
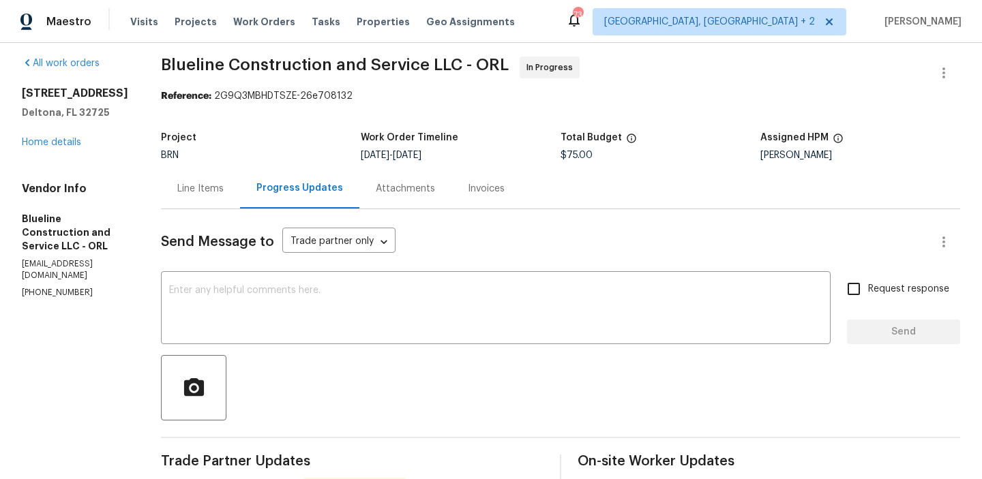
click at [224, 193] on div "Line Items" at bounding box center [200, 189] width 46 height 14
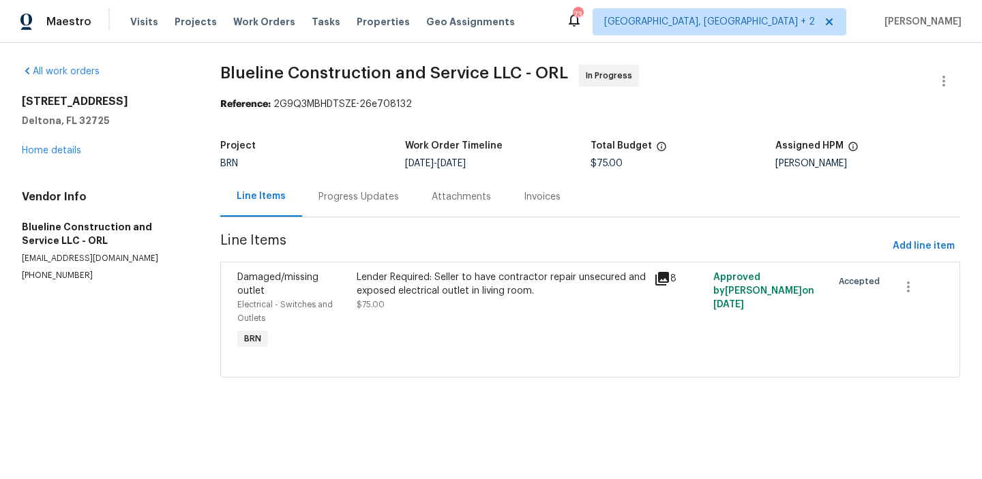
click at [420, 301] on div "Lender Required: Seller to have contractor repair unsecured and exposed electri…" at bounding box center [501, 291] width 289 height 41
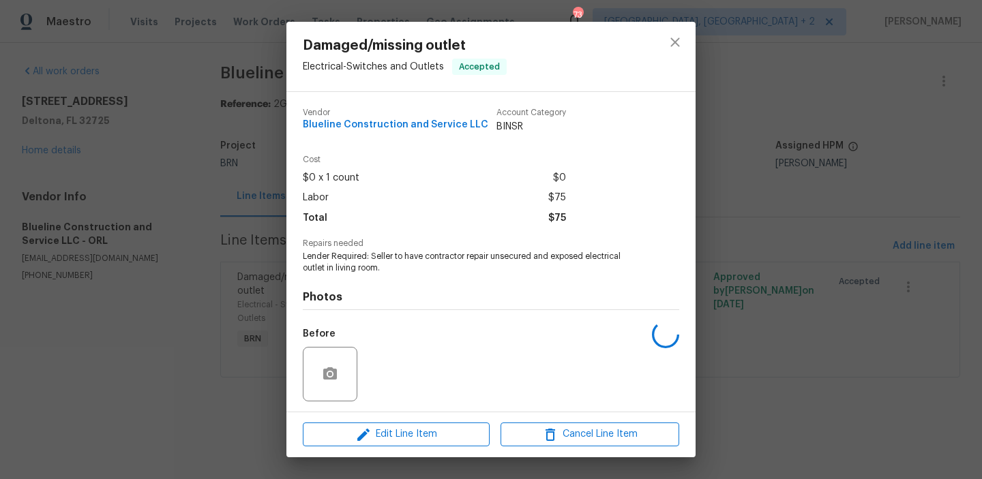
scroll to position [92, 0]
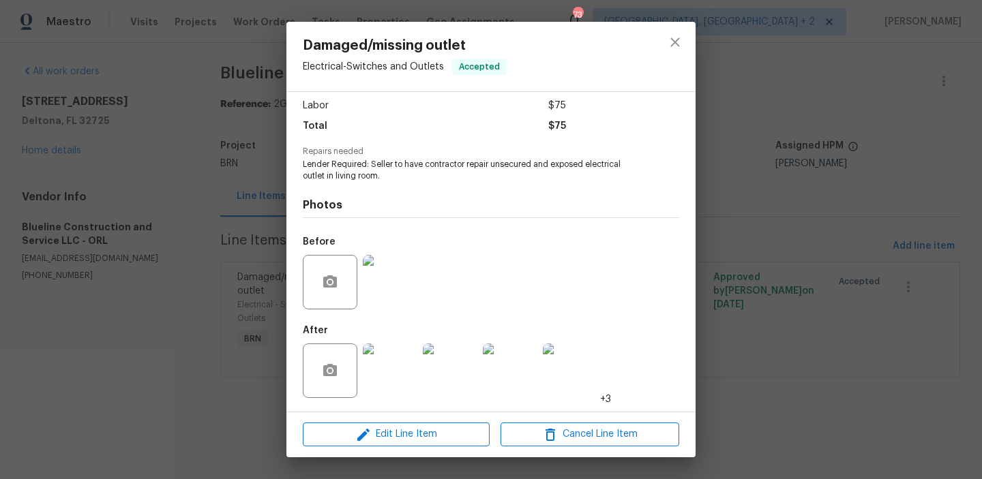
click at [394, 283] on img at bounding box center [390, 282] width 55 height 55
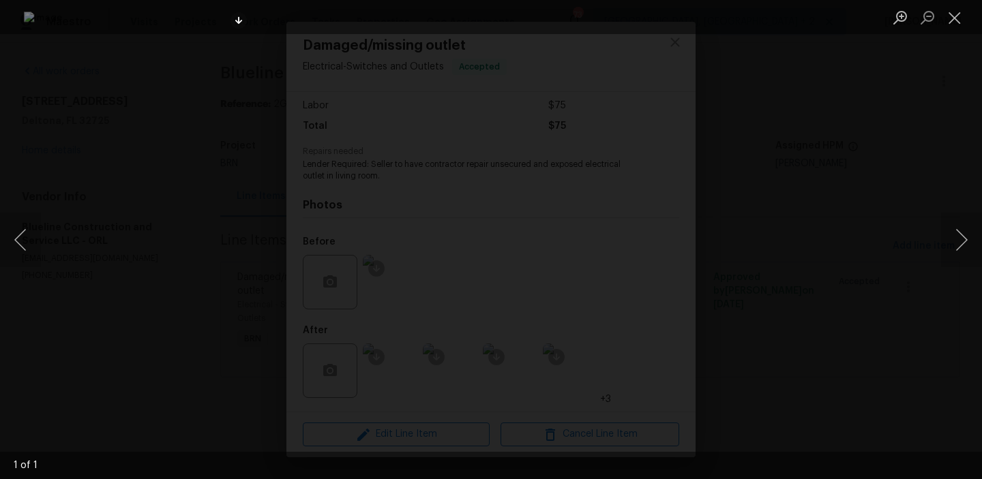
click at [186, 271] on div "Lightbox" at bounding box center [491, 239] width 982 height 479
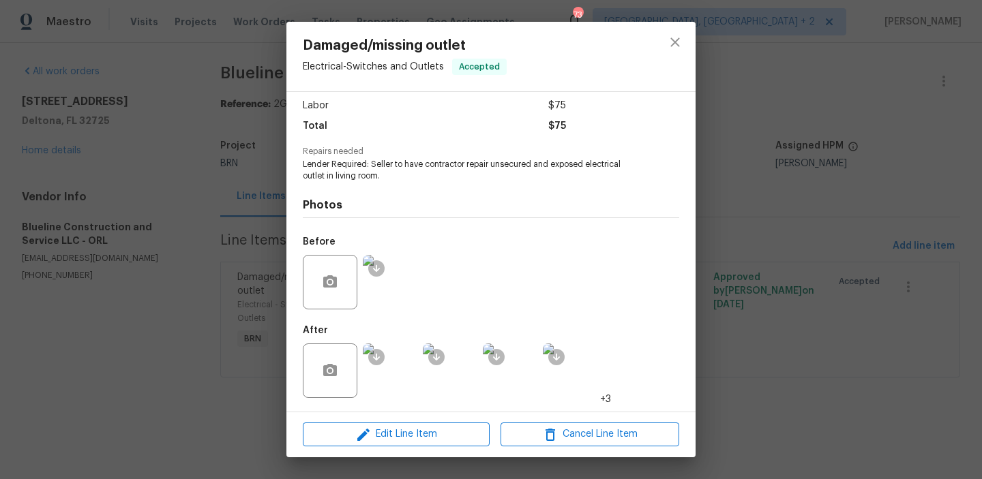
click at [397, 361] on img at bounding box center [390, 371] width 55 height 55
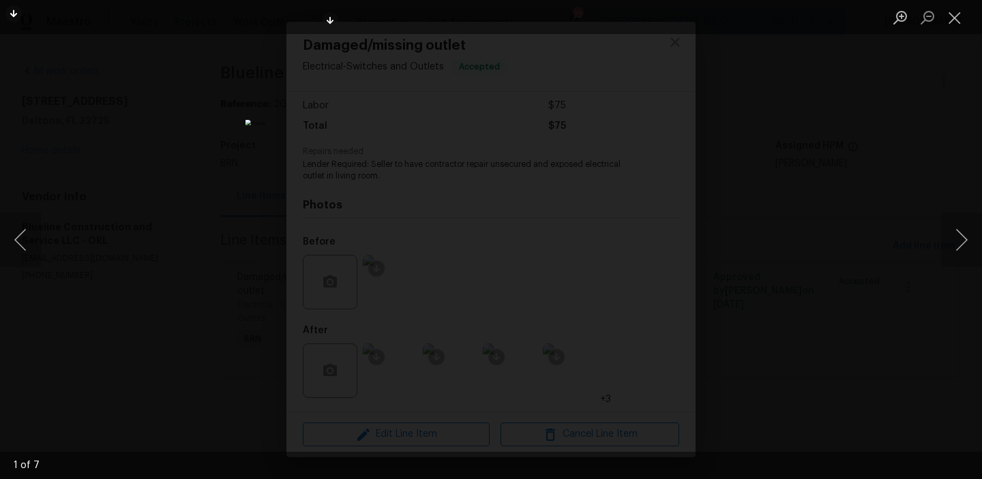
click at [222, 176] on div "Lightbox" at bounding box center [491, 239] width 982 height 479
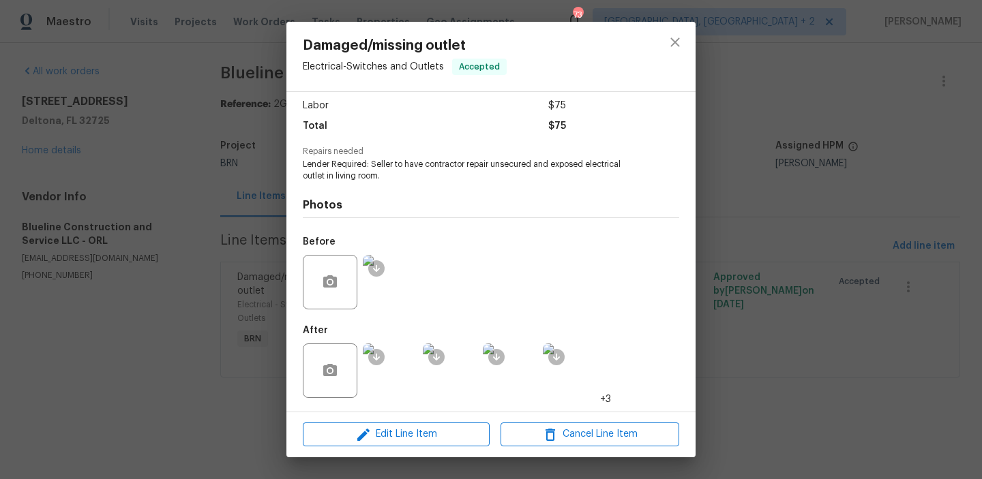
click at [162, 188] on div "Damaged/missing outlet Electrical - Switches and Outlets Accepted Vendor Blueli…" at bounding box center [491, 239] width 982 height 479
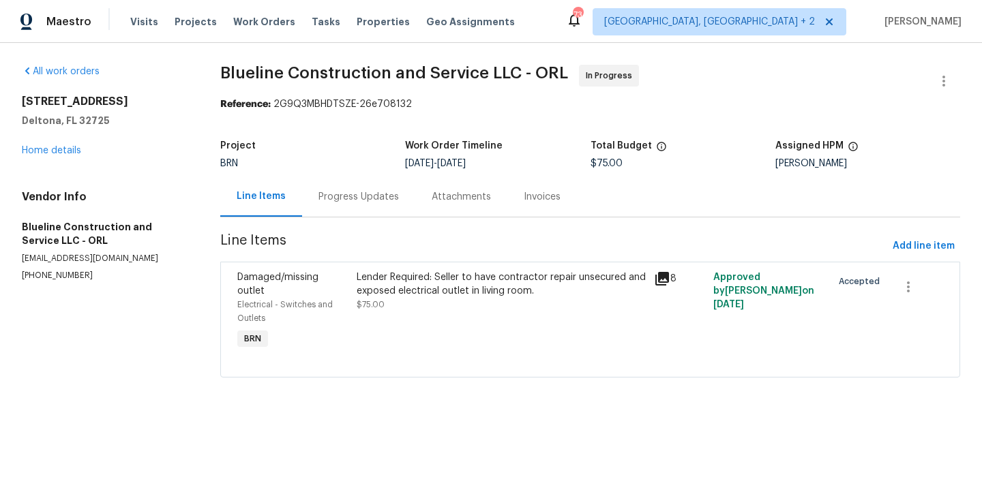
click at [340, 198] on div "Progress Updates" at bounding box center [358, 197] width 80 height 14
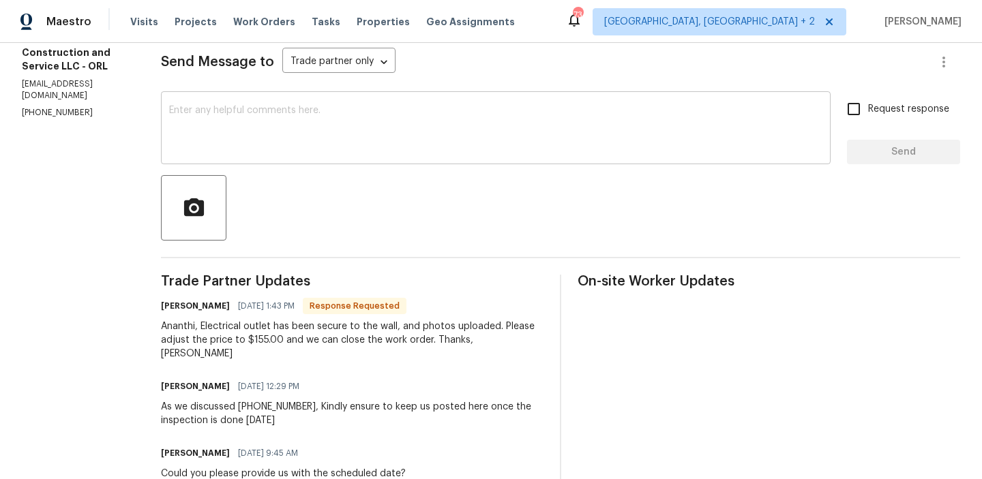
scroll to position [237, 0]
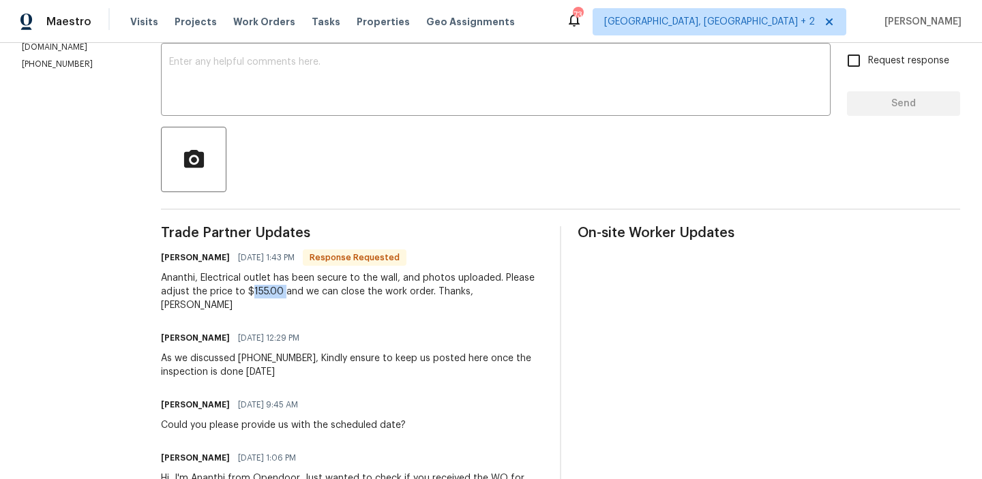
drag, startPoint x: 309, startPoint y: 295, endPoint x: 275, endPoint y: 291, distance: 34.3
click at [275, 291] on div "Ananthi, Electrical outlet has been secure to the wall, and photos uploaded. Pl…" at bounding box center [352, 291] width 383 height 41
copy div "155.00"
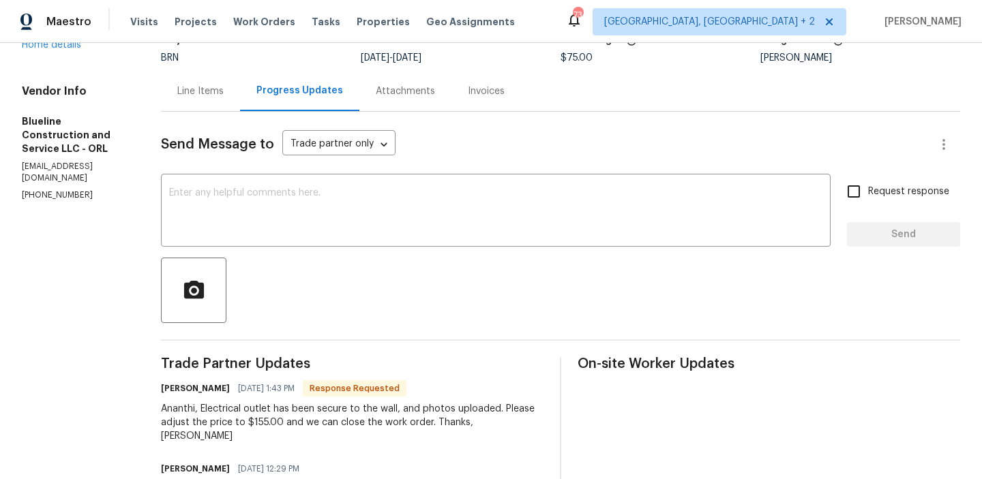
click at [214, 98] on div "Line Items" at bounding box center [200, 91] width 79 height 40
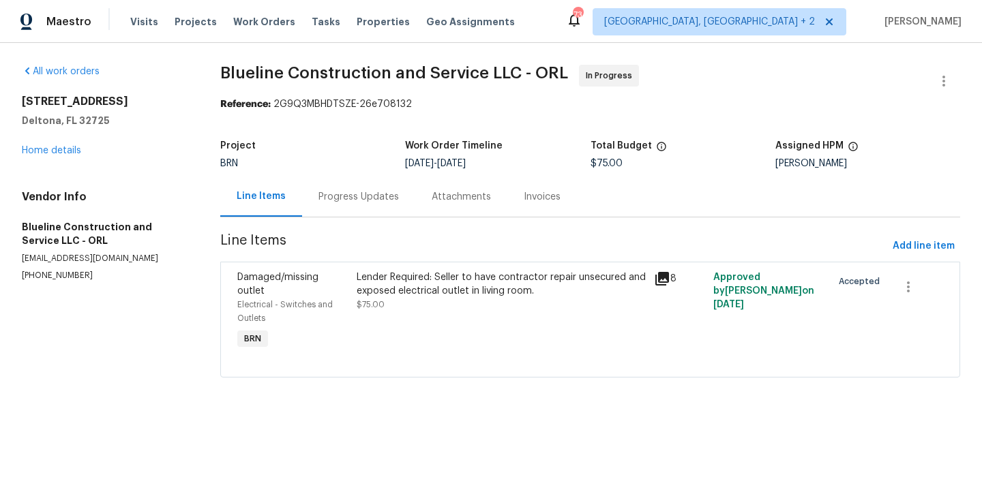
click at [441, 280] on div "Lender Required: Seller to have contractor repair unsecured and exposed electri…" at bounding box center [501, 284] width 289 height 27
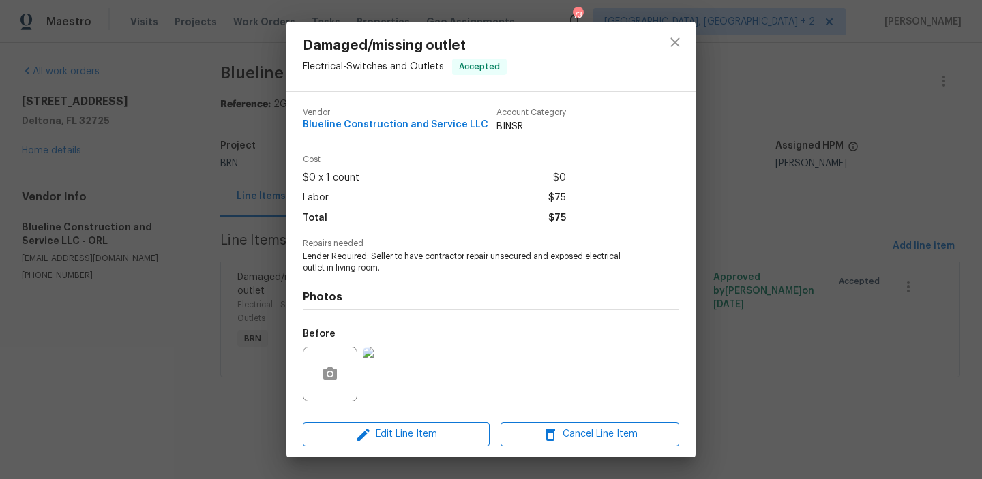
scroll to position [92, 0]
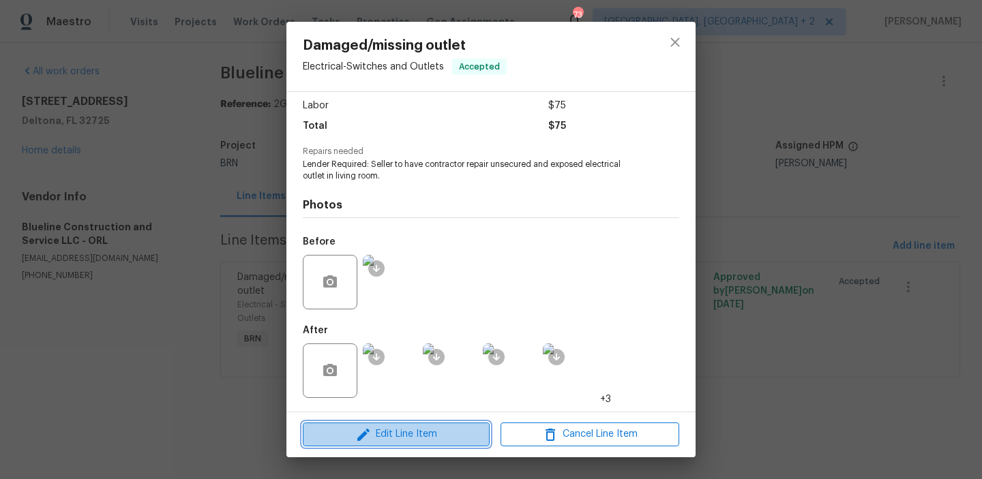
click at [402, 430] on span "Edit Line Item" at bounding box center [396, 434] width 179 height 17
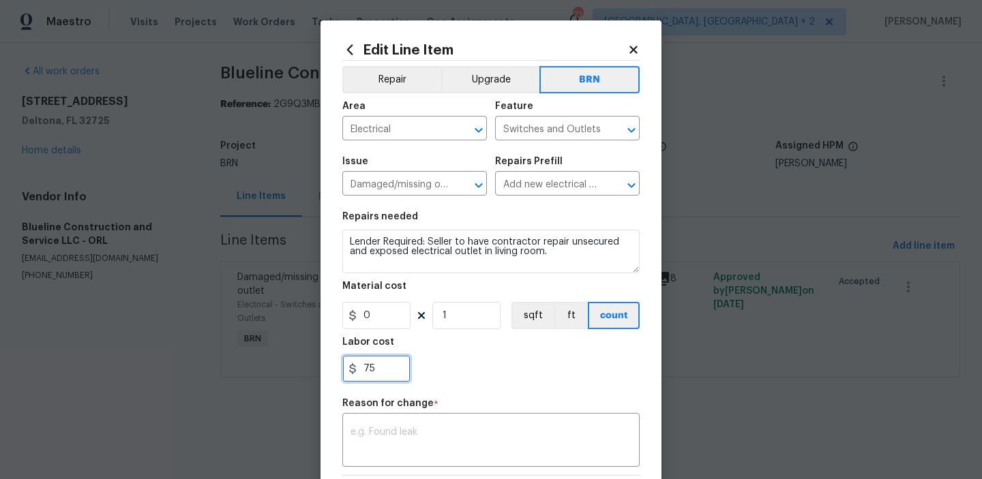
click at [400, 368] on input "75" at bounding box center [376, 368] width 68 height 27
type input "7"
paste input "155.00"
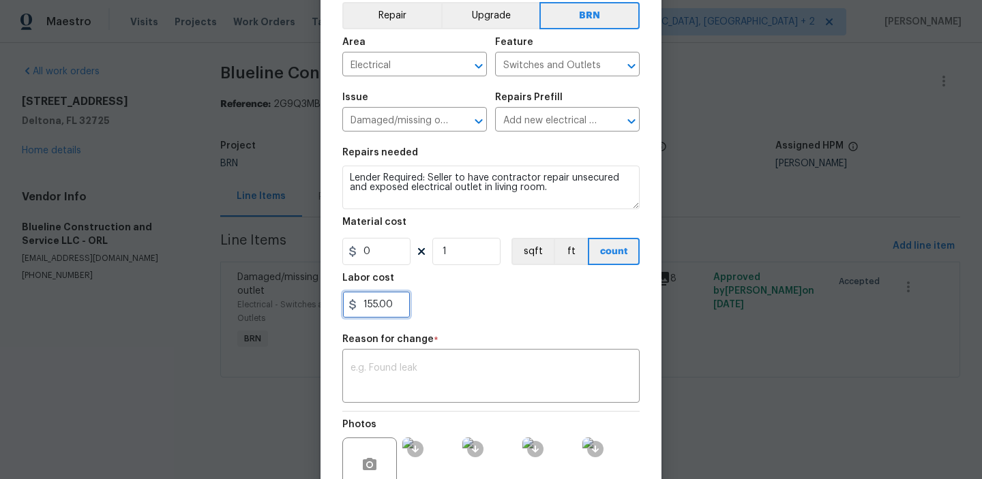
scroll to position [134, 0]
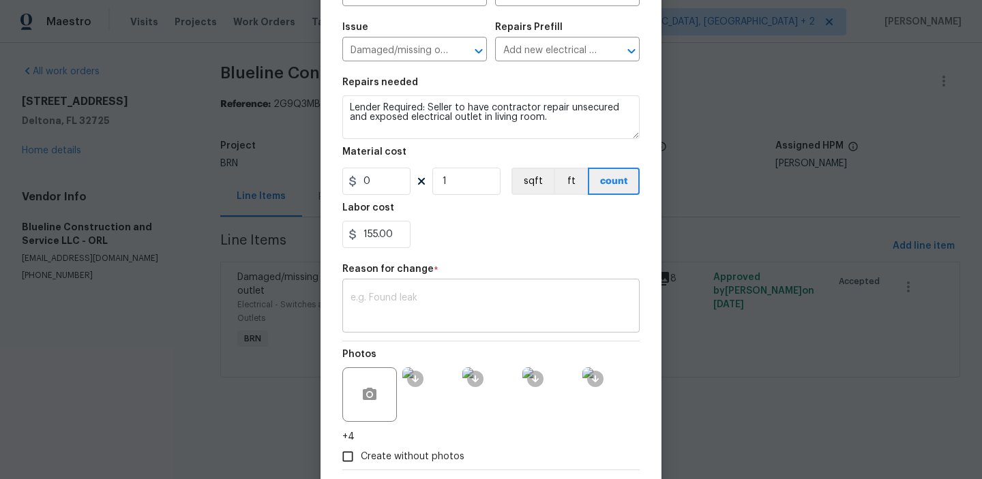
type input "155"
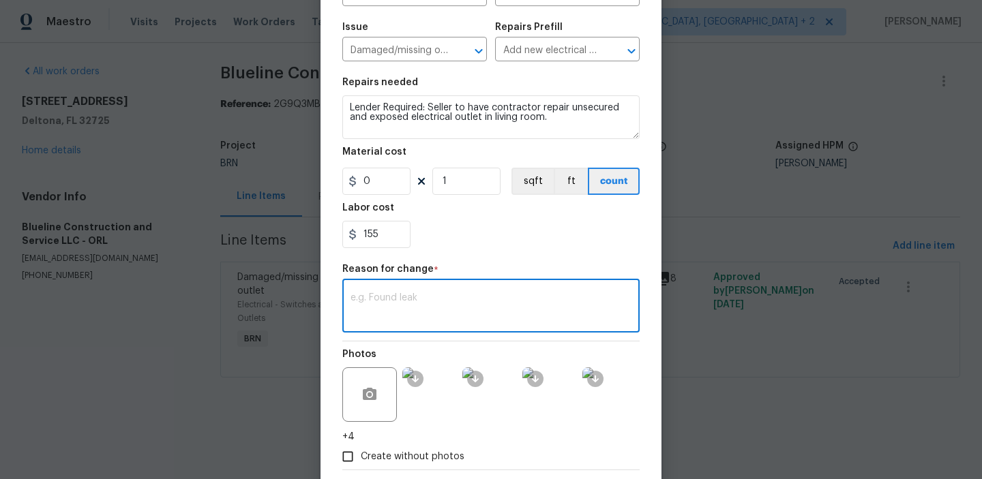
click at [422, 297] on textarea at bounding box center [491, 307] width 281 height 29
paste textarea "(AM) Updated per vendors final cost."
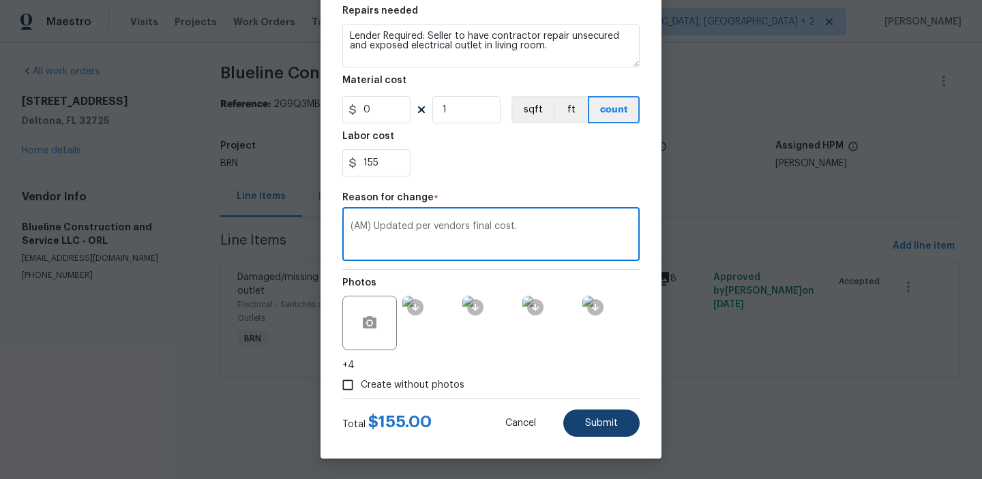
type textarea "(AM) Updated per vendors final cost."
click at [578, 411] on button "Submit" at bounding box center [601, 423] width 76 height 27
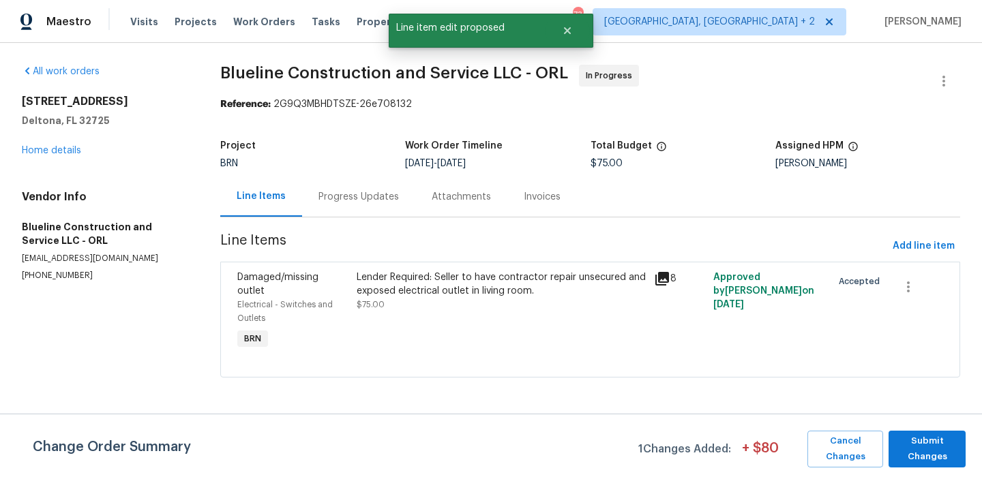
scroll to position [0, 0]
click at [935, 450] on span "Submit Changes" at bounding box center [926, 449] width 63 height 31
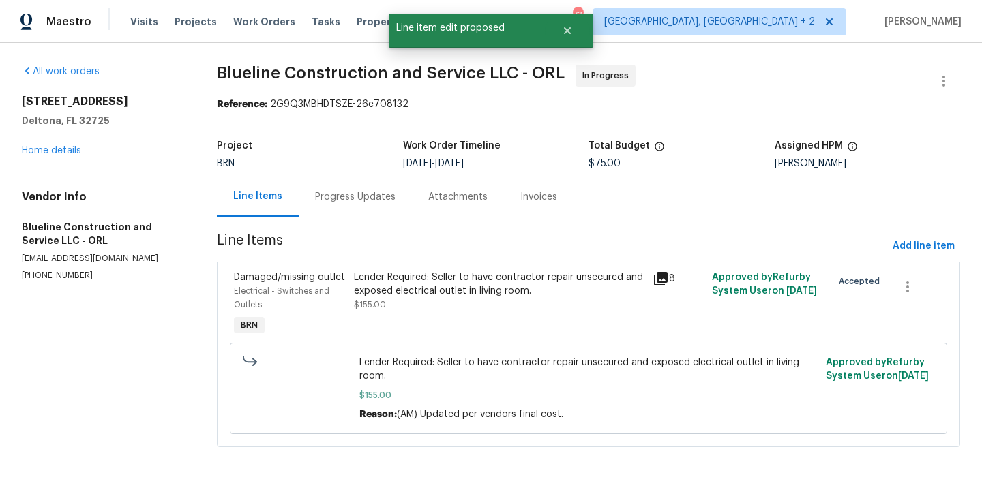
click at [332, 192] on div "Progress Updates" at bounding box center [355, 197] width 80 height 14
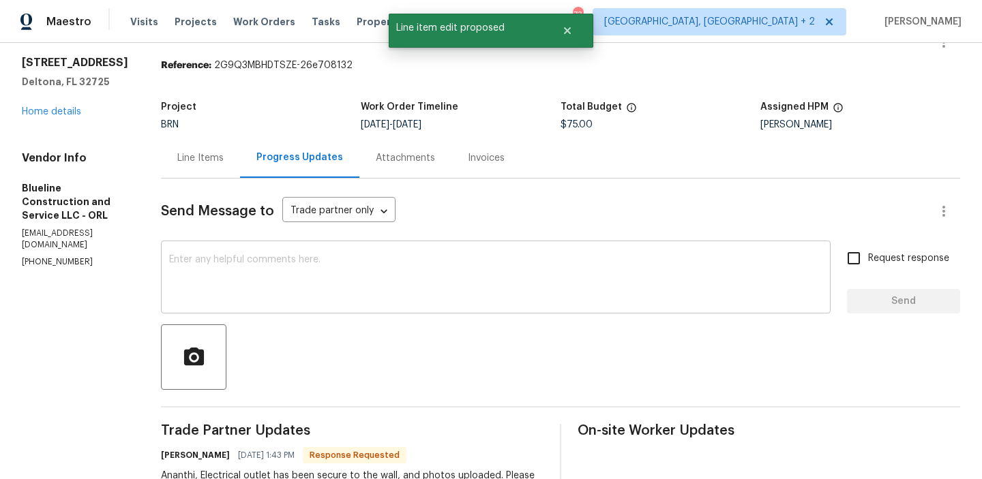
scroll to position [29, 0]
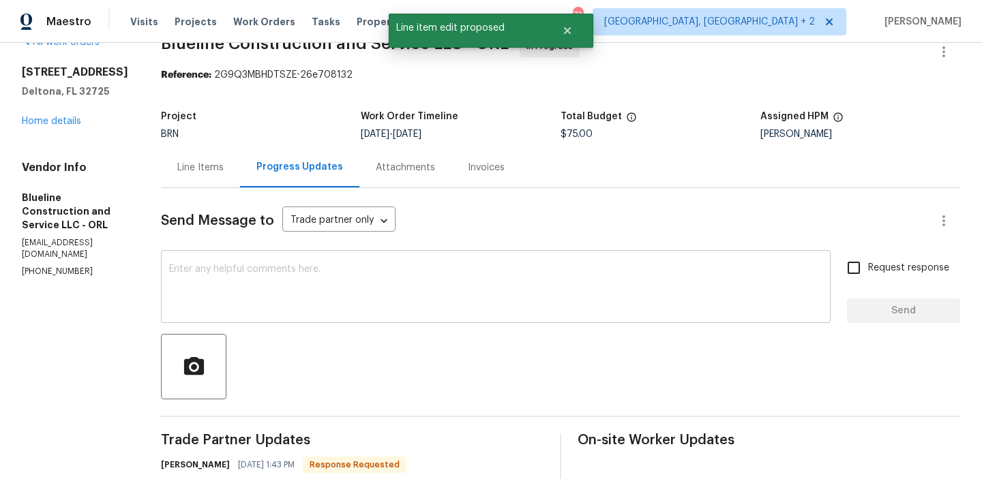
click at [306, 275] on textarea at bounding box center [495, 289] width 653 height 48
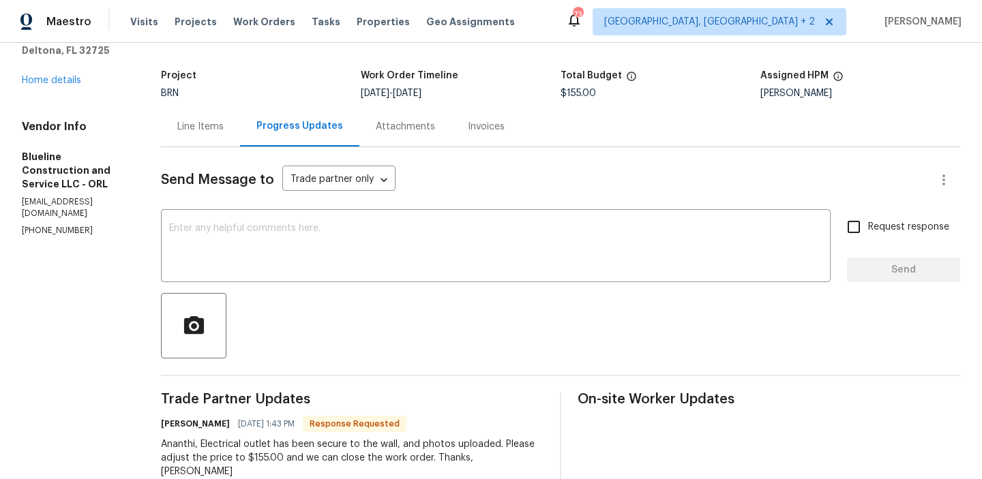
scroll to position [87, 0]
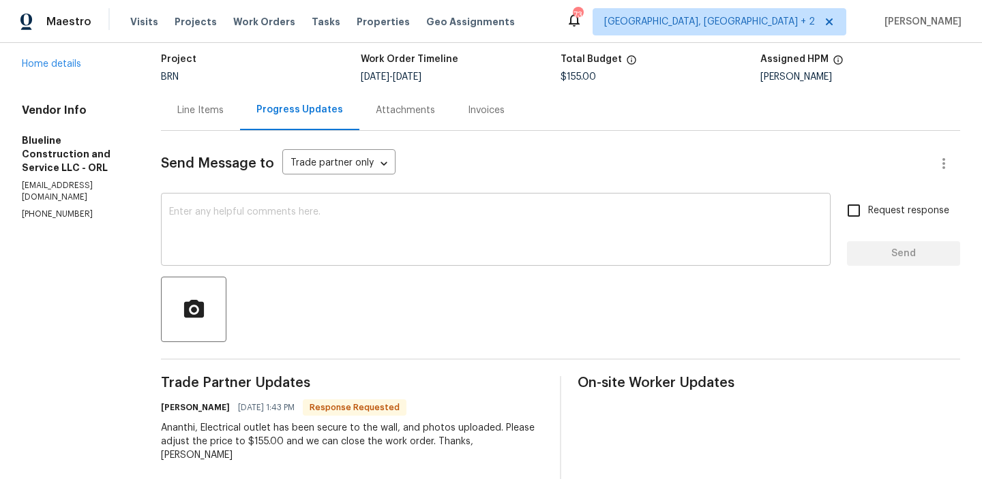
click at [275, 218] on textarea at bounding box center [495, 231] width 653 height 48
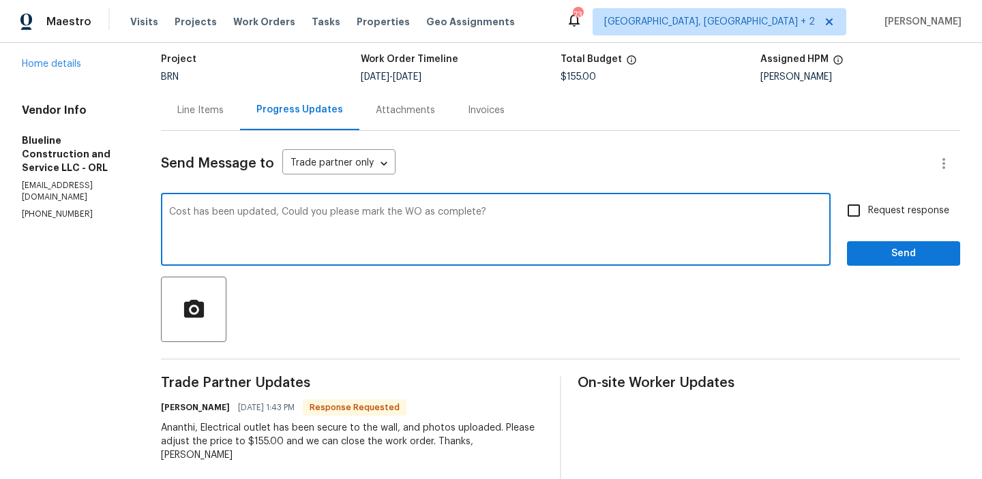
type textarea "Cost has been updated, Could you please mark the WO as complete?"
click at [863, 207] on input "Request response" at bounding box center [854, 210] width 29 height 29
checkbox input "true"
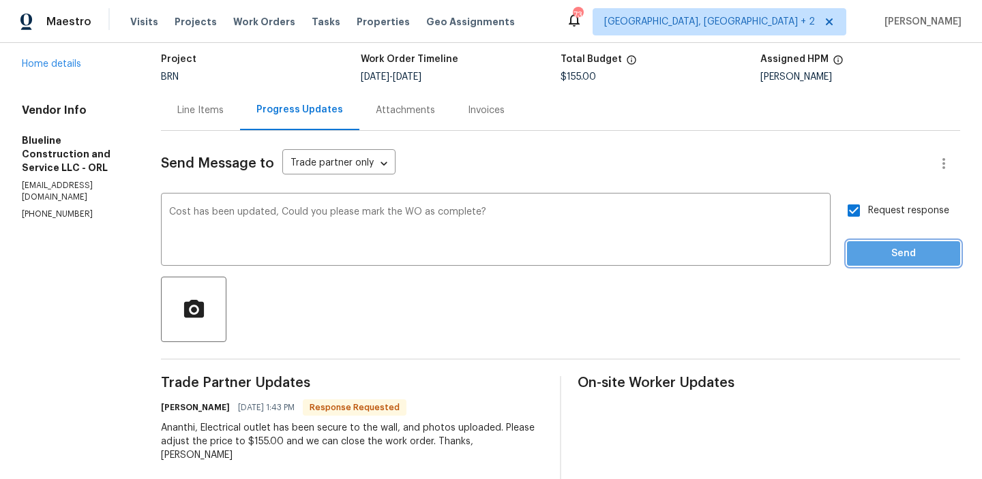
click at [878, 248] on span "Send" at bounding box center [903, 254] width 91 height 17
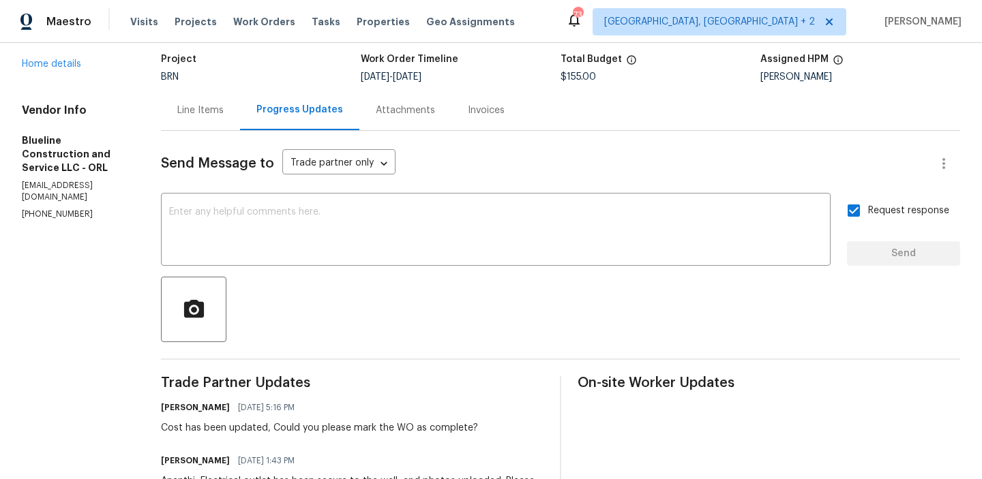
click at [224, 424] on div "Cost has been updated, Could you please mark the WO as complete?" at bounding box center [319, 428] width 317 height 14
copy div "Cost has been updated, Could you please mark the WO as complete?"
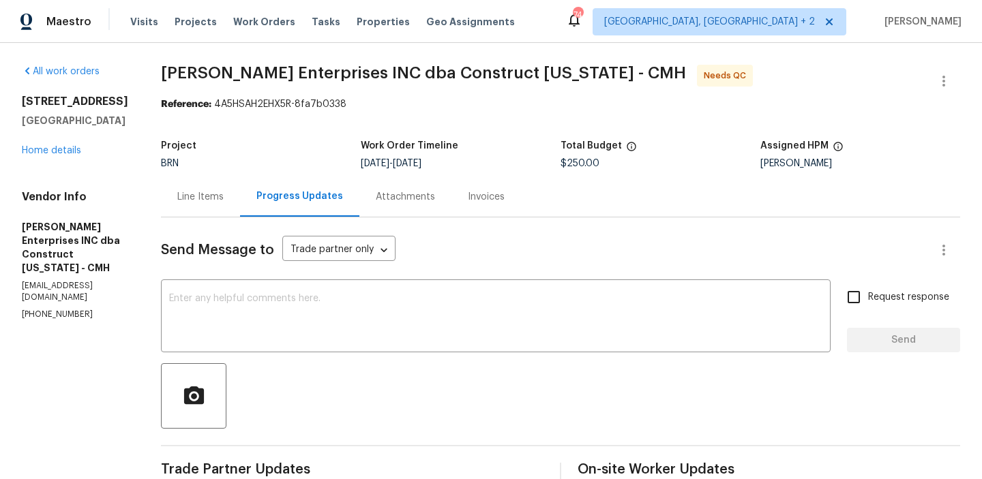
click at [213, 184] on div "Line Items" at bounding box center [200, 197] width 79 height 40
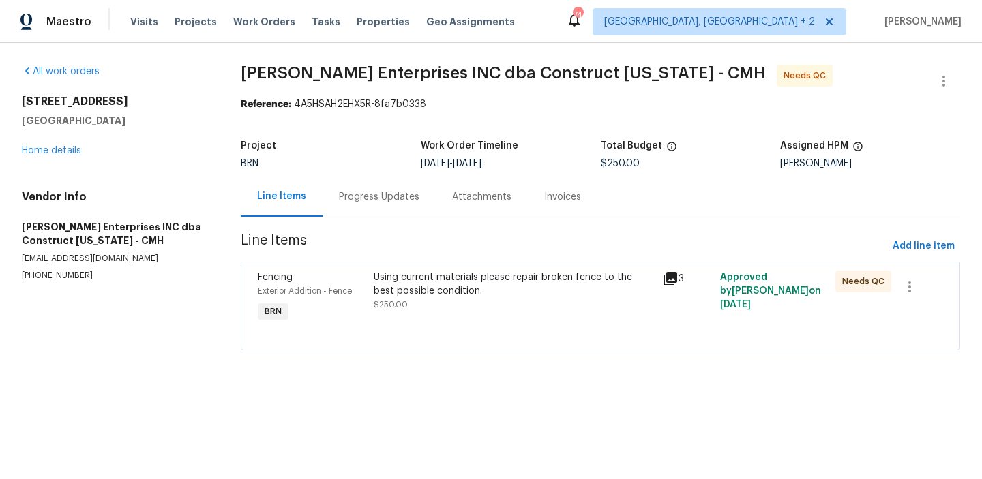
click at [435, 284] on div "Using current materials please repair broken fence to the best possible conditi…" at bounding box center [514, 284] width 281 height 27
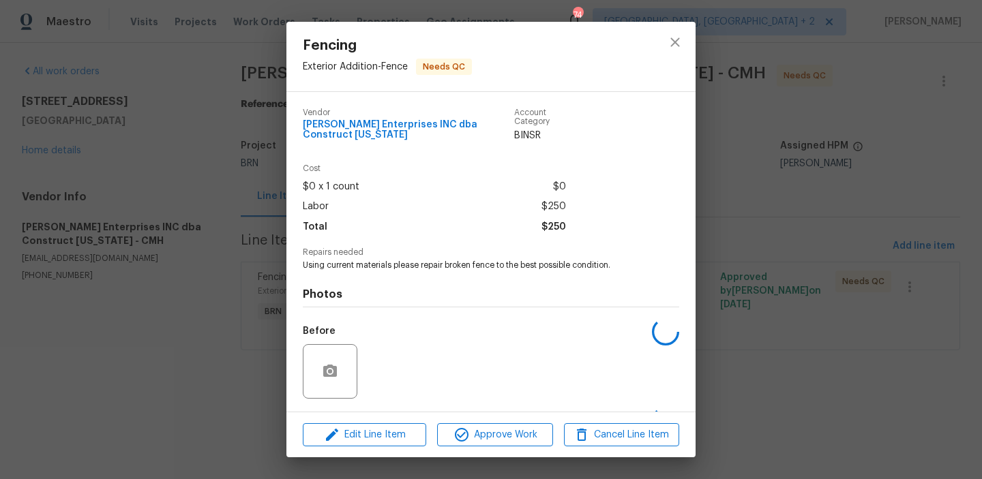
scroll to position [80, 0]
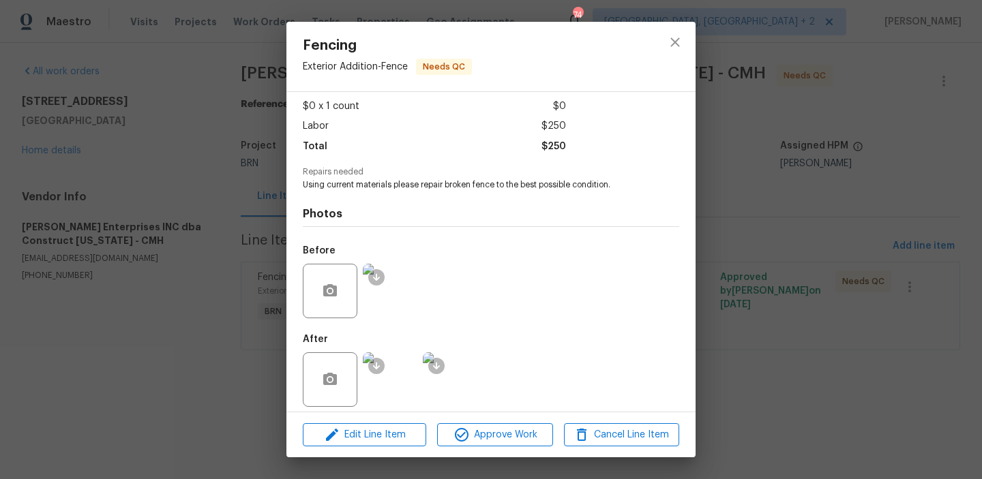
click at [402, 284] on img at bounding box center [390, 291] width 55 height 55
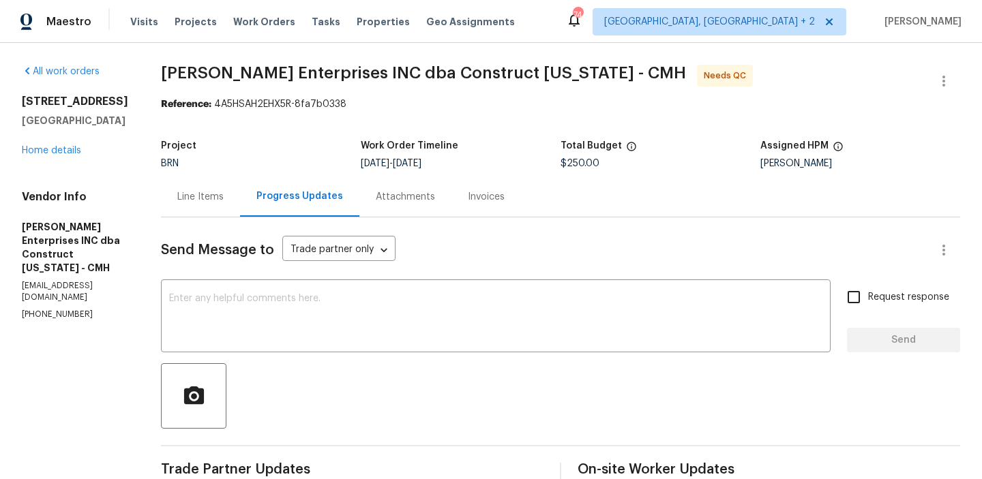
click at [195, 186] on div "Line Items" at bounding box center [200, 197] width 79 height 40
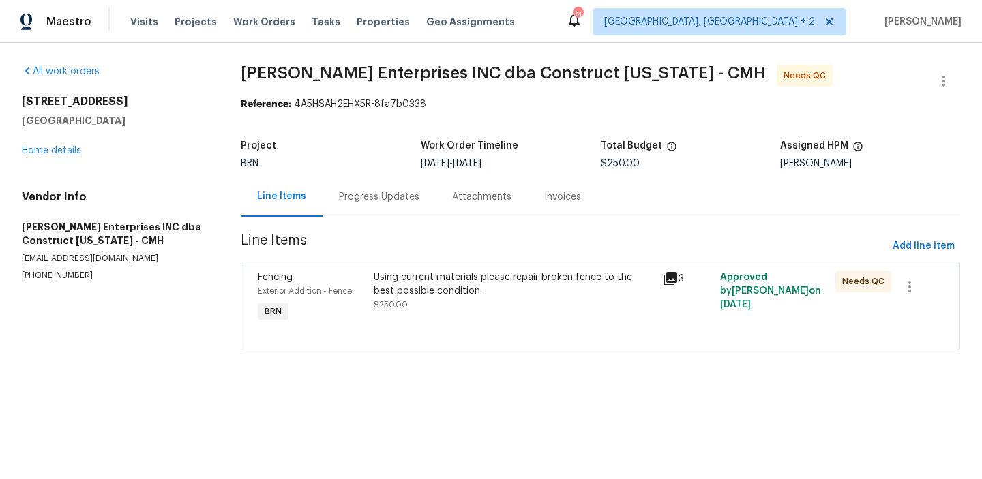
click at [393, 263] on div "Fencing Exterior Addition - Fence BRN Using current materials please repair bro…" at bounding box center [600, 306] width 719 height 89
click at [396, 287] on div "Using current materials please repair broken fence to the best possible conditi…" at bounding box center [514, 284] width 281 height 27
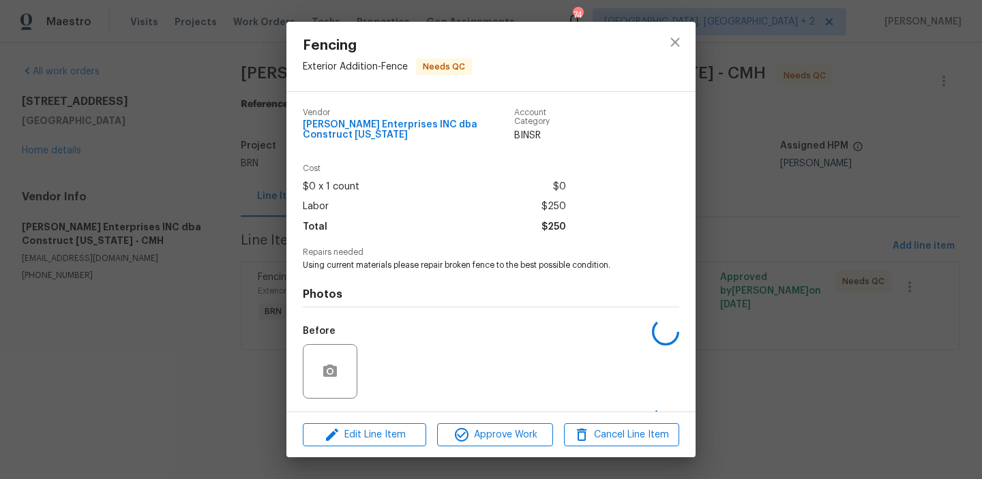
scroll to position [80, 0]
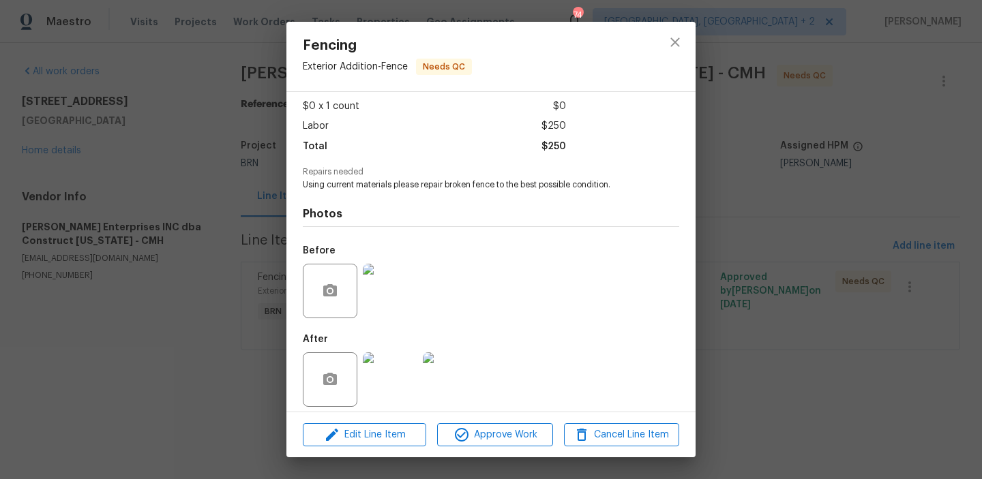
click at [404, 362] on img at bounding box center [390, 380] width 55 height 55
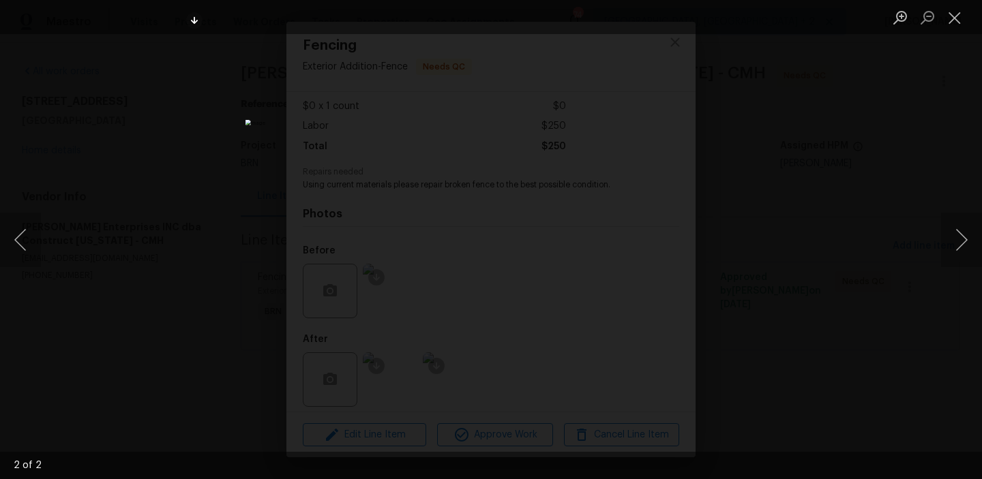
click at [181, 107] on div "Lightbox" at bounding box center [491, 239] width 982 height 479
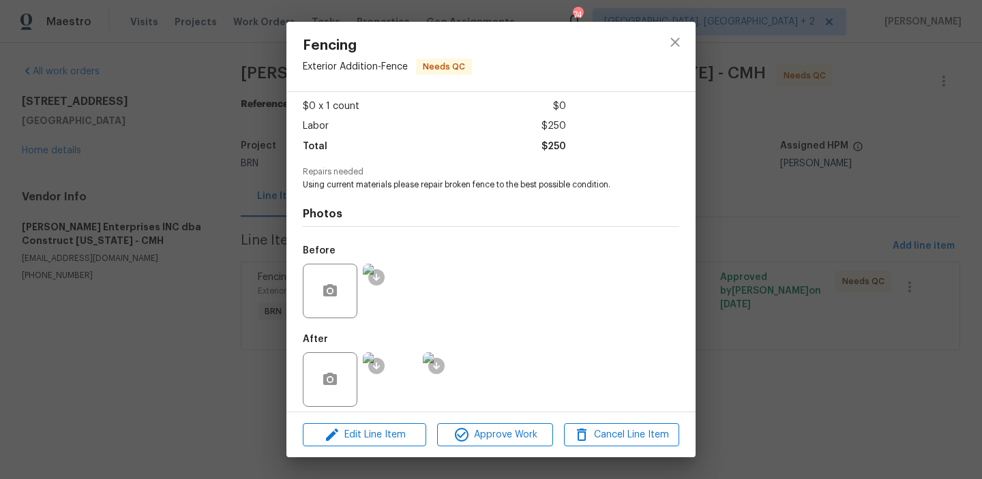
click at [194, 133] on div "Fencing Exterior Addition - Fence Needs QC Vendor Strick Enterprises INC dba Co…" at bounding box center [491, 239] width 982 height 479
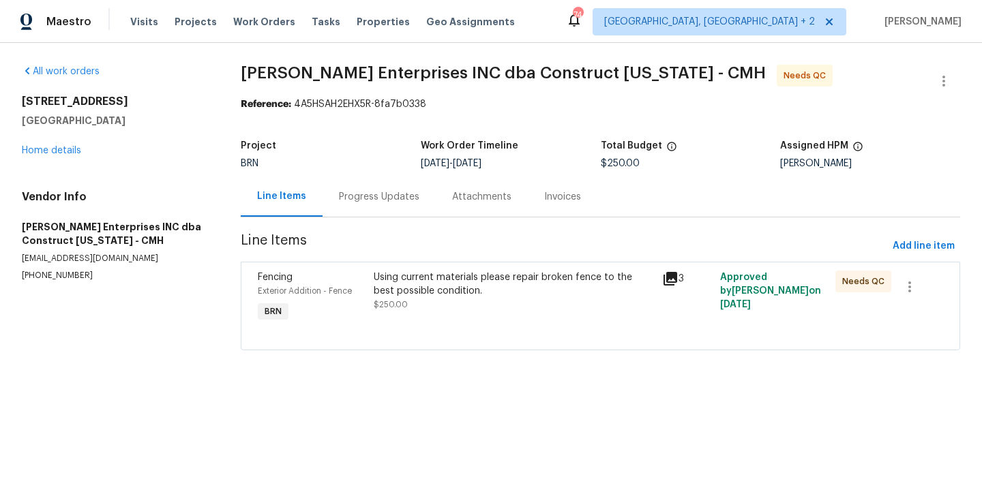
click at [346, 209] on div "Progress Updates" at bounding box center [379, 197] width 113 height 40
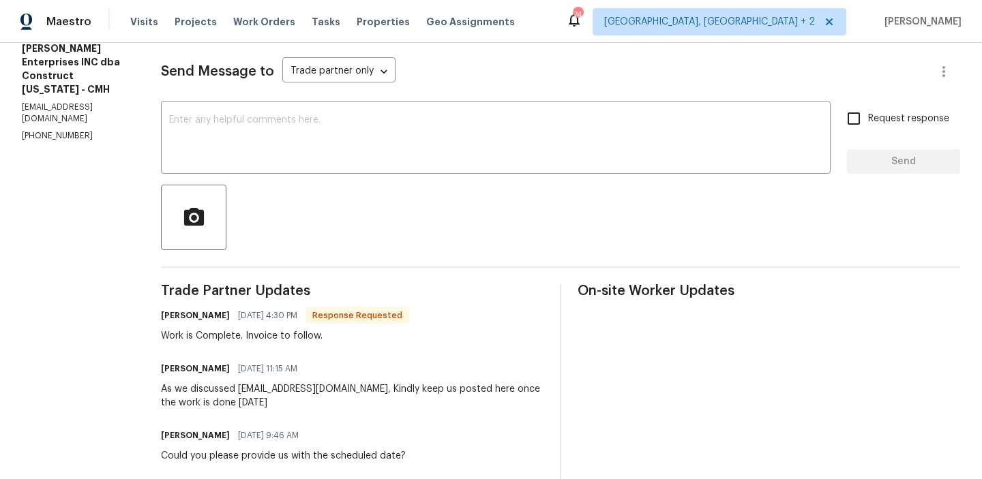
scroll to position [180, 0]
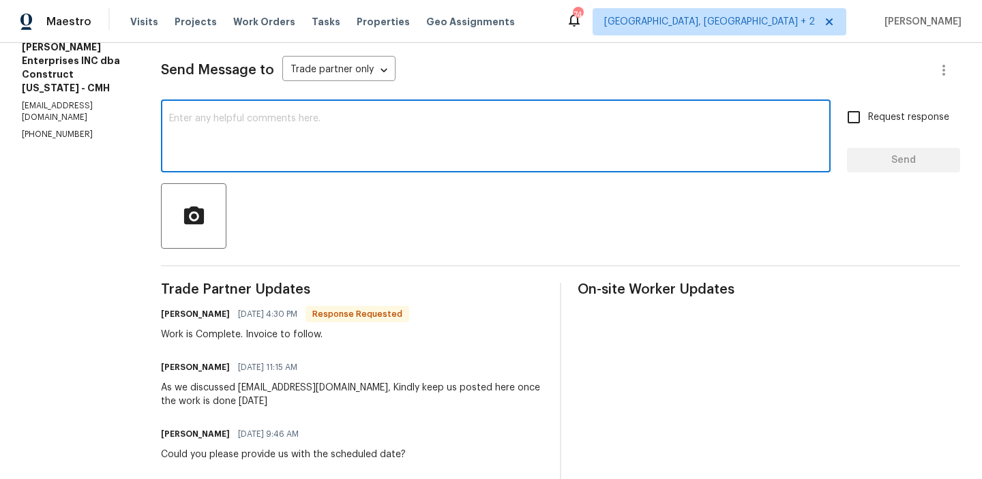
click at [237, 134] on textarea at bounding box center [495, 138] width 653 height 48
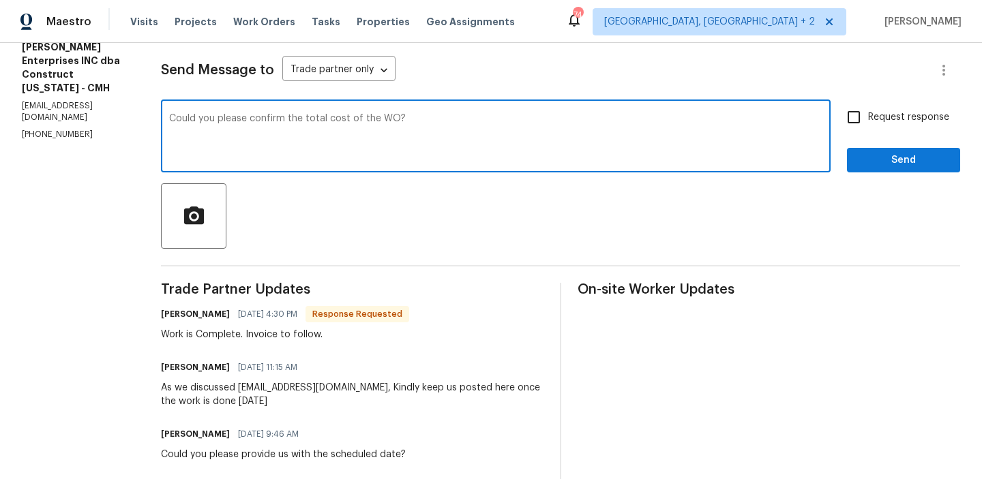
type textarea "Could you please confirm the total cost of the WO?"
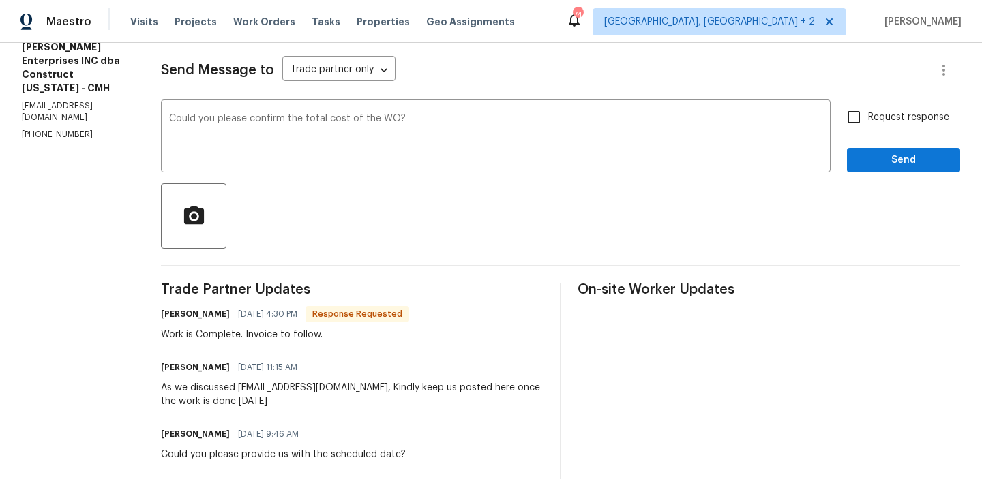
click at [876, 128] on label "Request response" at bounding box center [895, 117] width 110 height 29
click at [868, 128] on input "Request response" at bounding box center [854, 117] width 29 height 29
checkbox input "true"
click at [451, 134] on textarea "Could you please confirm the total cost of the WO?" at bounding box center [495, 138] width 653 height 48
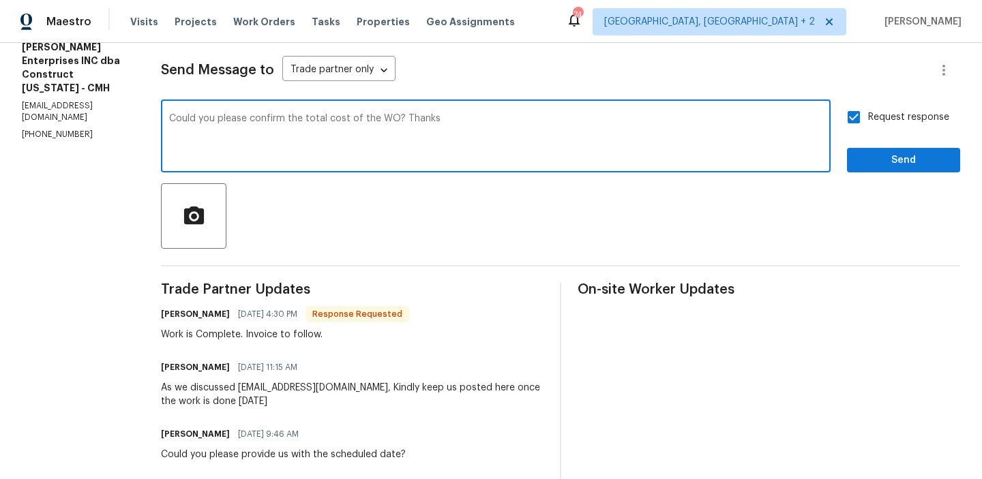
type textarea "Could you please confirm the total cost of the WO? Thanks"
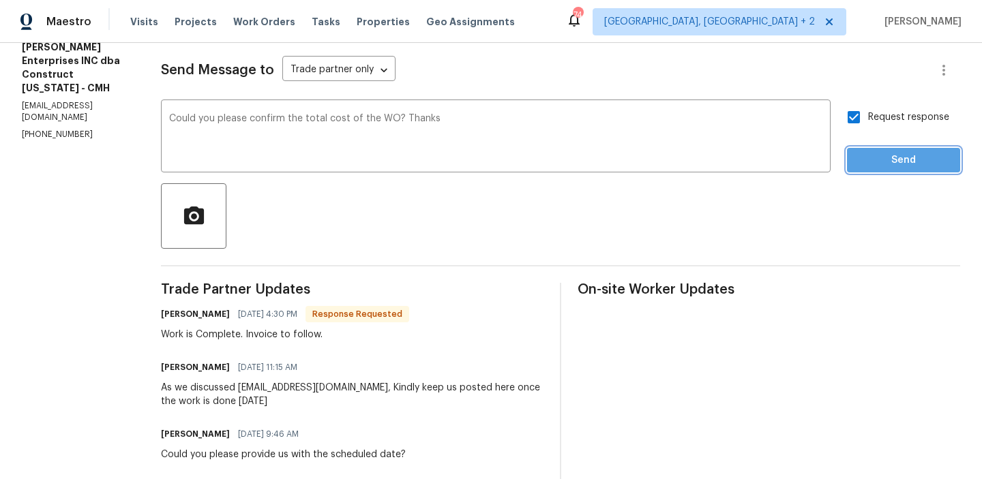
click at [882, 168] on span "Send" at bounding box center [903, 160] width 91 height 17
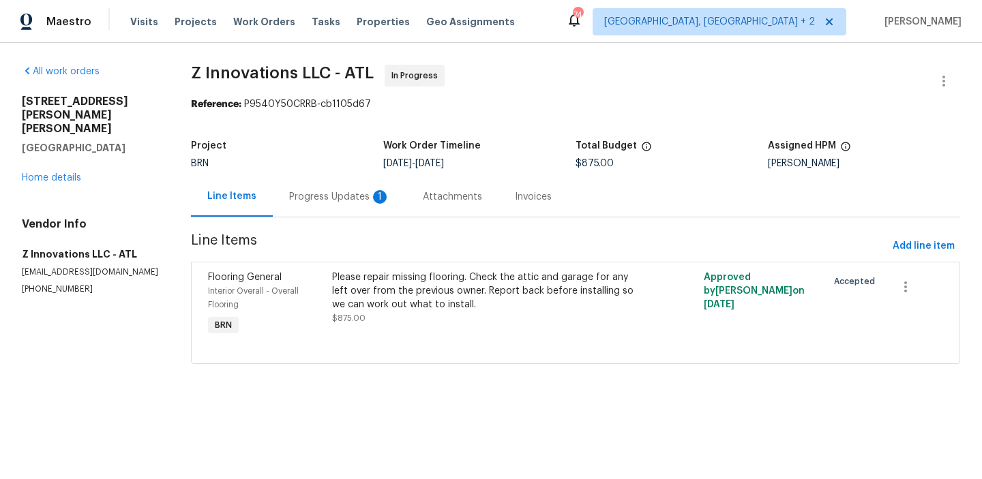
click at [338, 204] on div "Progress Updates 1" at bounding box center [340, 197] width 134 height 40
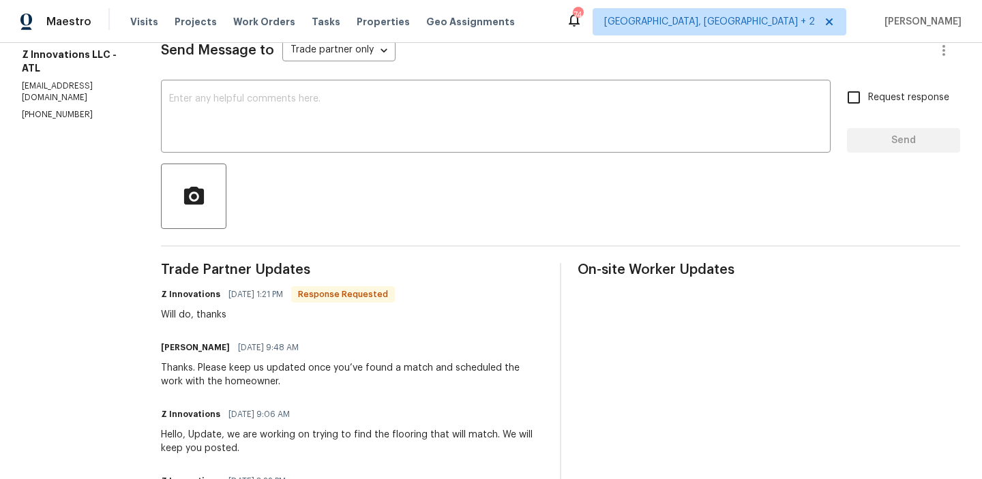
scroll to position [205, 0]
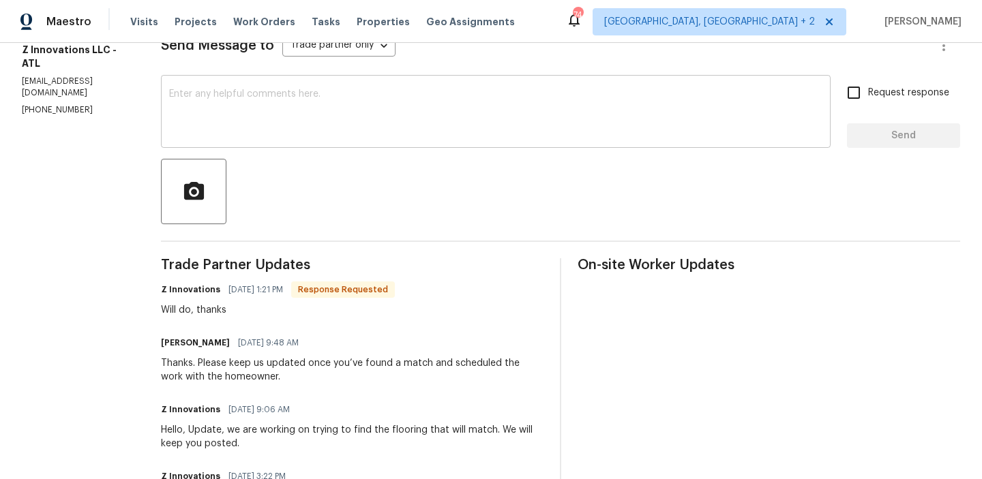
click at [196, 104] on textarea at bounding box center [495, 113] width 653 height 48
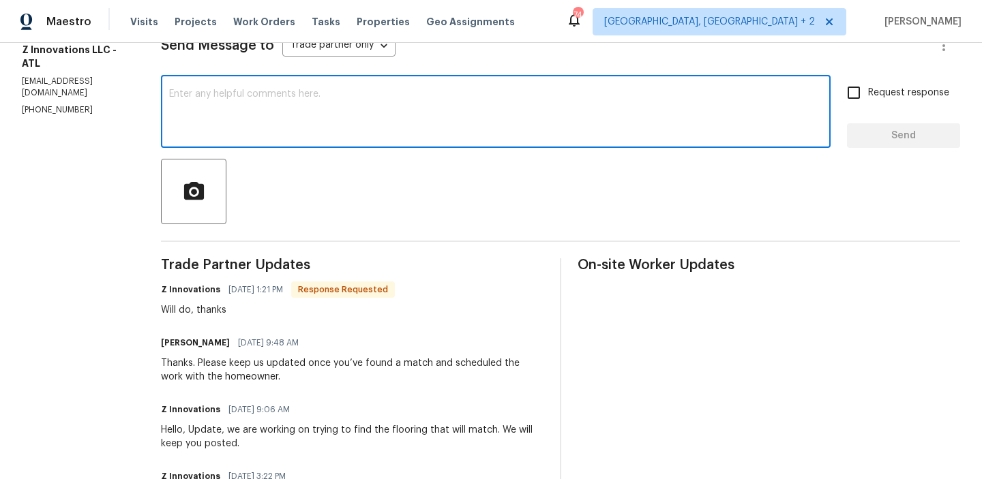
type textarea ":"
type textarea "T"
type textarea "L"
type textarea ":"
click at [859, 104] on input "Request response" at bounding box center [854, 92] width 29 height 29
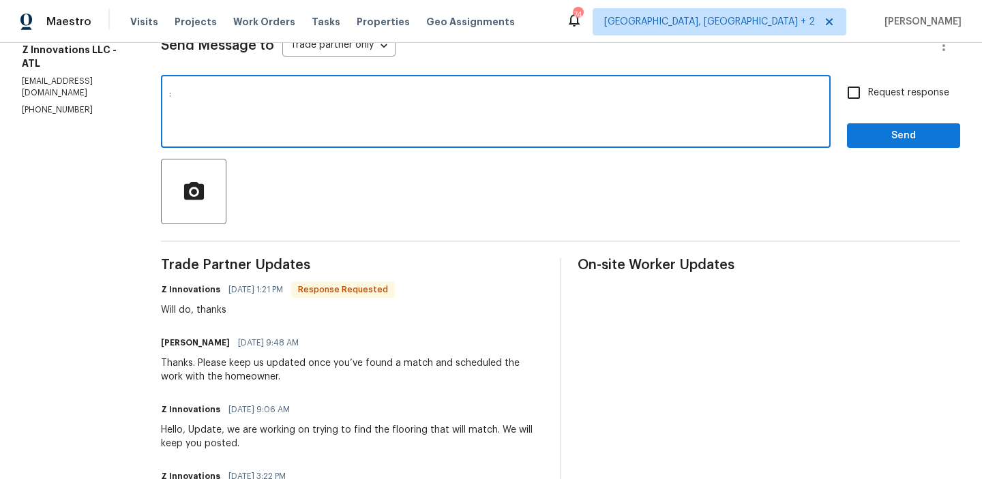
checkbox input "true"
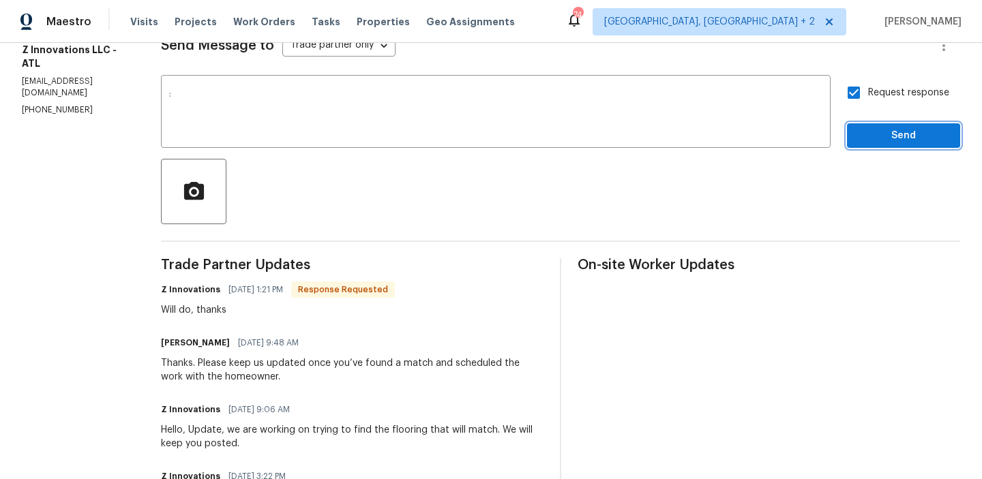
click at [859, 134] on span "Send" at bounding box center [903, 136] width 91 height 17
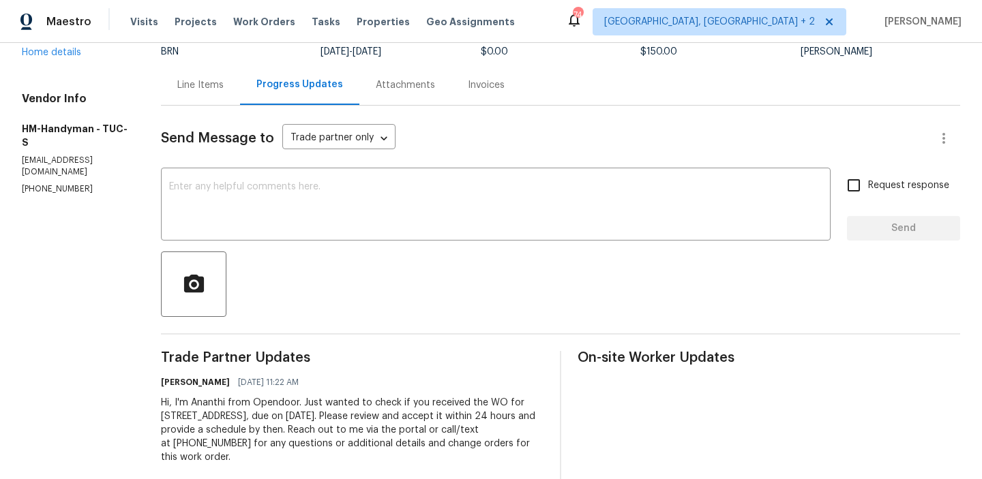
scroll to position [135, 0]
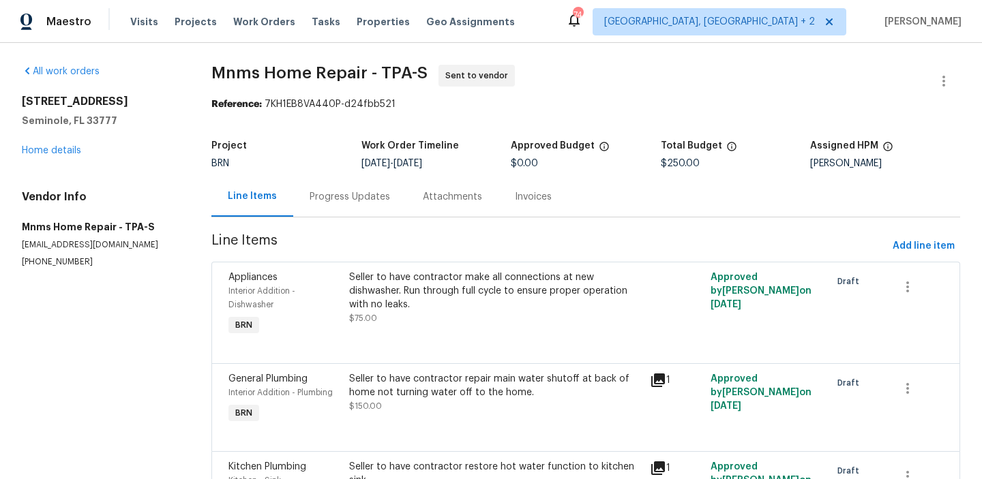
click at [343, 201] on div "Progress Updates" at bounding box center [350, 197] width 80 height 14
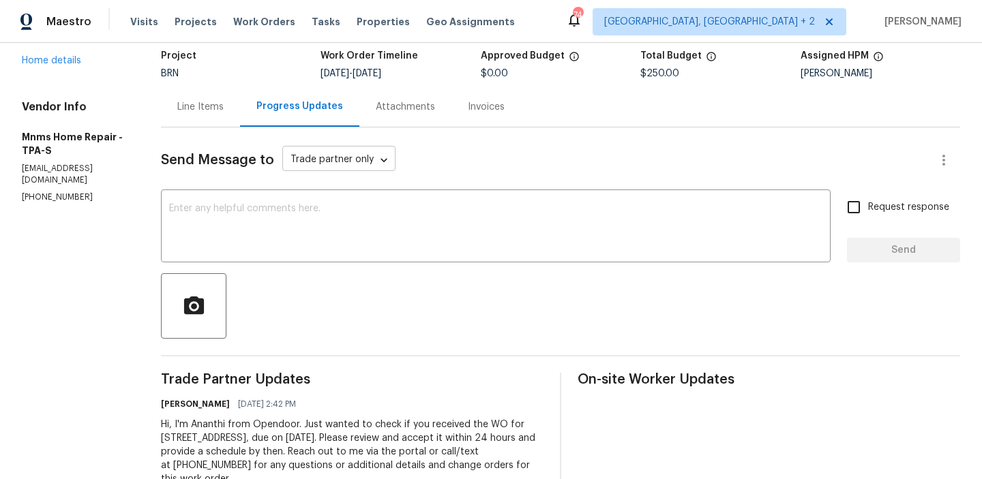
scroll to position [135, 0]
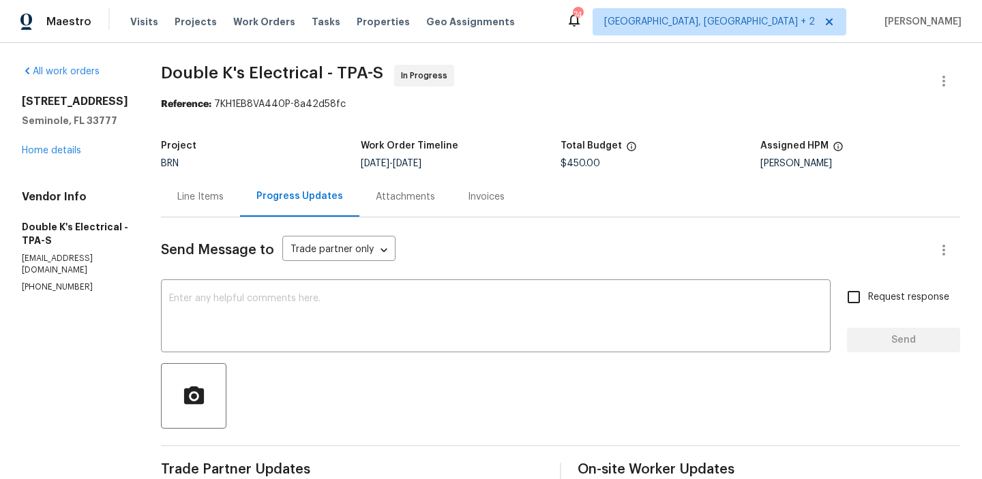
scroll to position [85, 0]
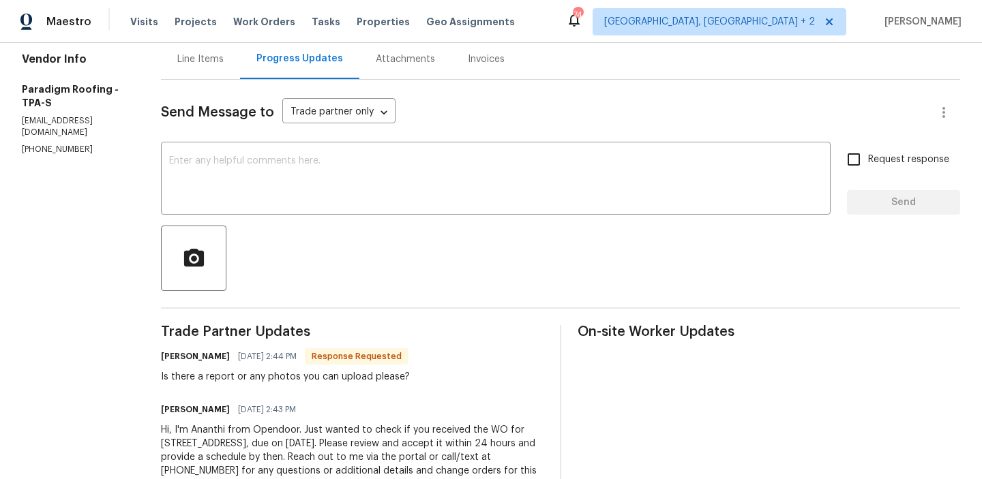
scroll to position [143, 0]
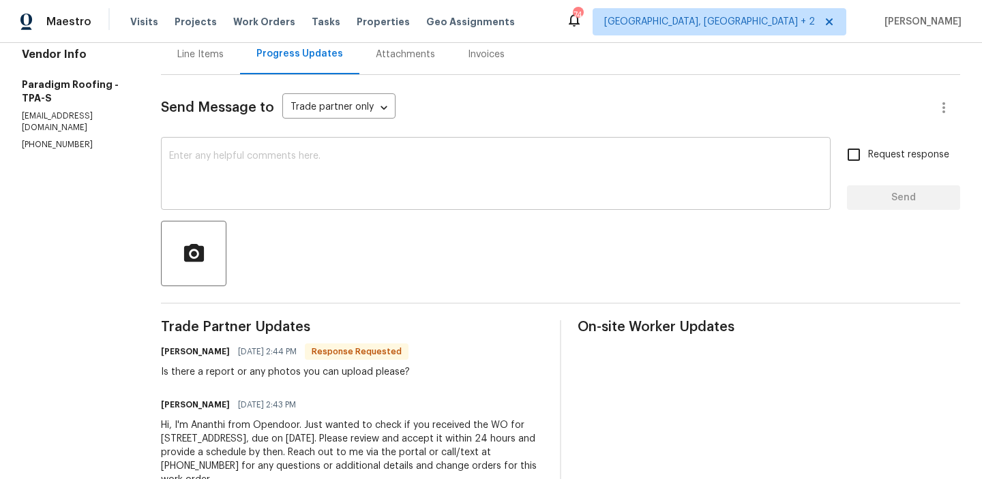
click at [258, 149] on div "x ​" at bounding box center [496, 175] width 670 height 70
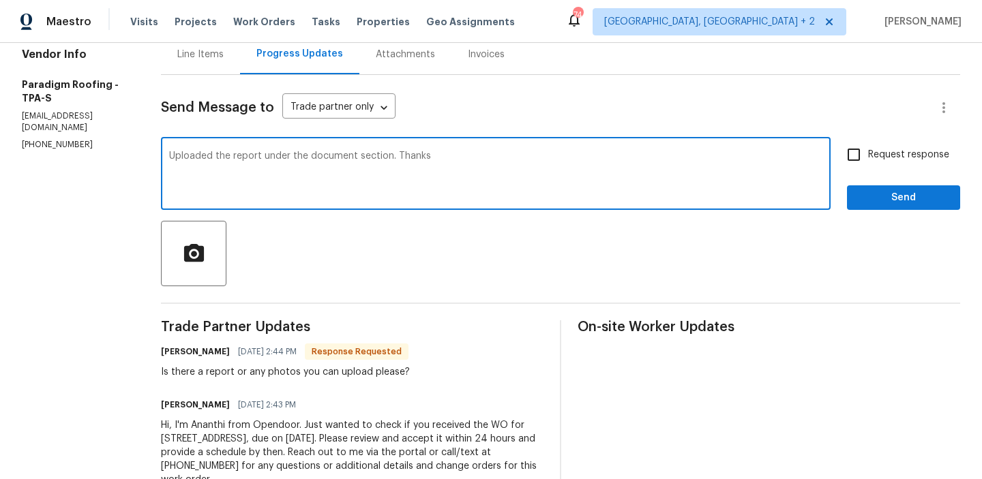
type textarea "Uploaded the report under the document section. Thanks"
click at [863, 153] on input "Request response" at bounding box center [854, 154] width 29 height 29
checkbox input "true"
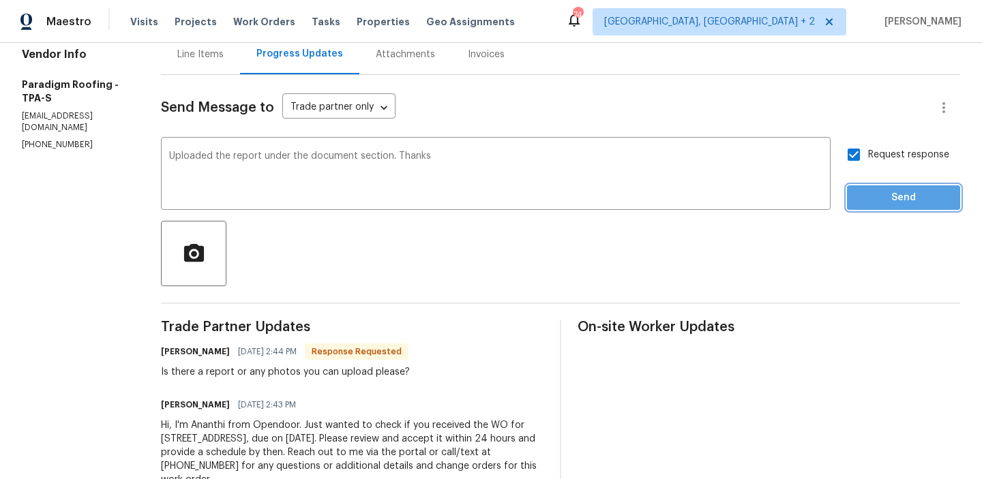
click at [871, 192] on span "Send" at bounding box center [903, 198] width 91 height 17
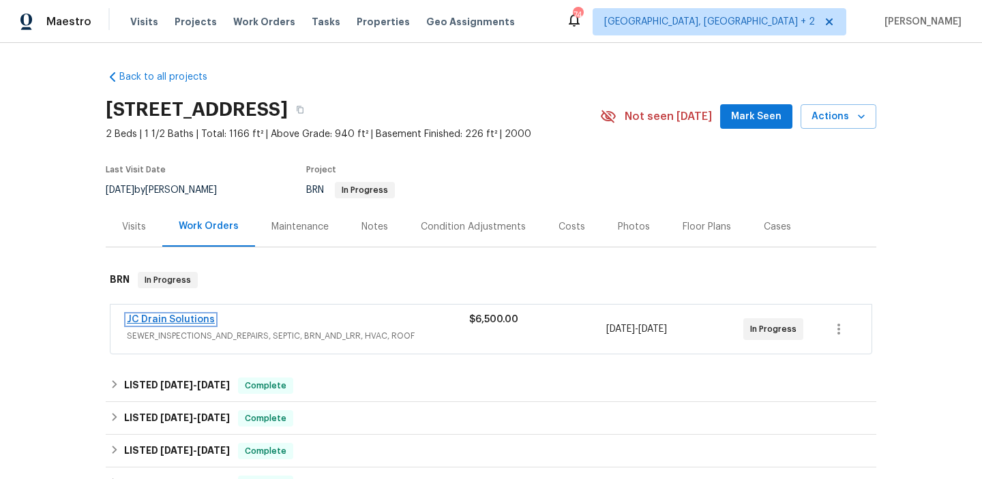
click at [177, 322] on link "JC Drain Solutions" at bounding box center [171, 320] width 88 height 10
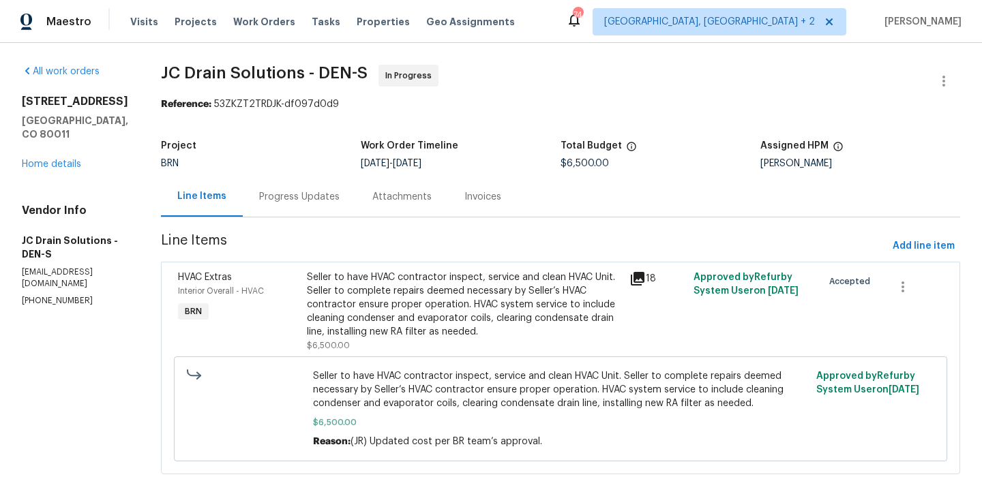
click at [318, 206] on div "Progress Updates" at bounding box center [299, 197] width 113 height 40
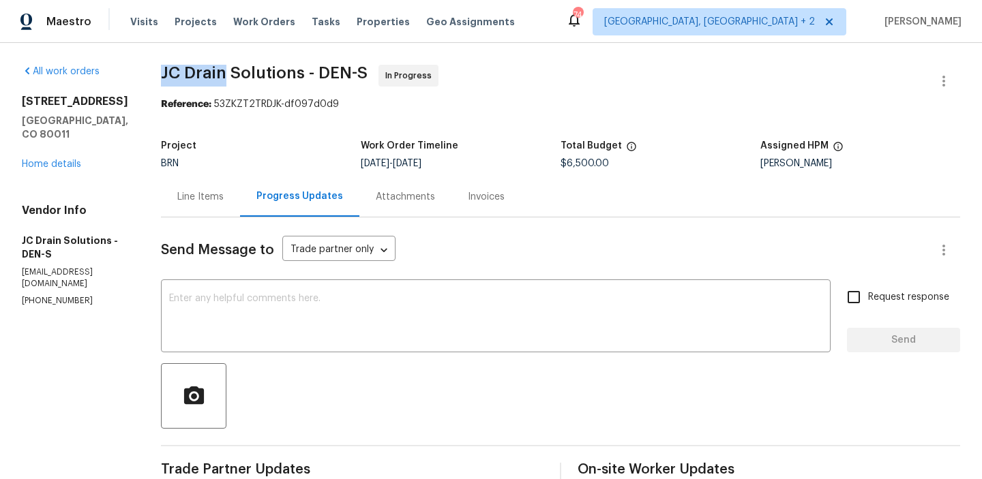
drag, startPoint x: 175, startPoint y: 72, endPoint x: 241, endPoint y: 72, distance: 65.5
copy span "JC Drain"
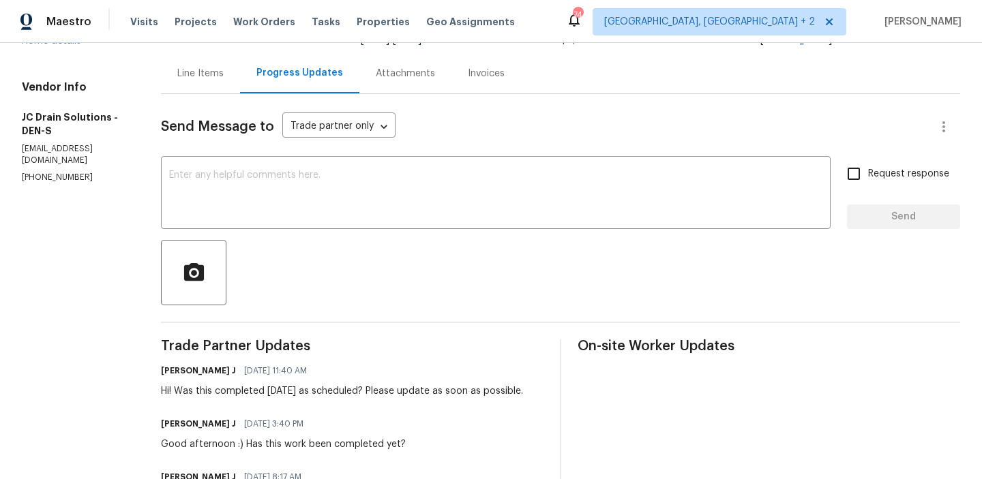
scroll to position [138, 0]
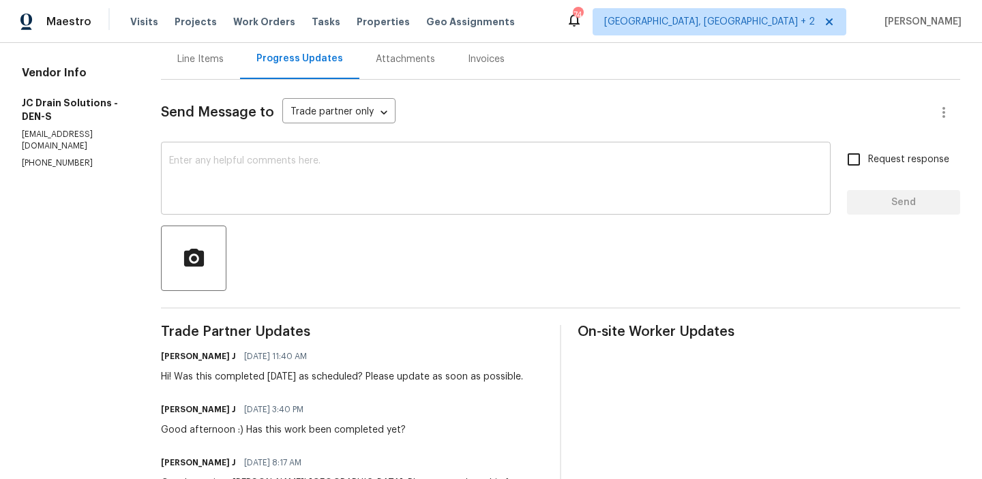
click at [224, 177] on textarea at bounding box center [495, 180] width 653 height 48
click at [53, 158] on p "[PHONE_NUMBER]" at bounding box center [75, 164] width 106 height 12
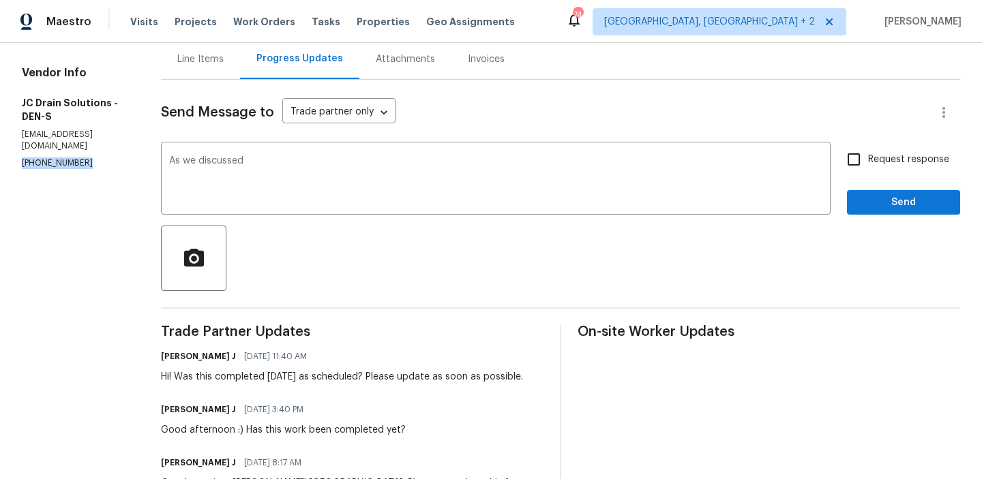
click at [53, 158] on p "[PHONE_NUMBER]" at bounding box center [75, 164] width 106 height 12
copy p "[PHONE_NUMBER]"
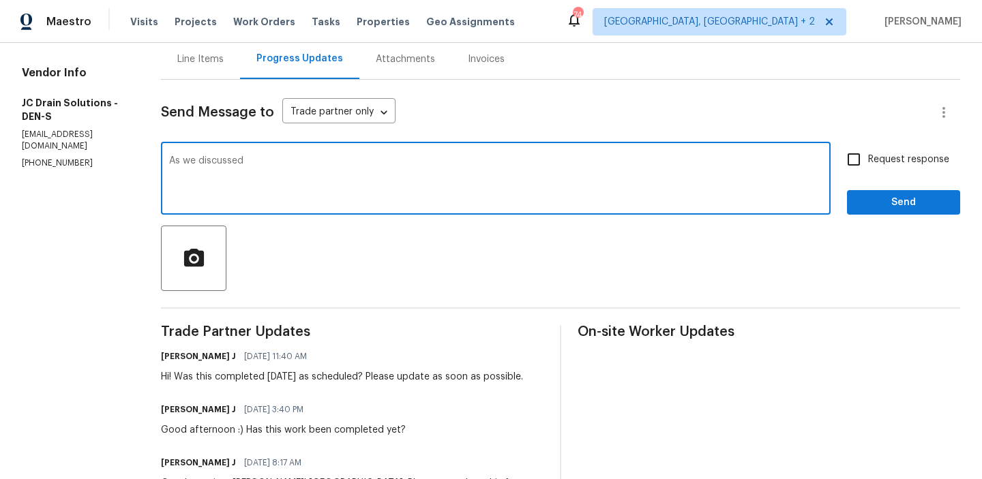
click at [304, 167] on textarea "As we discussed" at bounding box center [495, 180] width 653 height 48
paste textarea "[PHONE_NUMBER]"
type textarea "As we discussed [PHONE_NUMBER], Kindly ensure to complete the installation by […"
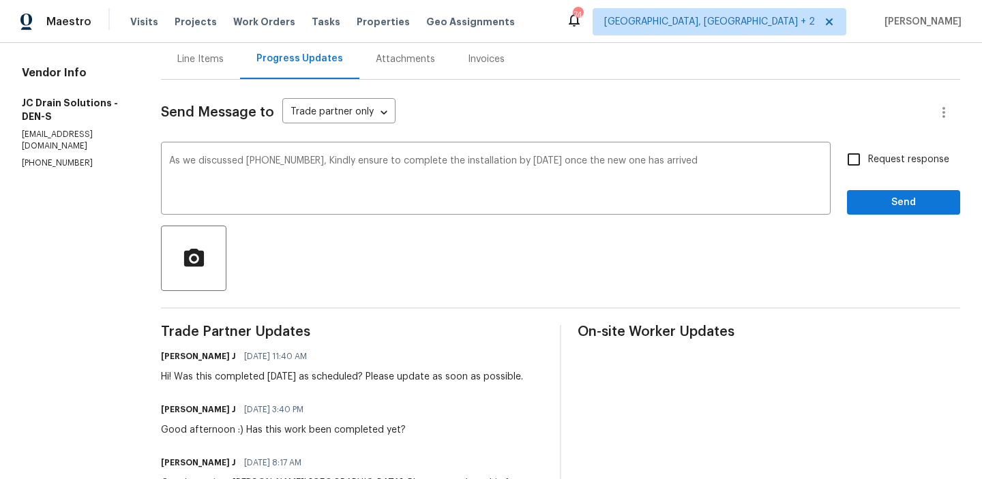
click at [898, 146] on label "Request response" at bounding box center [895, 159] width 110 height 29
click at [868, 146] on input "Request response" at bounding box center [854, 159] width 29 height 29
checkbox input "true"
click at [867, 199] on span "Send" at bounding box center [903, 202] width 91 height 17
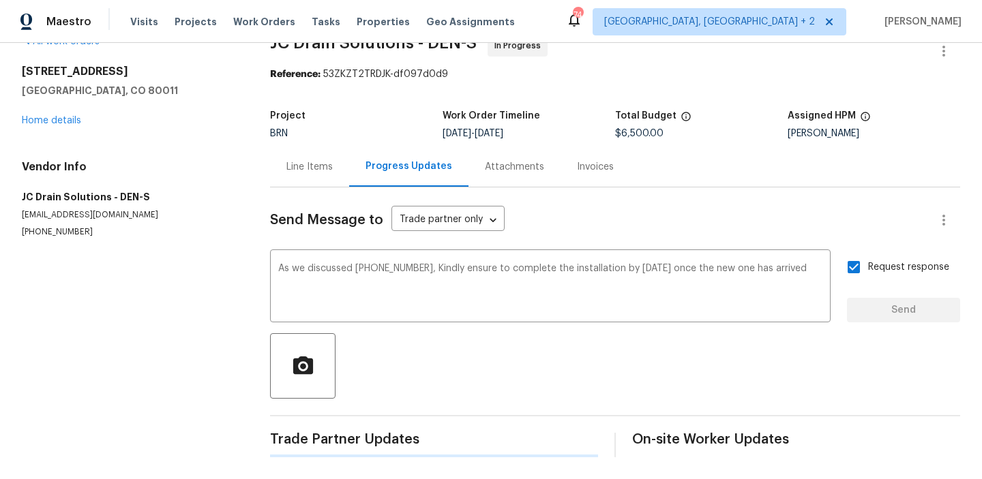
scroll to position [0, 0]
